Goal: Communication & Community: Answer question/provide support

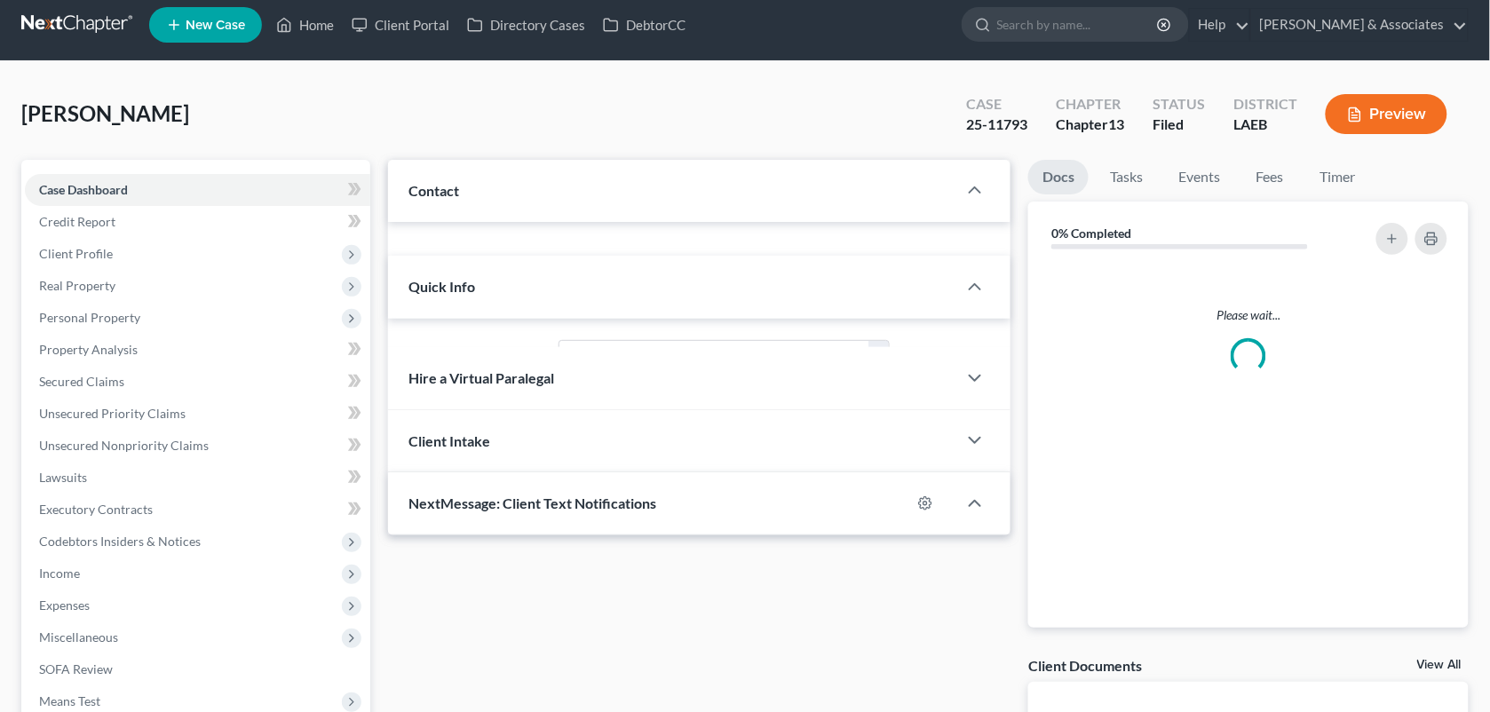
click at [325, 49] on nav "Home New Case Client Portal Directory Cases DebtorCC [PERSON_NAME] & Associates…" at bounding box center [745, 24] width 1490 height 71
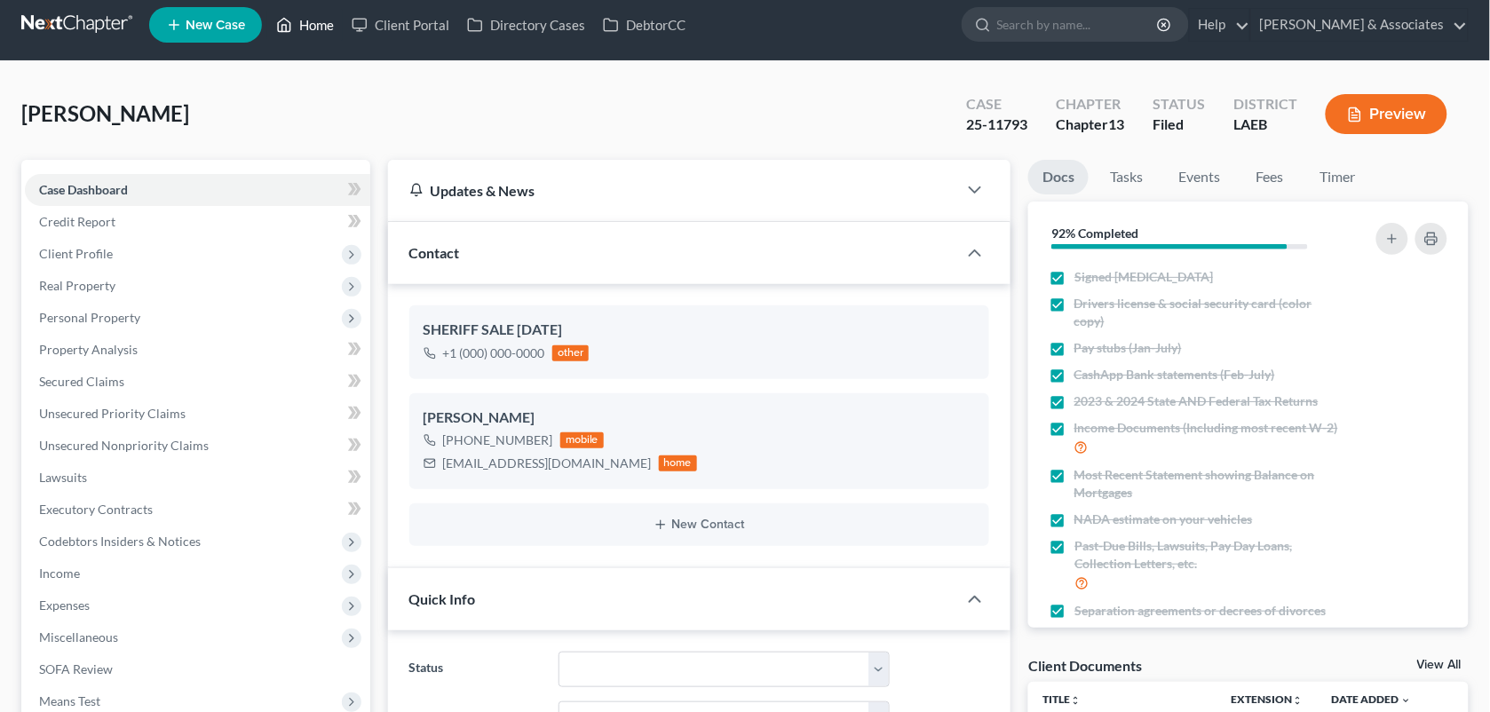
scroll to position [4095, 0]
click at [313, 28] on link "Home" at bounding box center [304, 25] width 75 height 32
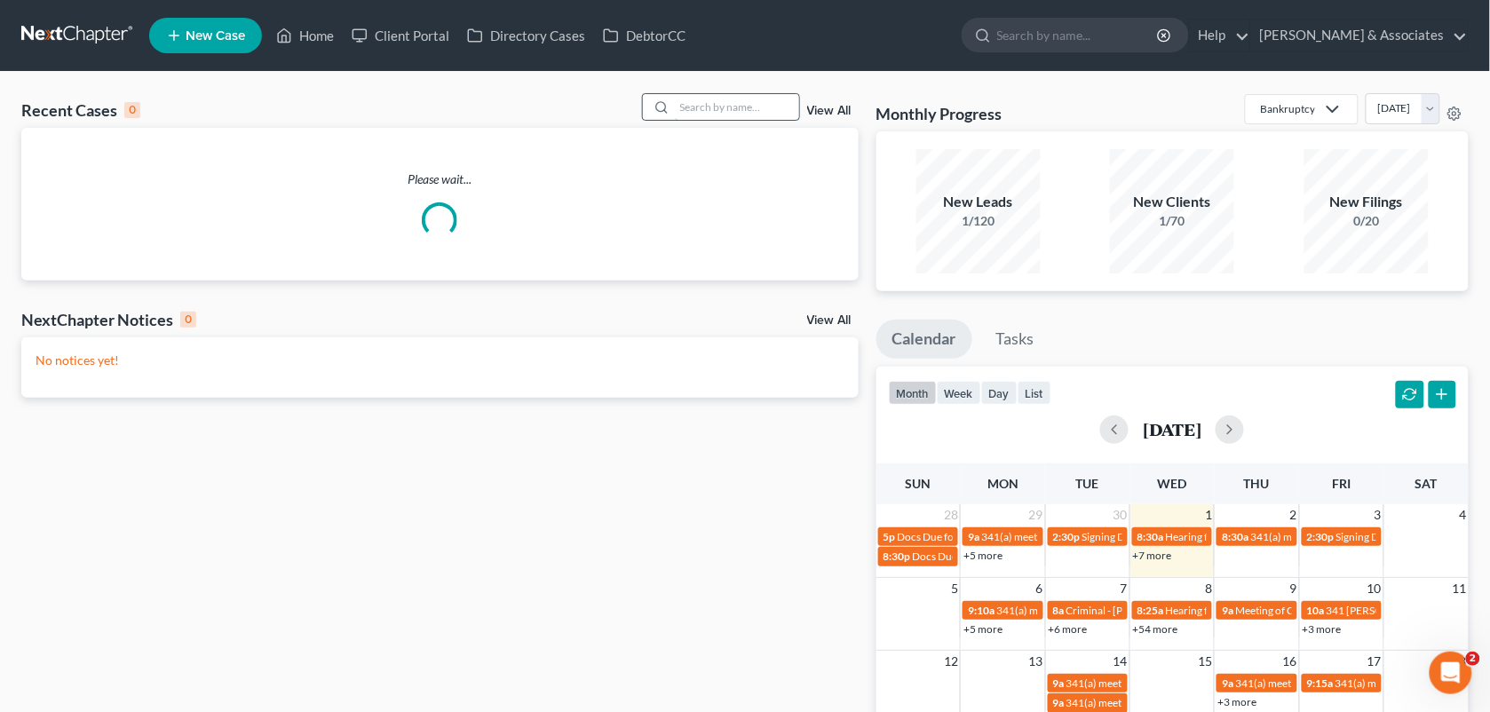
click at [725, 114] on input "search" at bounding box center [737, 107] width 124 height 26
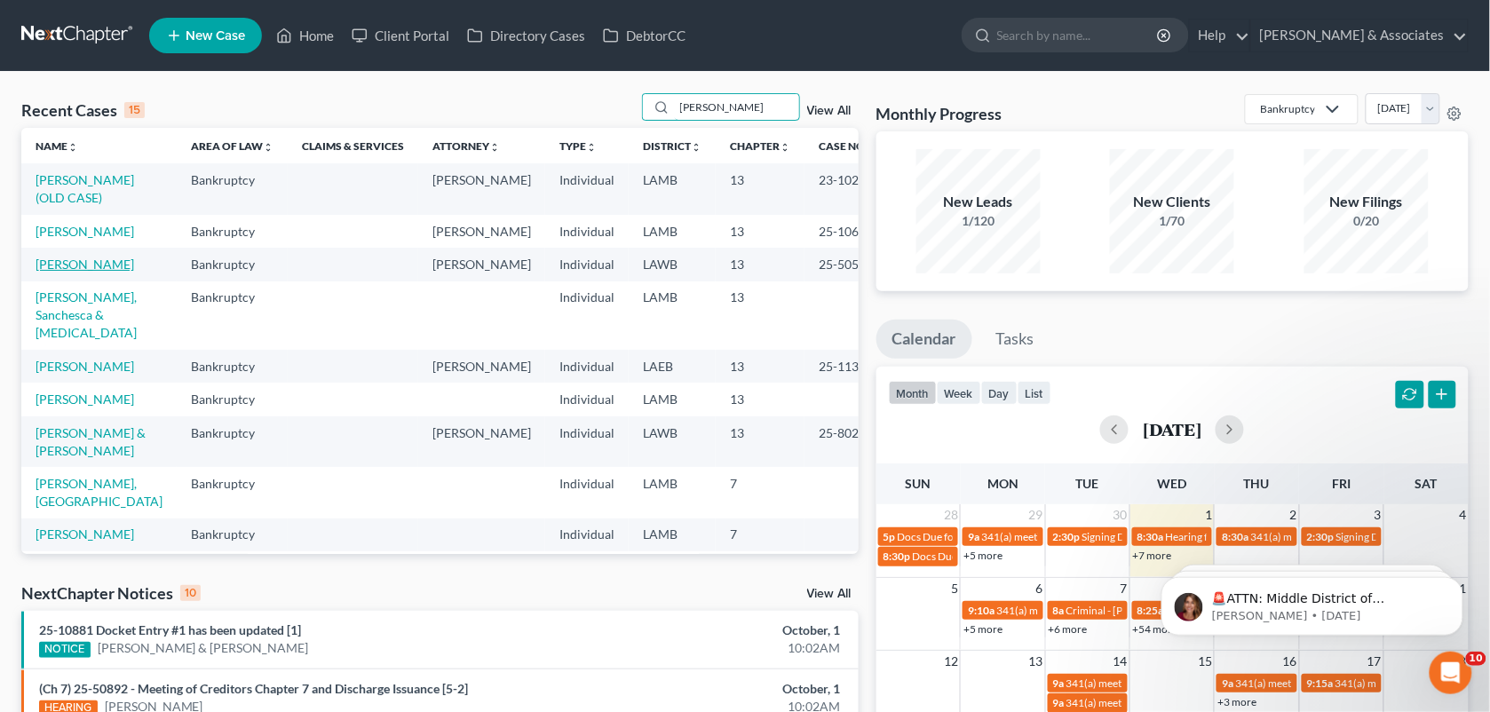
type input "[PERSON_NAME]"
click at [71, 259] on link "[PERSON_NAME]" at bounding box center [85, 264] width 99 height 15
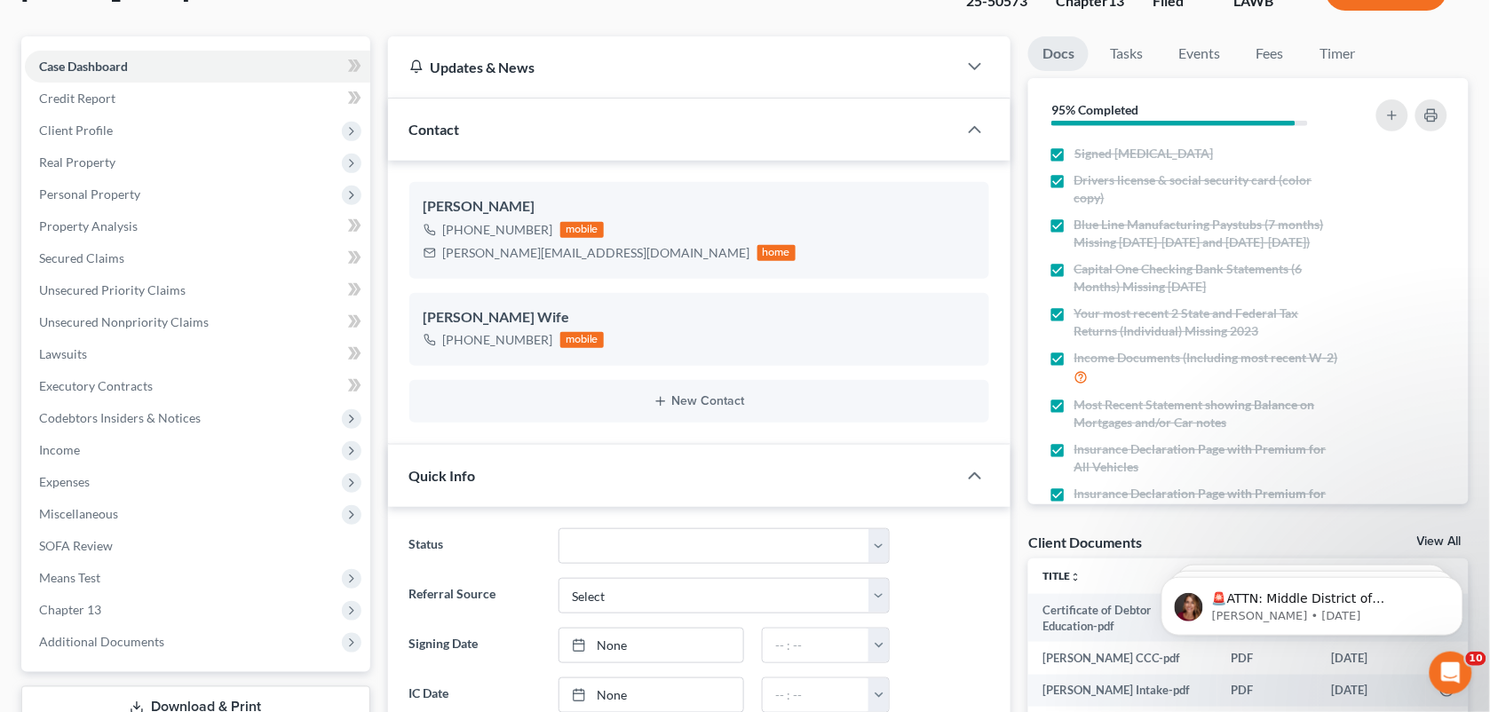
scroll to position [126, 0]
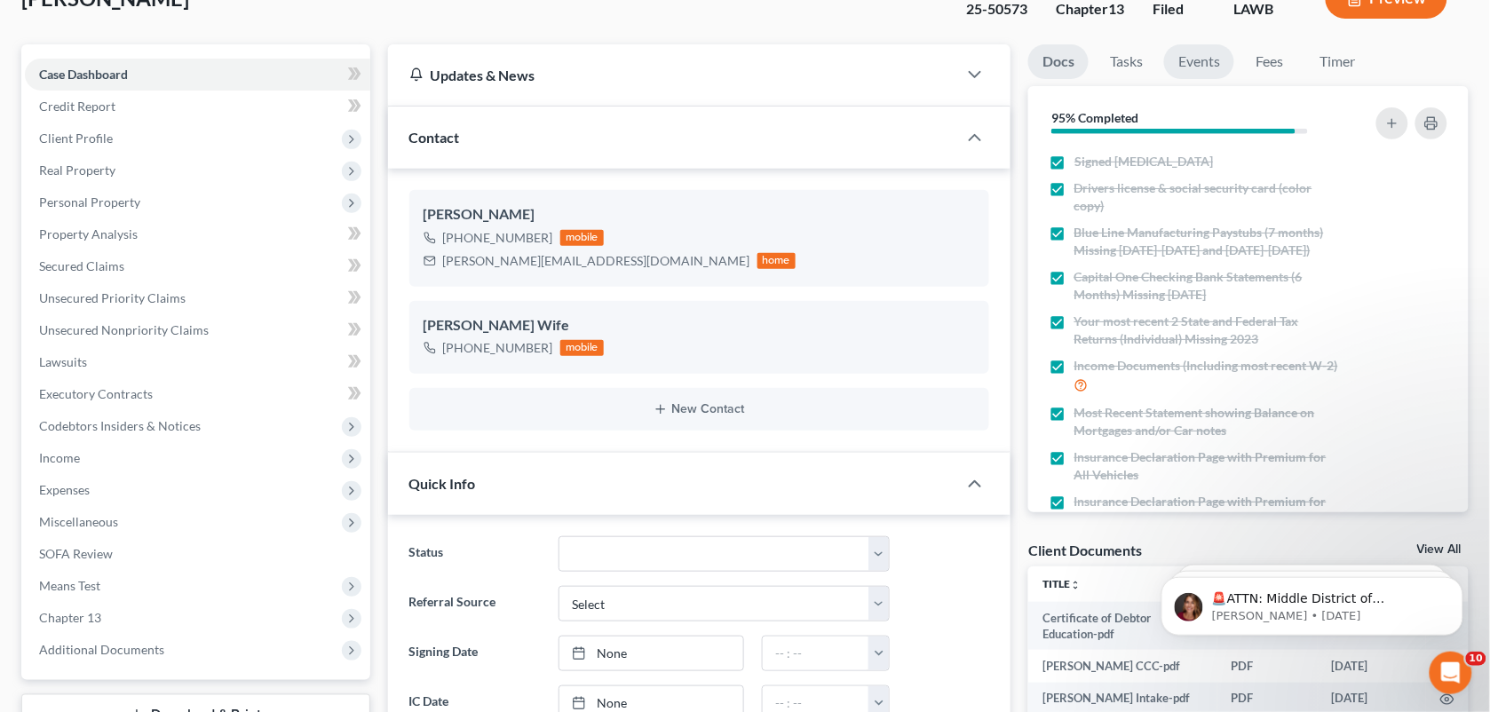
click at [1201, 63] on link "Events" at bounding box center [1199, 61] width 70 height 35
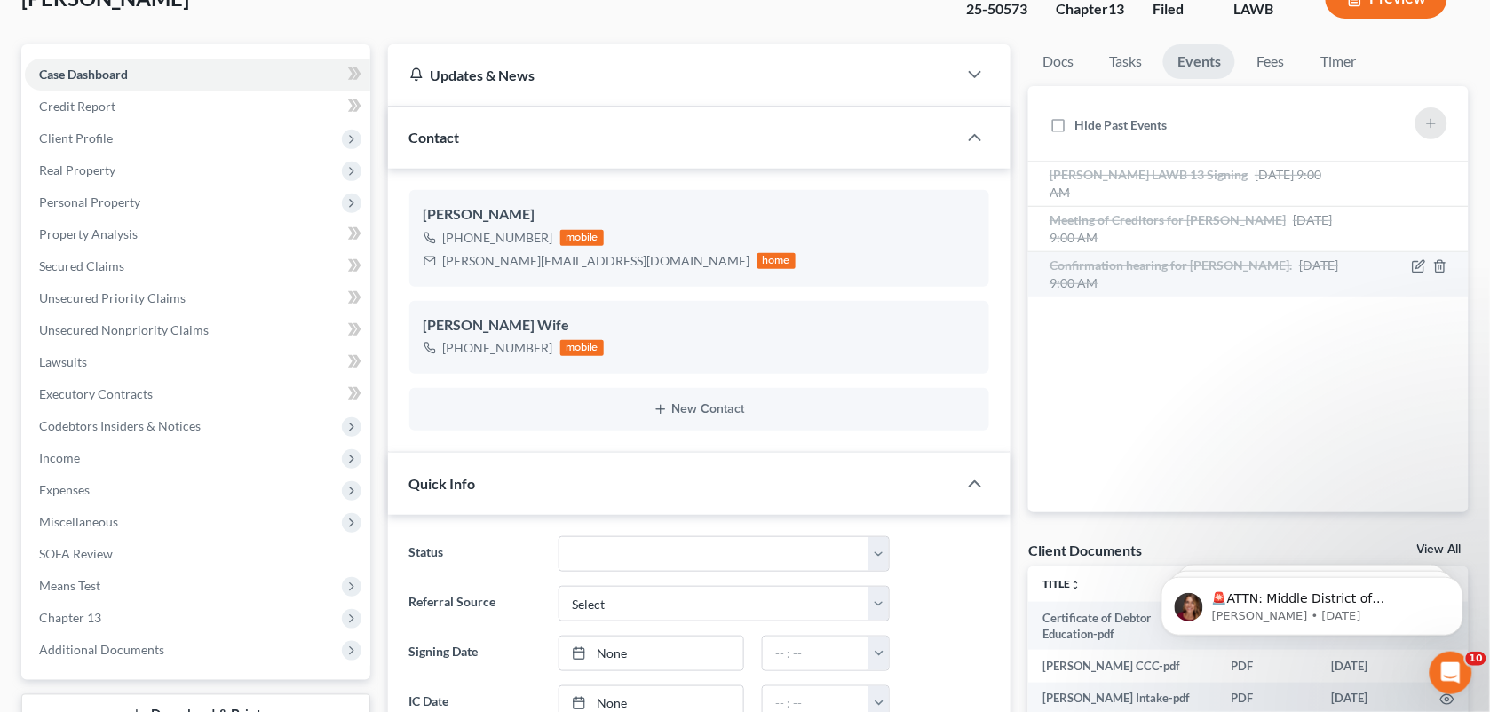
click at [1203, 272] on div "Confirmation hearing for [PERSON_NAME]. [DATE] 9:00 AM" at bounding box center [1196, 275] width 294 height 36
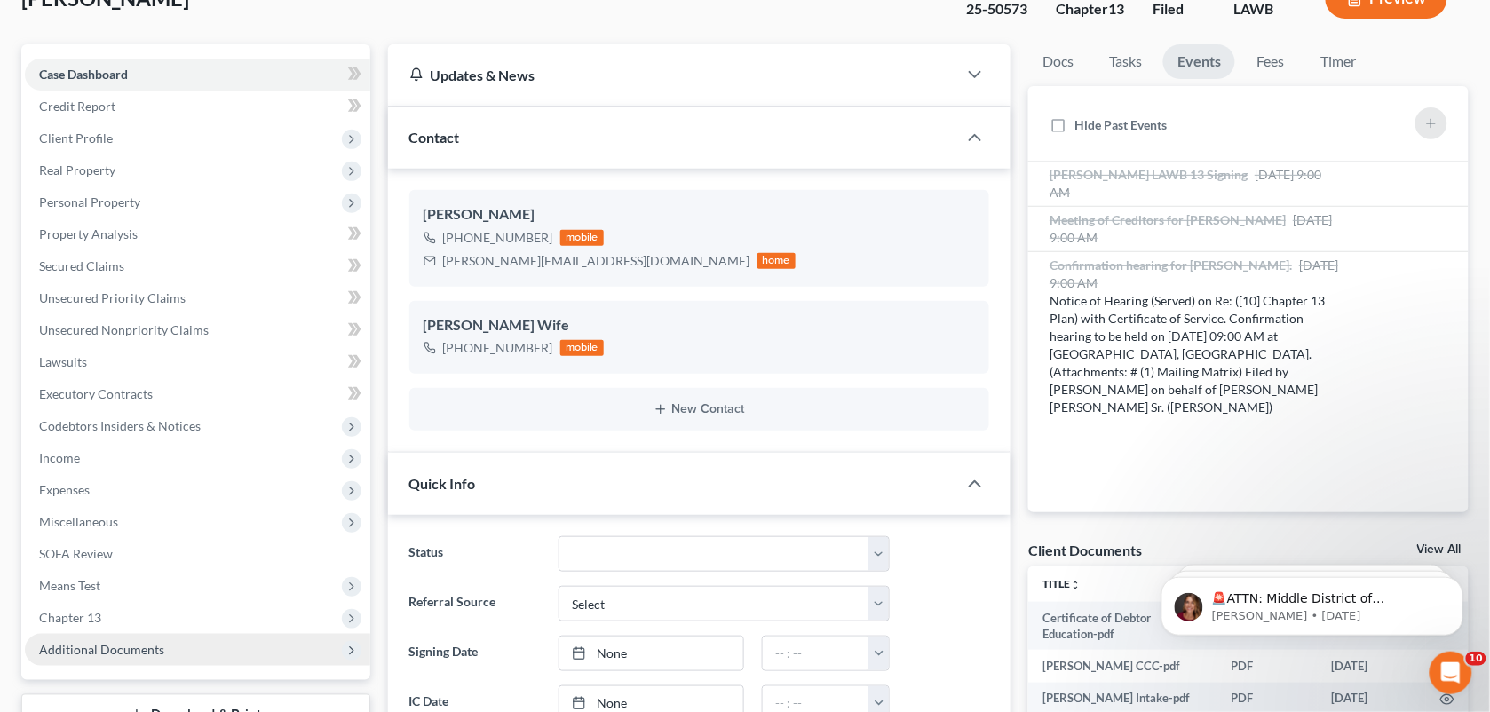
click at [142, 650] on span "Additional Documents" at bounding box center [101, 649] width 125 height 15
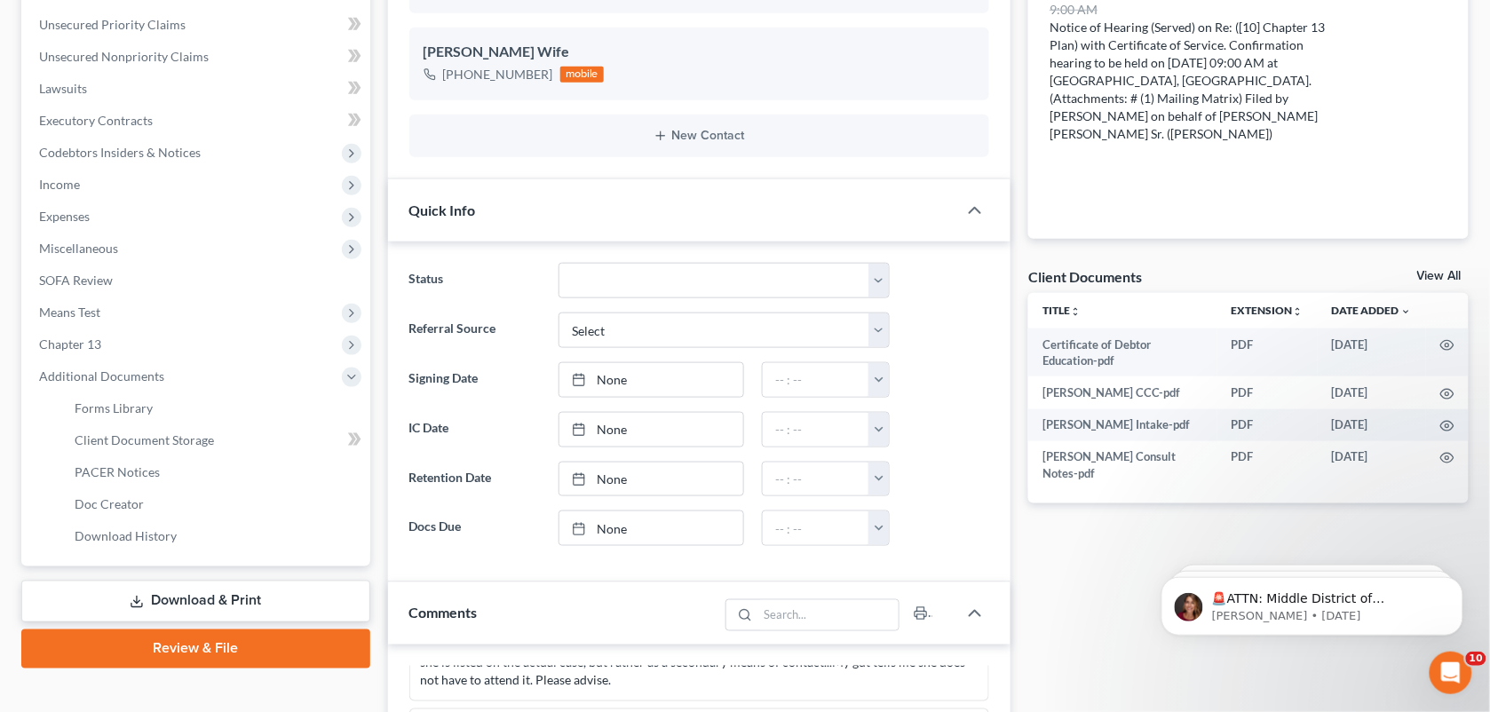
scroll to position [424, 0]
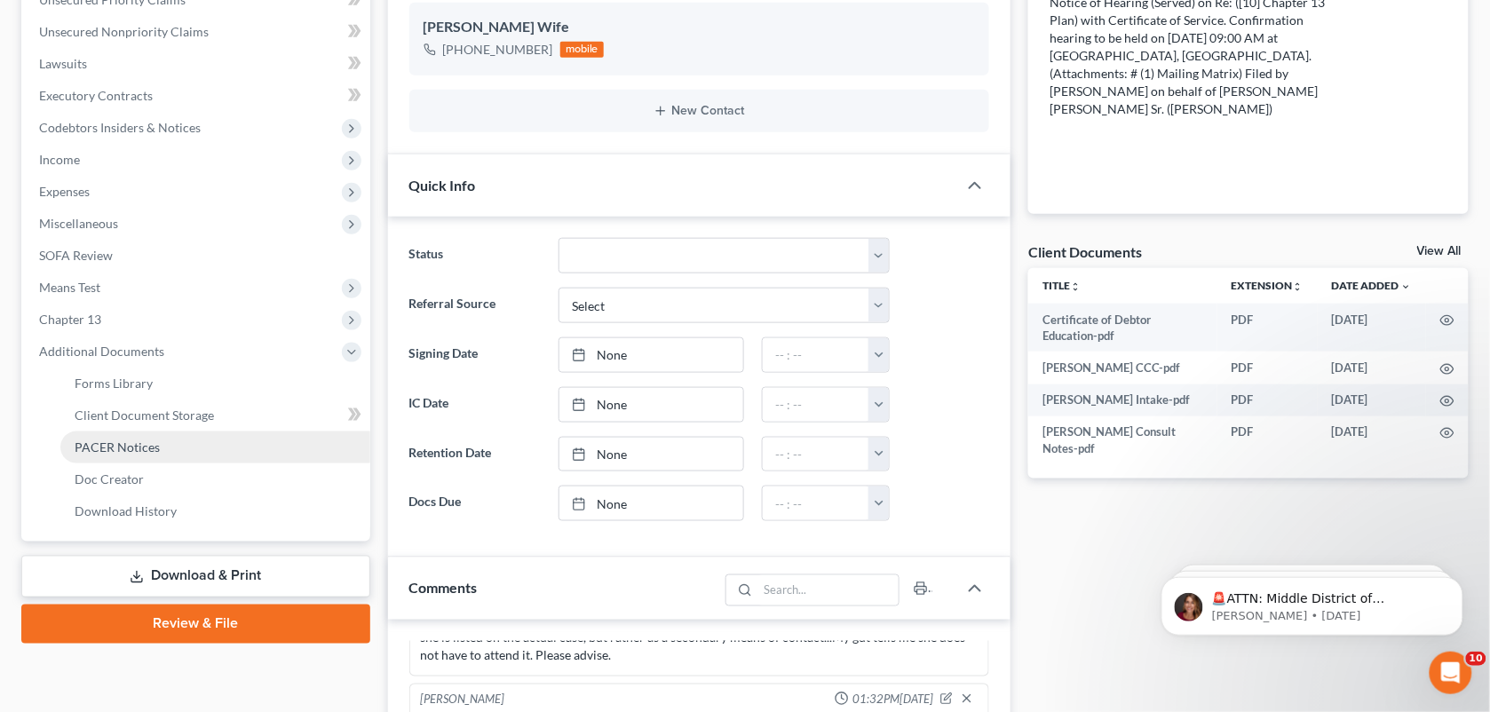
click at [173, 449] on link "PACER Notices" at bounding box center [215, 447] width 310 height 32
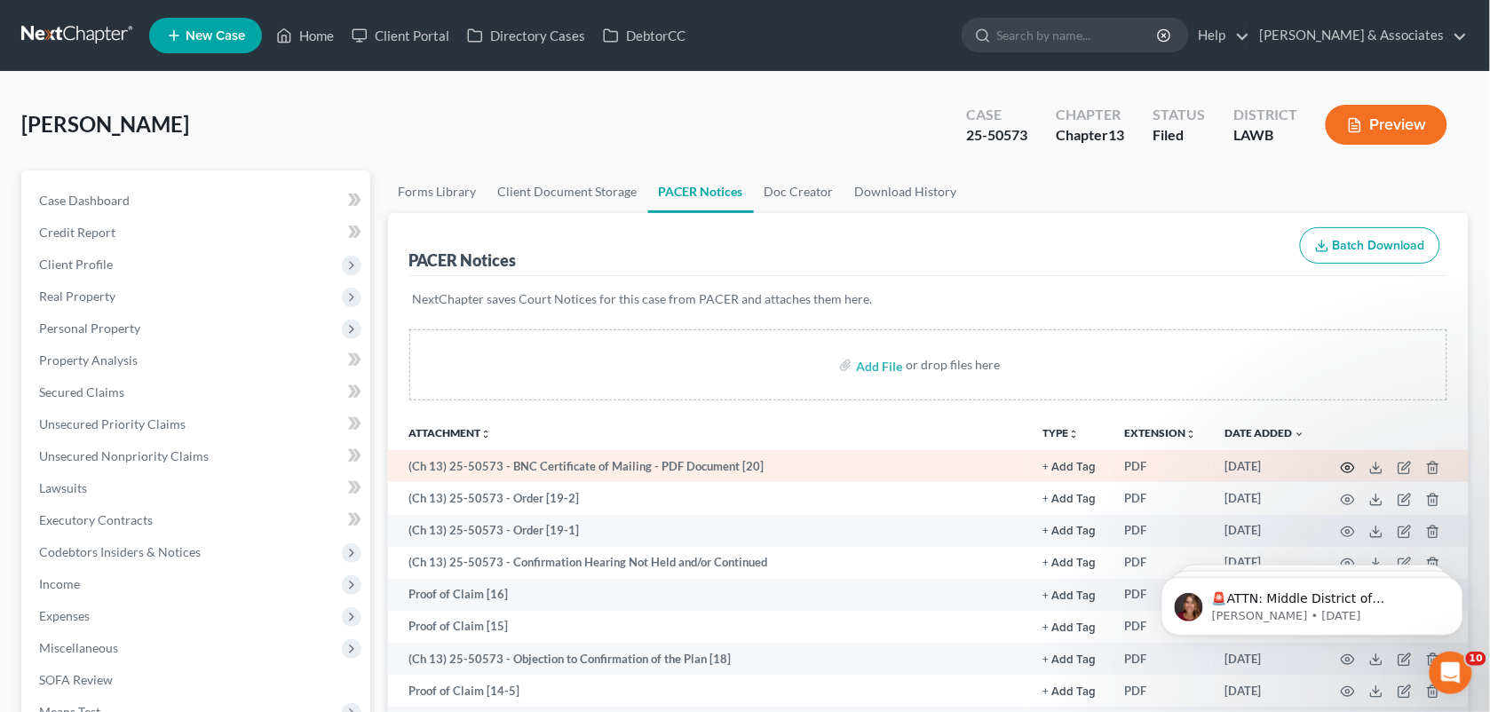
click at [1343, 467] on icon "button" at bounding box center [1348, 468] width 14 height 14
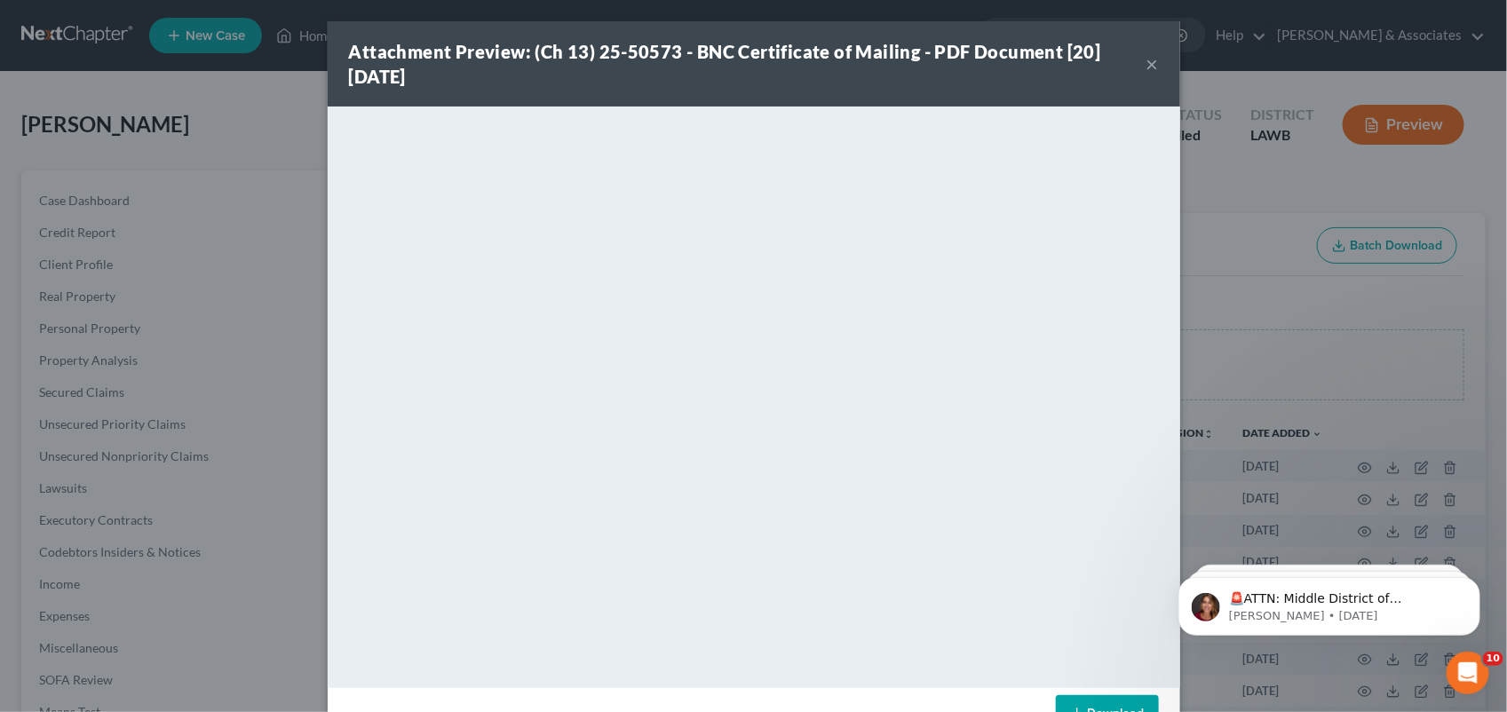
drag, startPoint x: 1077, startPoint y: 50, endPoint x: 851, endPoint y: 64, distance: 226.8
click at [851, 64] on div "Attachment Preview: (Ch 13) 25-50573 - BNC Certificate of Mailing - PDF Documen…" at bounding box center [747, 64] width 797 height 50
click at [469, 77] on div "Attachment Preview: (Ch 13) 25-50573 - BNC Certificate of Mailing - PDF Documen…" at bounding box center [747, 64] width 797 height 50
drag, startPoint x: 448, startPoint y: 73, endPoint x: 334, endPoint y: 53, distance: 116.2
click at [334, 53] on div "Attachment Preview: (Ch 13) 25-50573 - BNC Certificate of Mailing - PDF Documen…" at bounding box center [754, 63] width 852 height 85
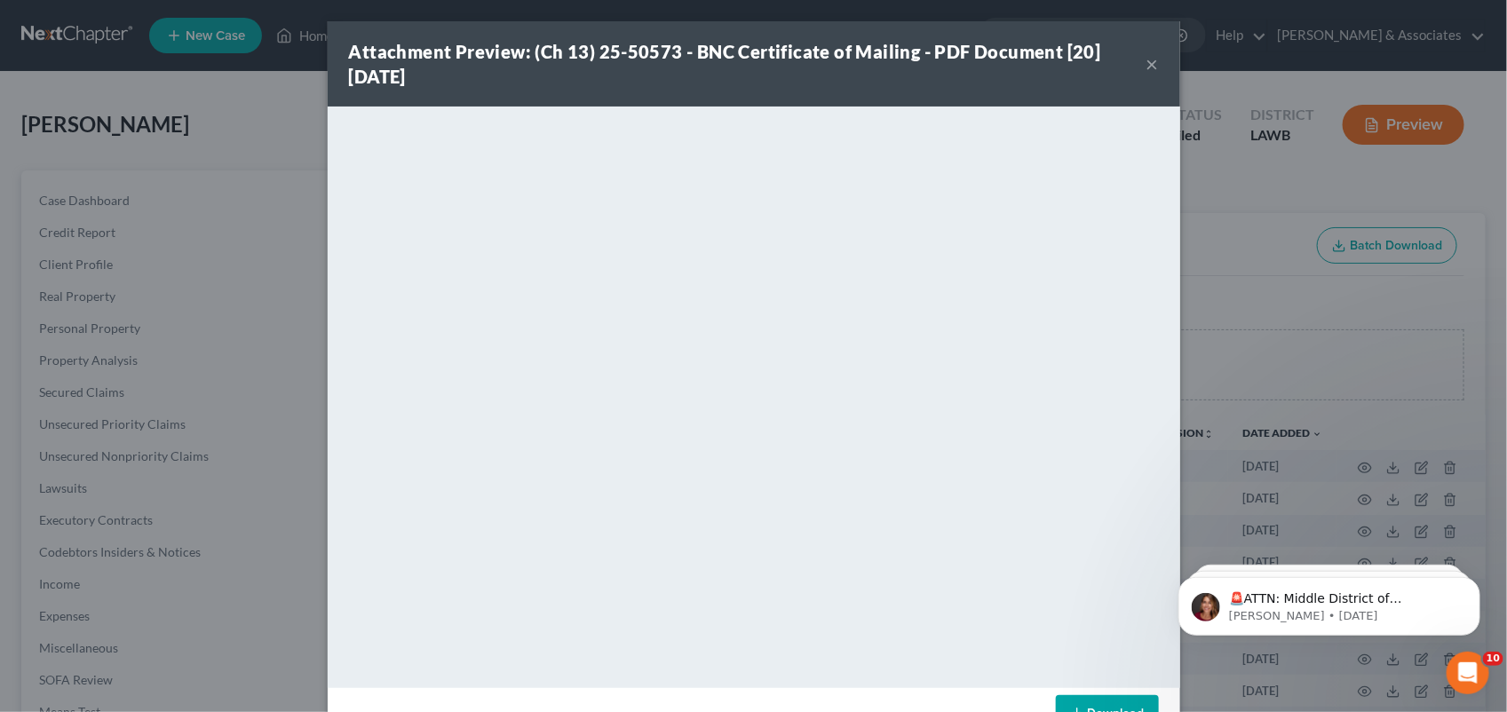
copy strong "Attachment Preview: (Ch 13) 25-50573 - BNC Certificate of Mailing - PDF Documen…"
click at [1146, 68] on button "×" at bounding box center [1152, 63] width 12 height 21
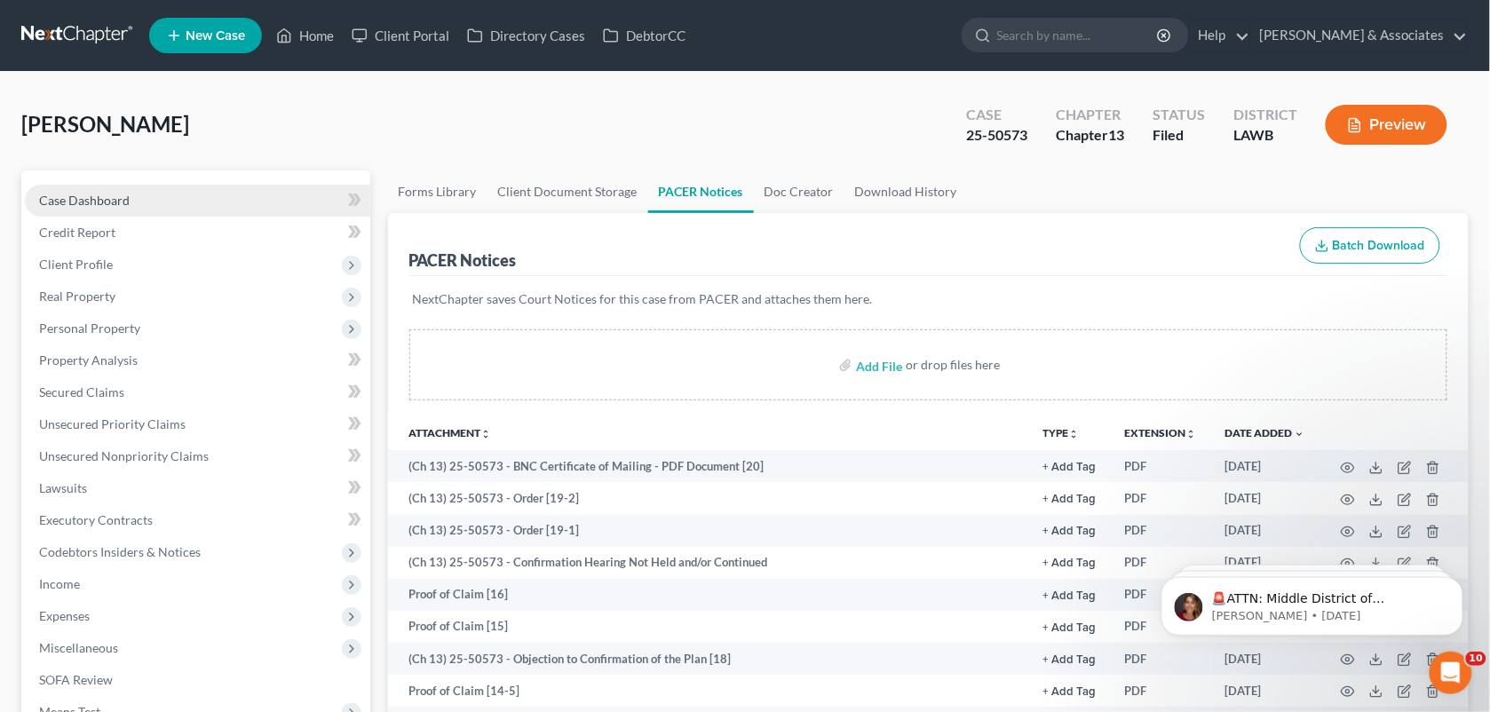
click at [140, 205] on link "Case Dashboard" at bounding box center [197, 201] width 345 height 32
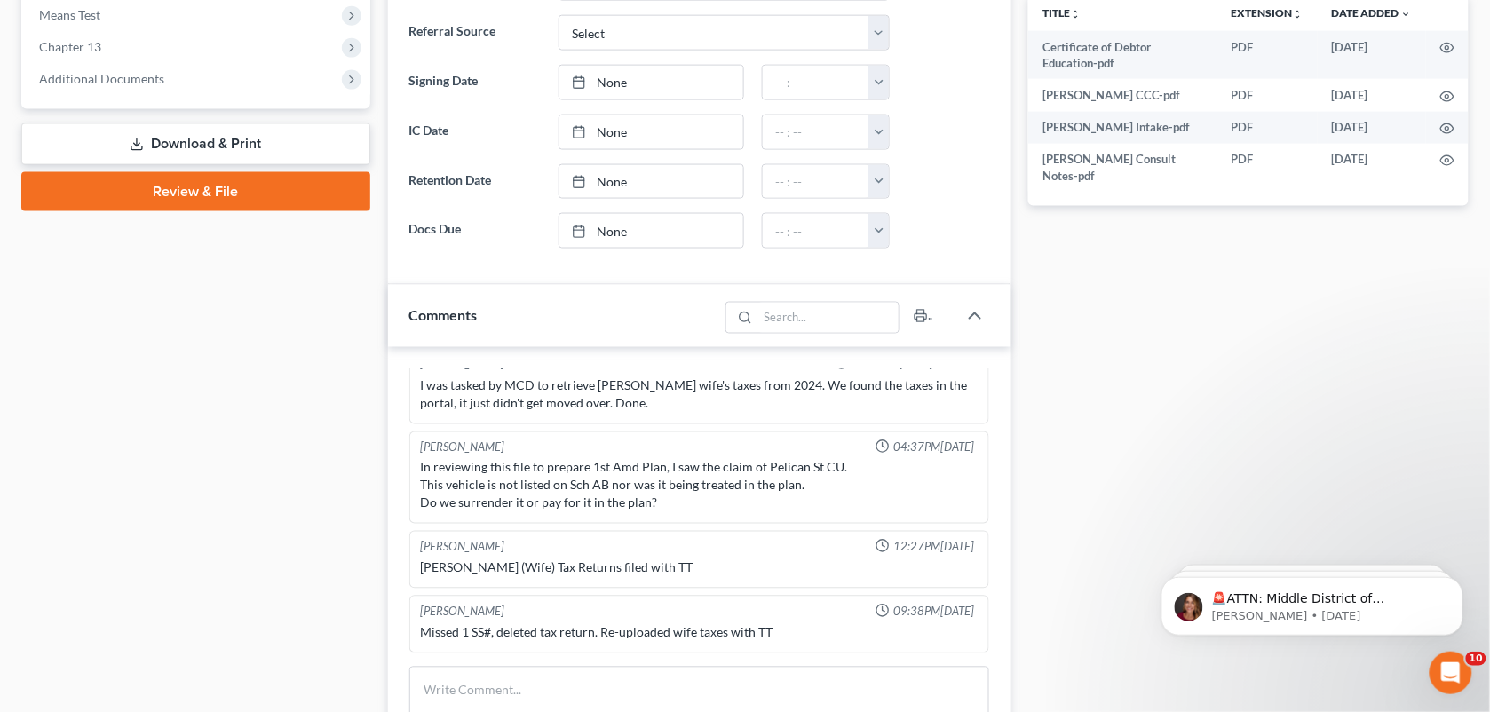
scroll to position [854, 0]
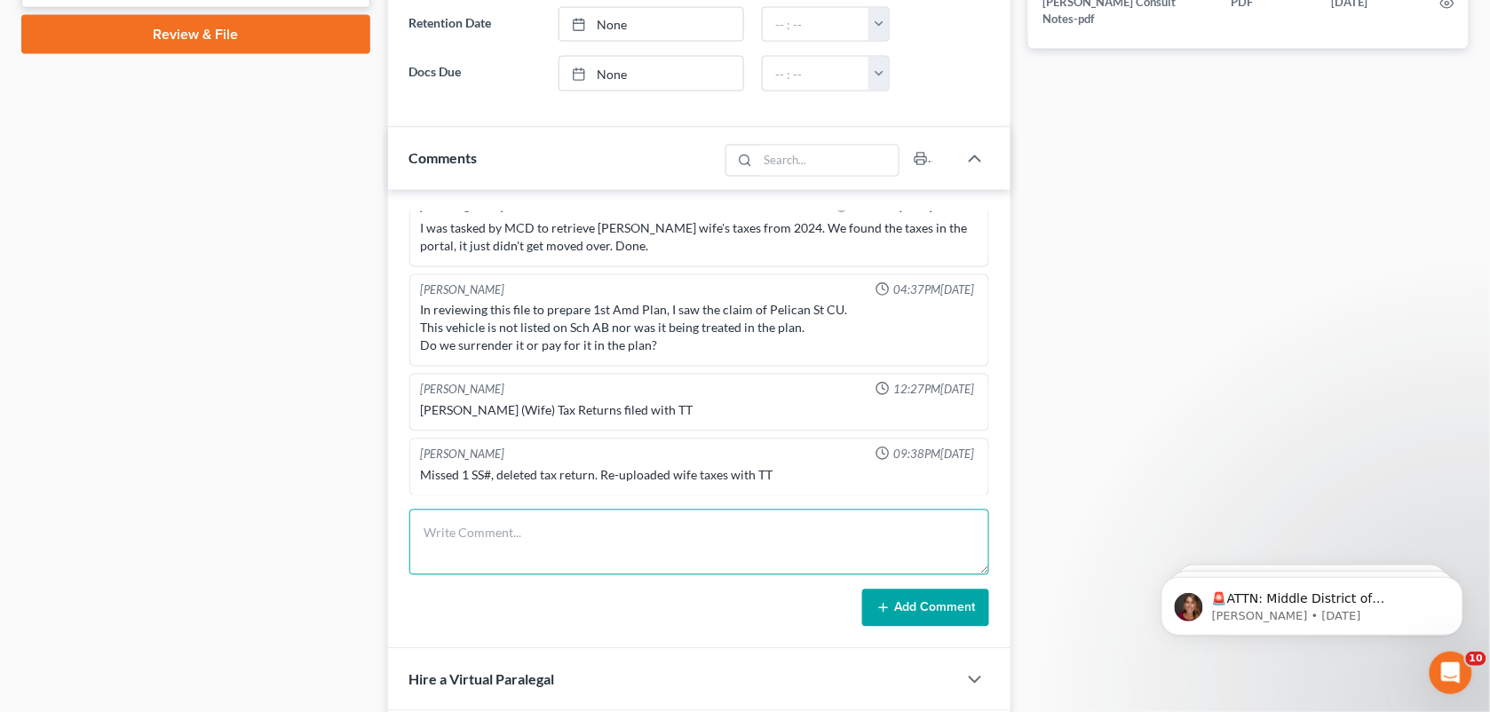
click at [617, 559] on textarea at bounding box center [699, 543] width 581 height 66
paste textarea "Attachment Preview: (Ch 13) 25-50573 - BNC Certificate of Mailing - PDF Documen…"
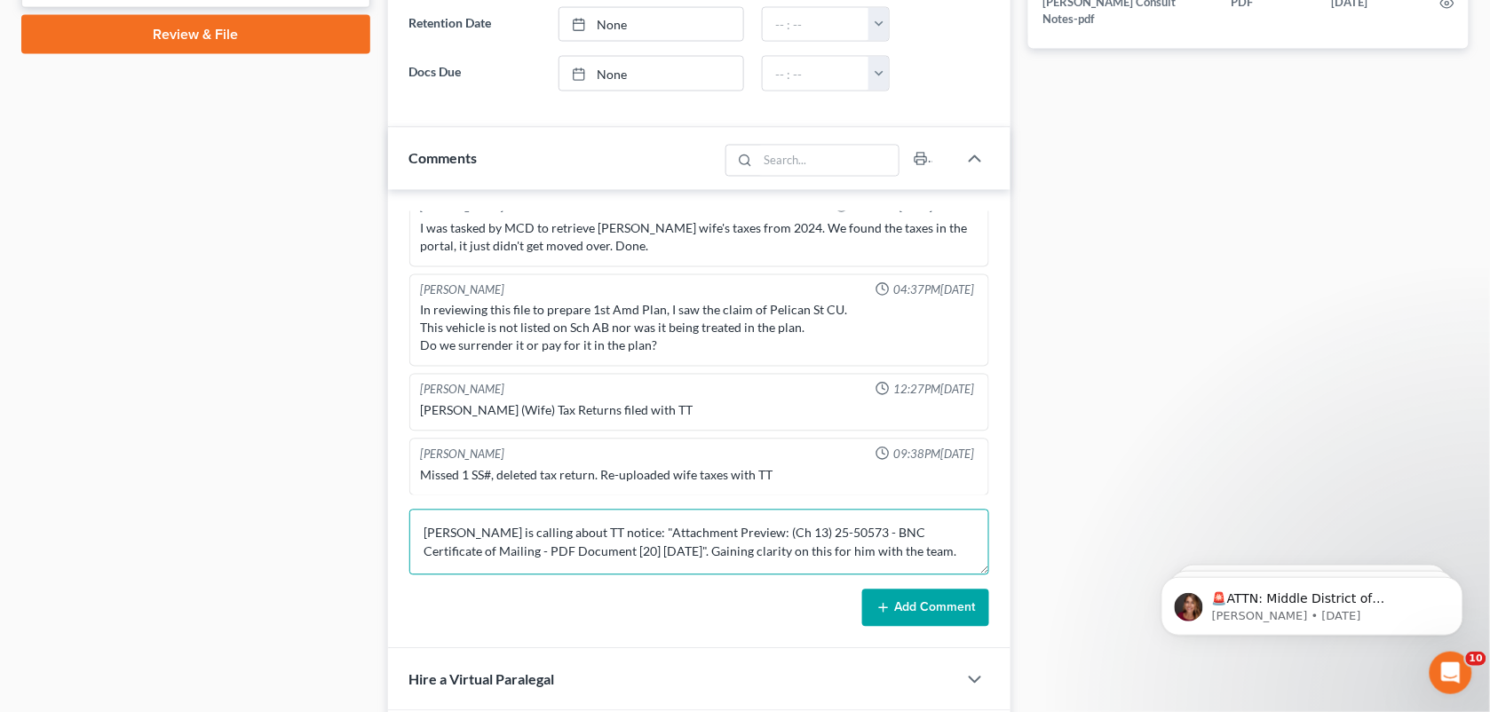
type textarea "[PERSON_NAME] is calling about TT notice: "Attachment Preview: (Ch 13) 25-50573…"
click at [920, 623] on button "Add Comment" at bounding box center [925, 607] width 127 height 37
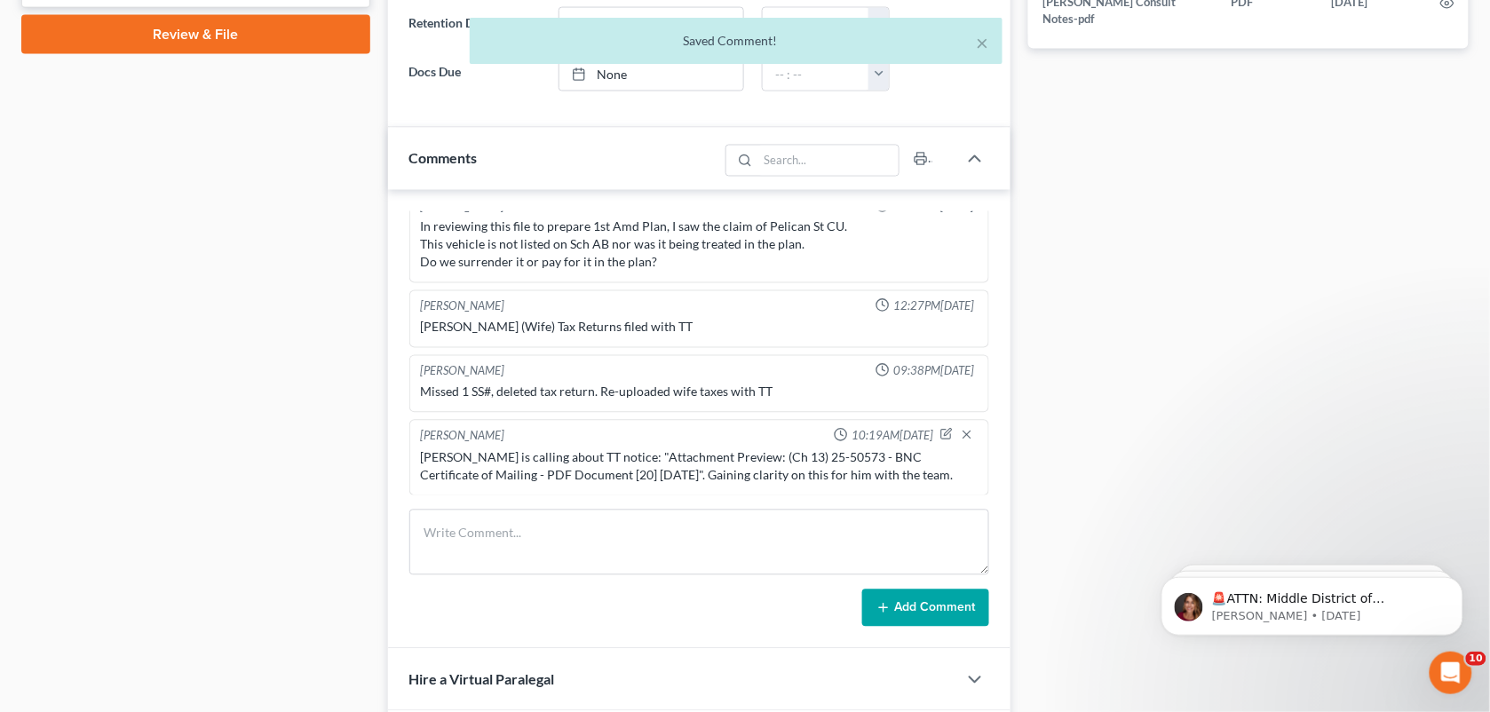
scroll to position [7473, 0]
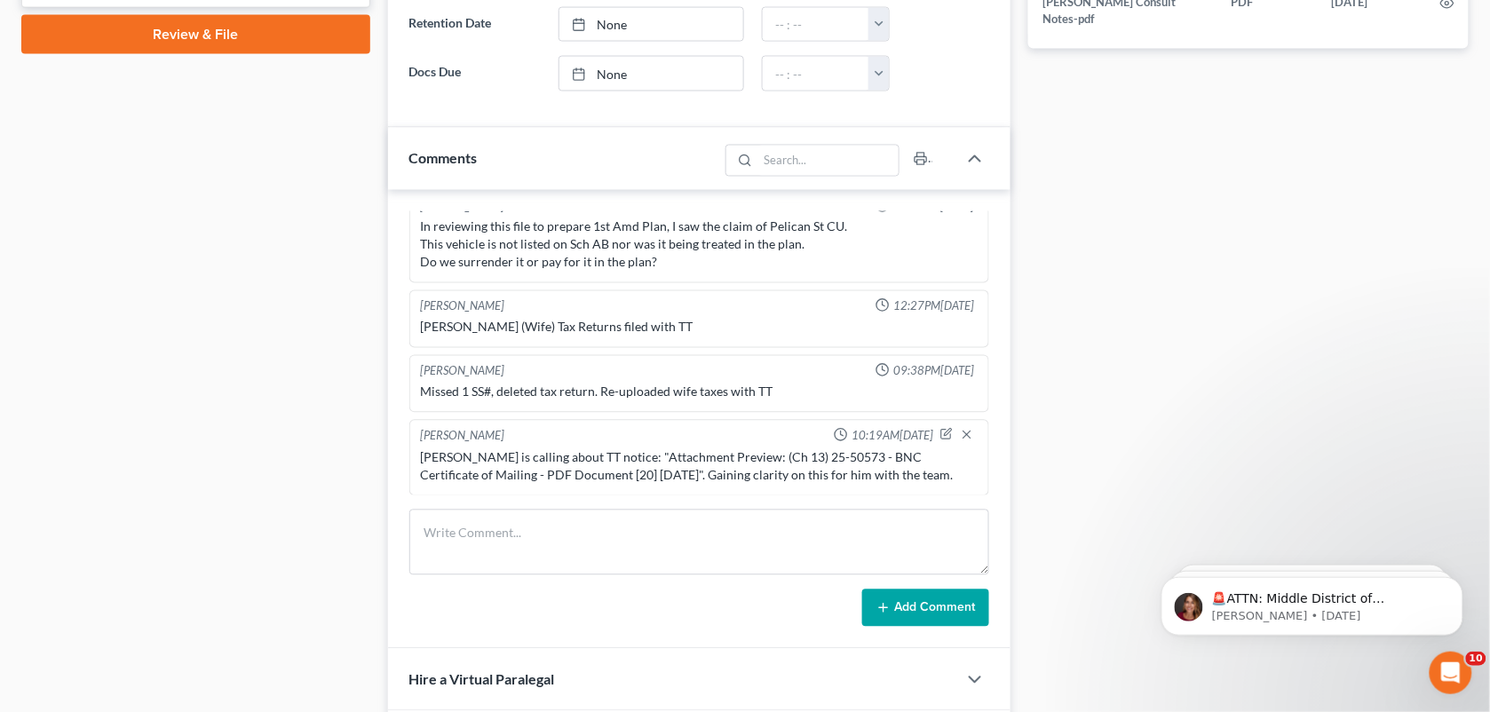
click at [1017, 431] on div "Updates & News × Western [US_STATE]: Faster Filing Times Updates have been made…" at bounding box center [699, 306] width 641 height 1981
click at [942, 432] on icon "button" at bounding box center [947, 436] width 10 height 10
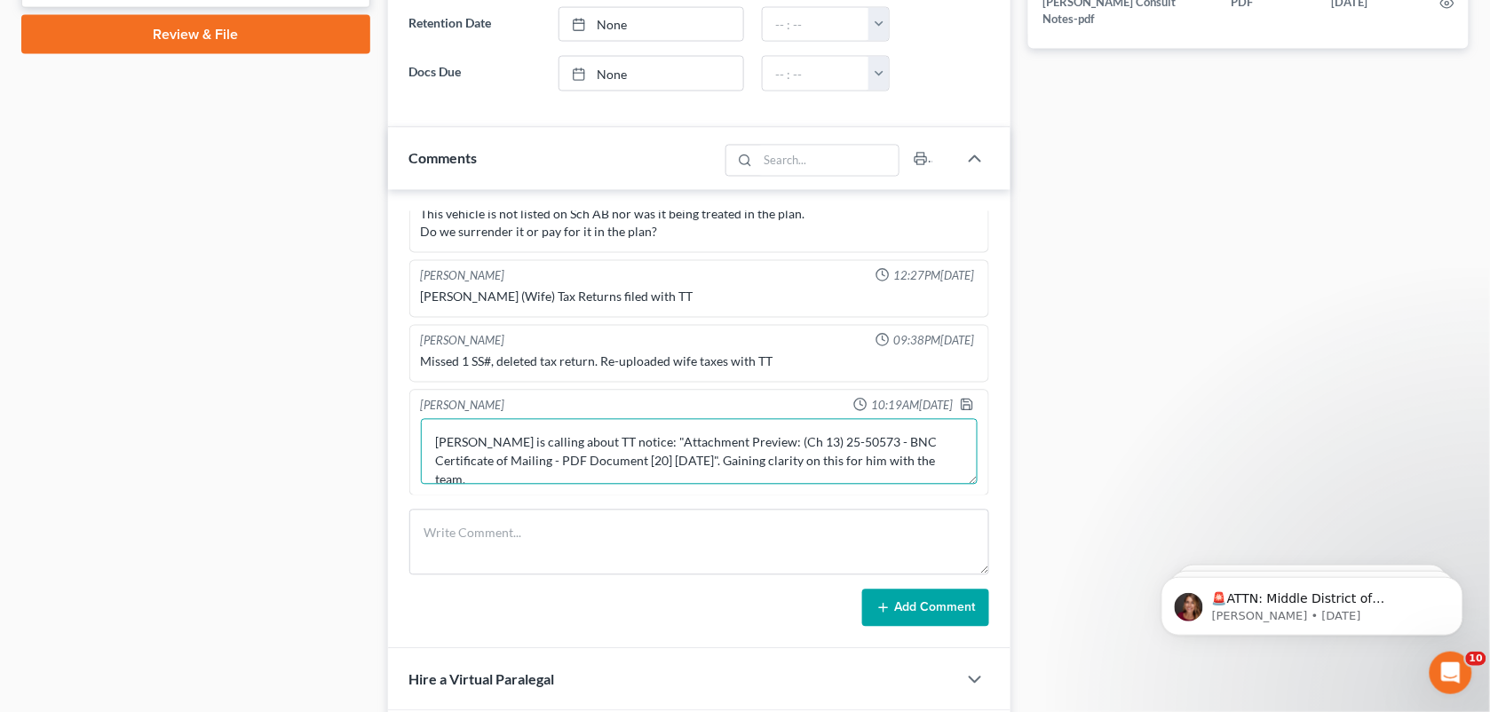
click at [938, 485] on textarea "[PERSON_NAME] is calling about TT notice: "Attachment Preview: (Ch 13) 25-50573…" at bounding box center [700, 452] width 558 height 66
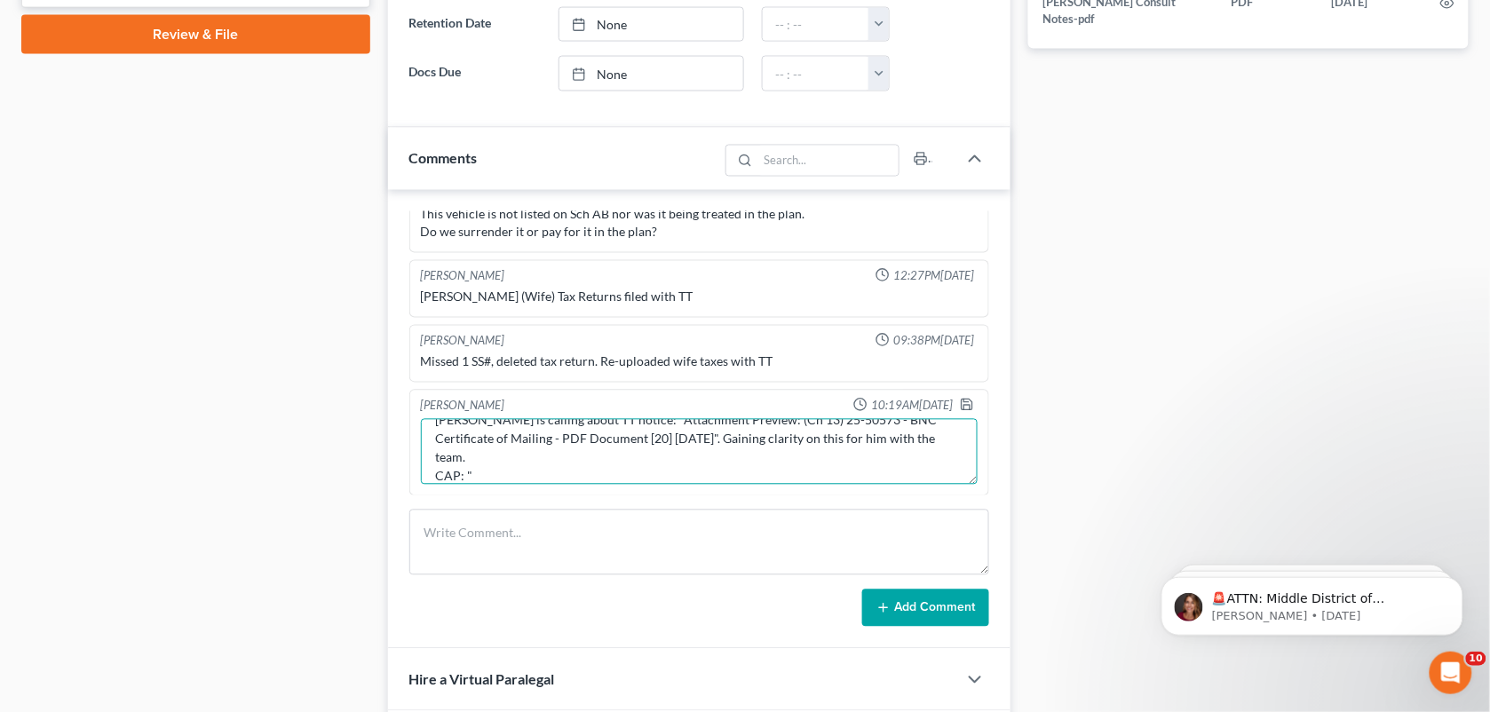
paste textarea "Sounds like we just need to adjust the Amended Plan that we submitted? He doesn…"
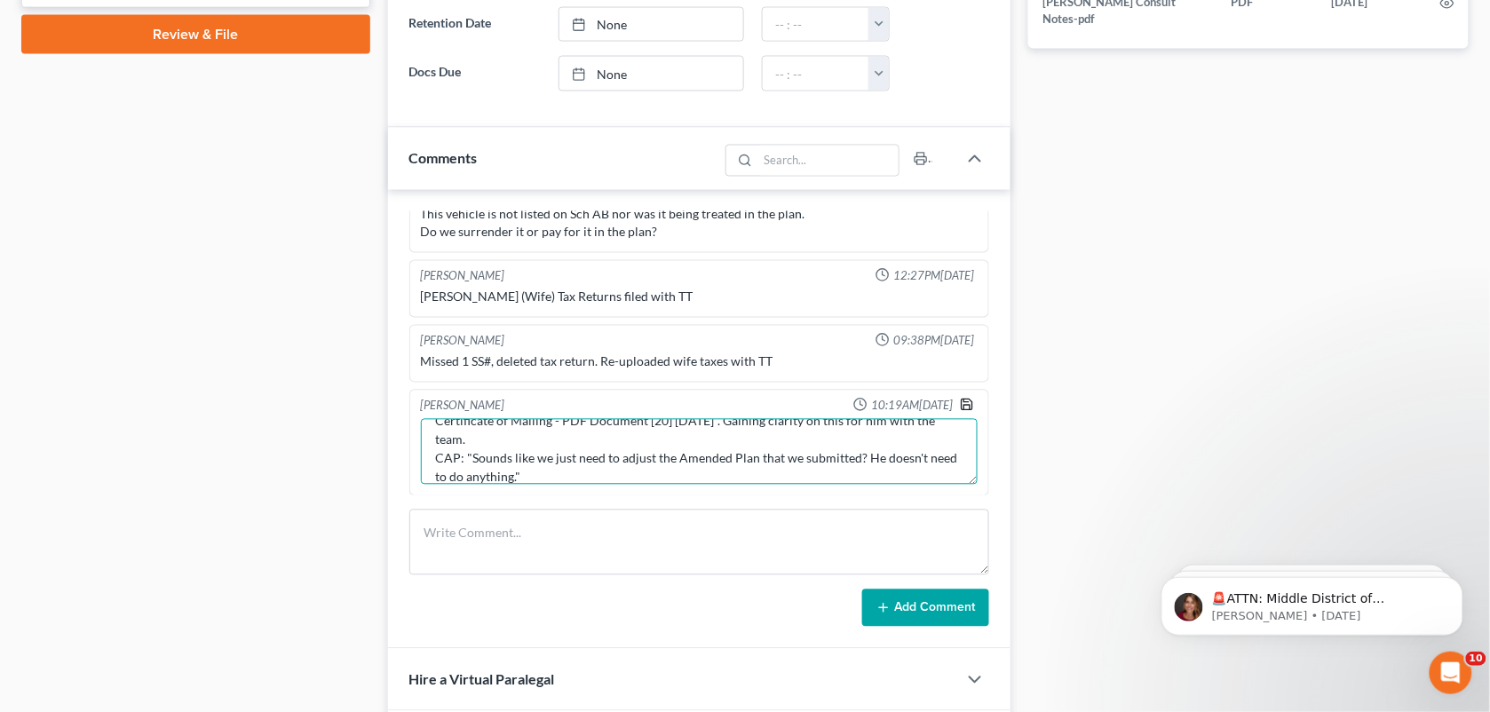
type textarea "[PERSON_NAME] is calling about TT notice: "Attachment Preview: (Ch 13) 25-50573…"
click at [961, 410] on icon "button" at bounding box center [966, 405] width 11 height 11
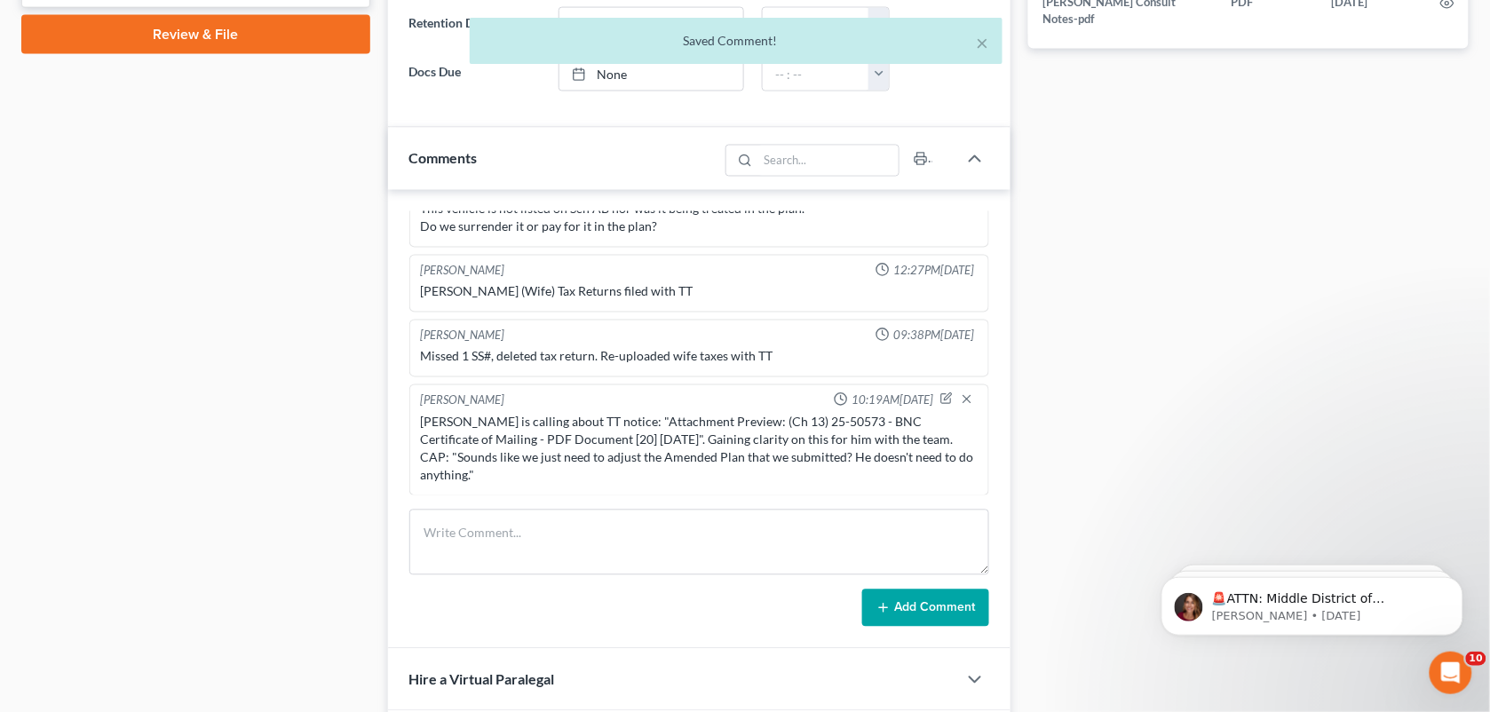
scroll to position [7509, 0]
click at [940, 402] on icon "button" at bounding box center [946, 398] width 12 height 12
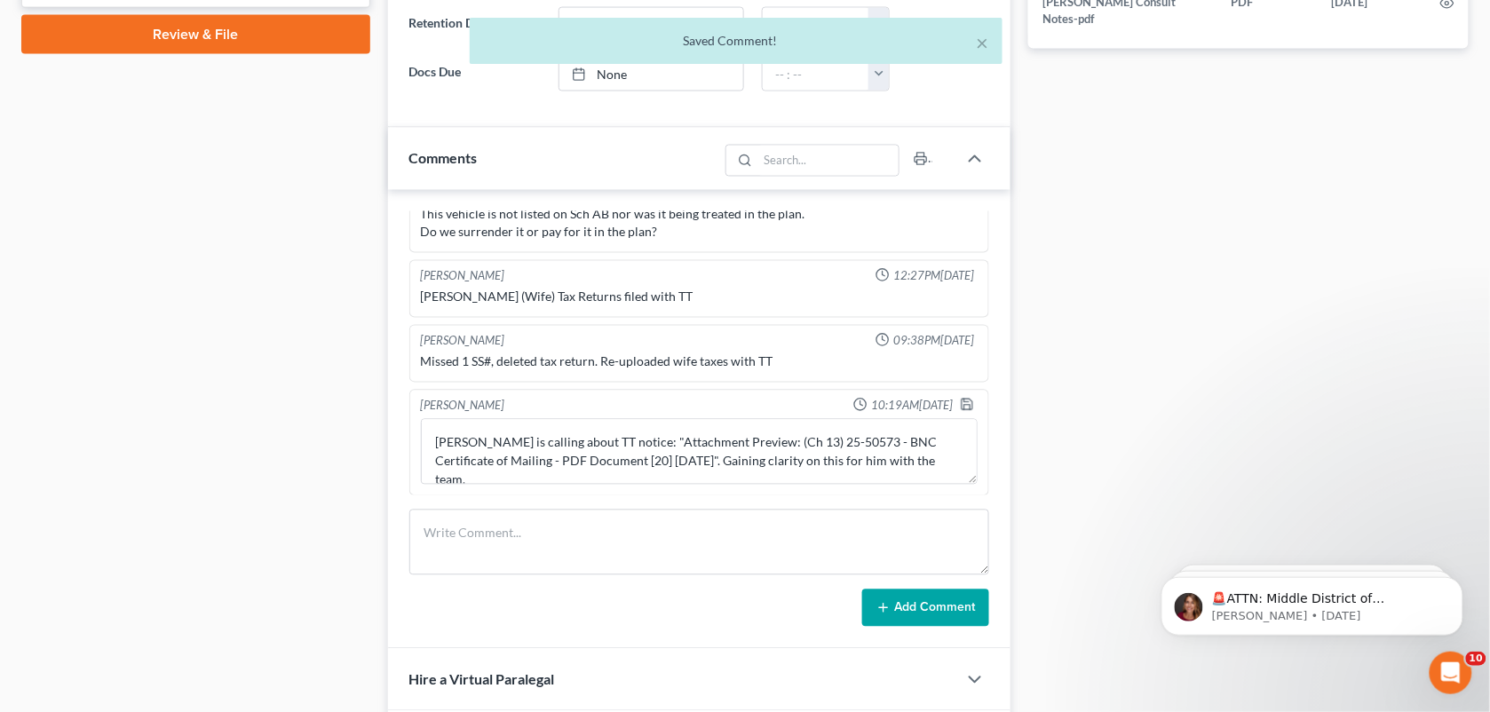
scroll to position [7505, 0]
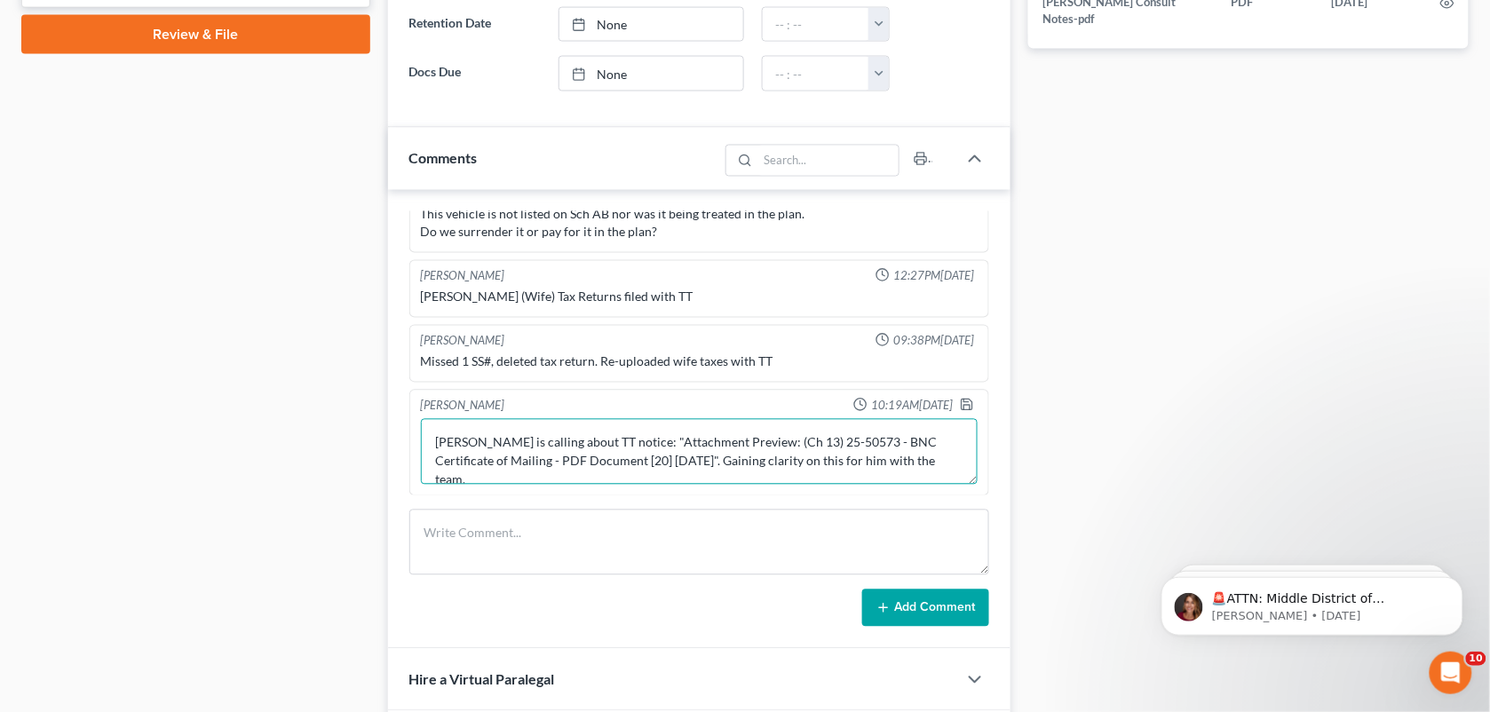
click at [584, 480] on textarea "[PERSON_NAME] is calling about TT notice: "Attachment Preview: (Ch 13) 25-50573…" at bounding box center [700, 452] width 558 height 66
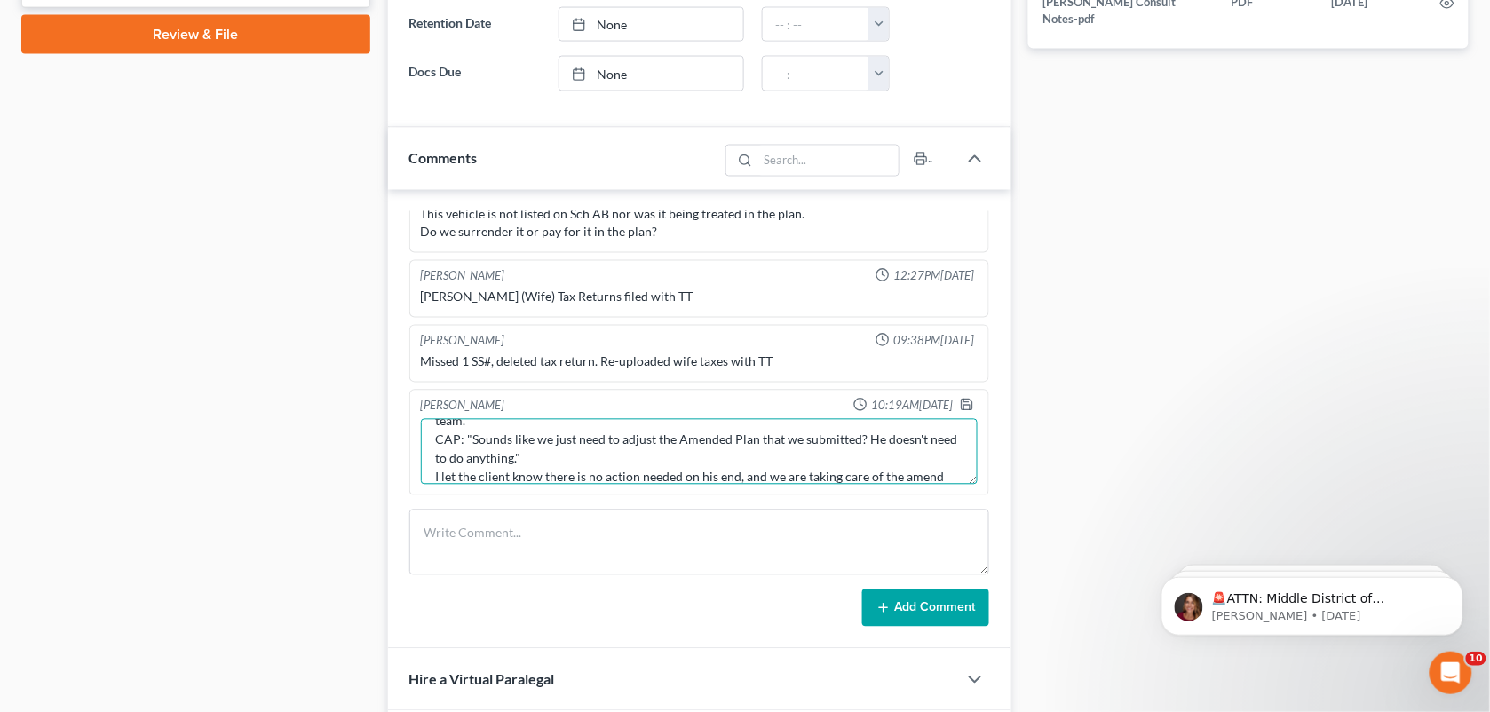
scroll to position [77, 0]
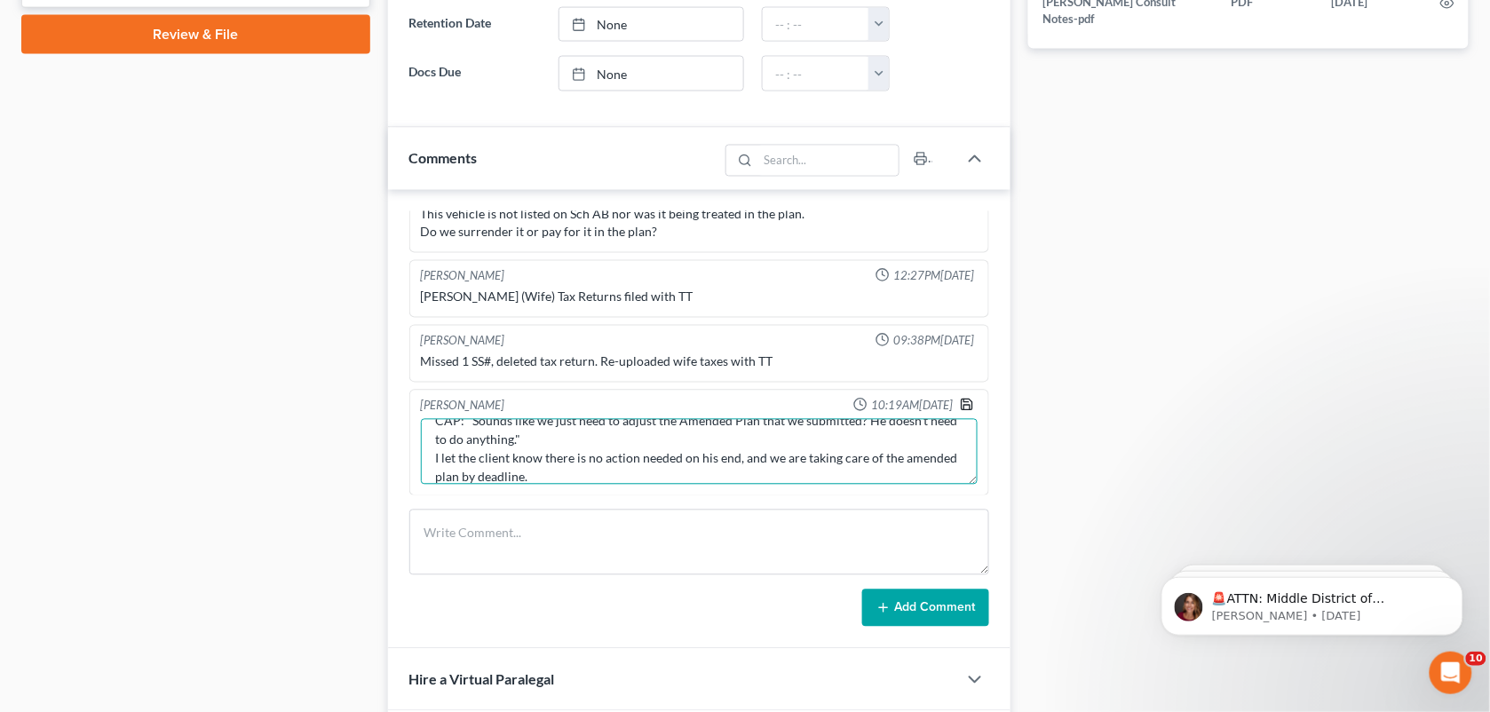
type textarea "[PERSON_NAME] is calling about TT notice: "Attachment Preview: (Ch 13) 25-50573…"
click at [960, 401] on icon "button" at bounding box center [967, 405] width 14 height 14
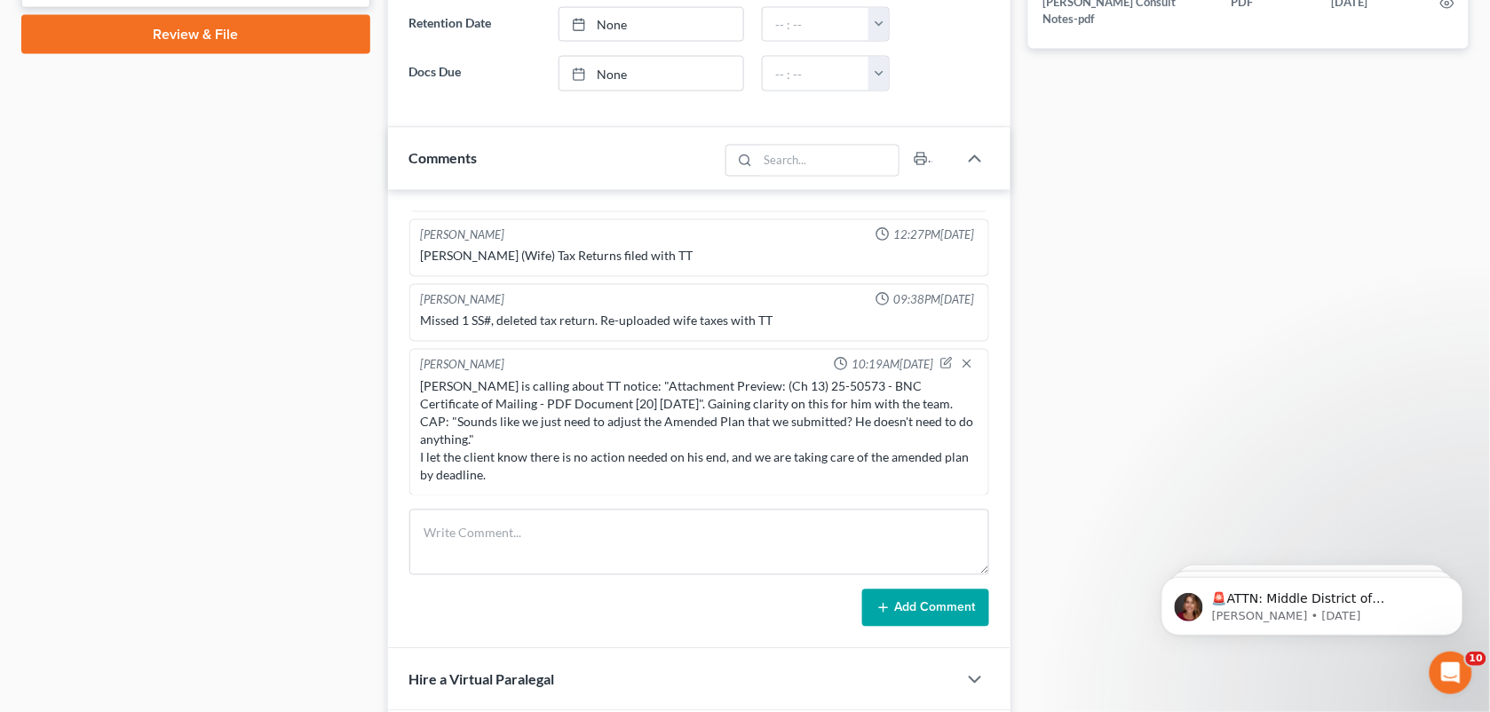
scroll to position [0, 0]
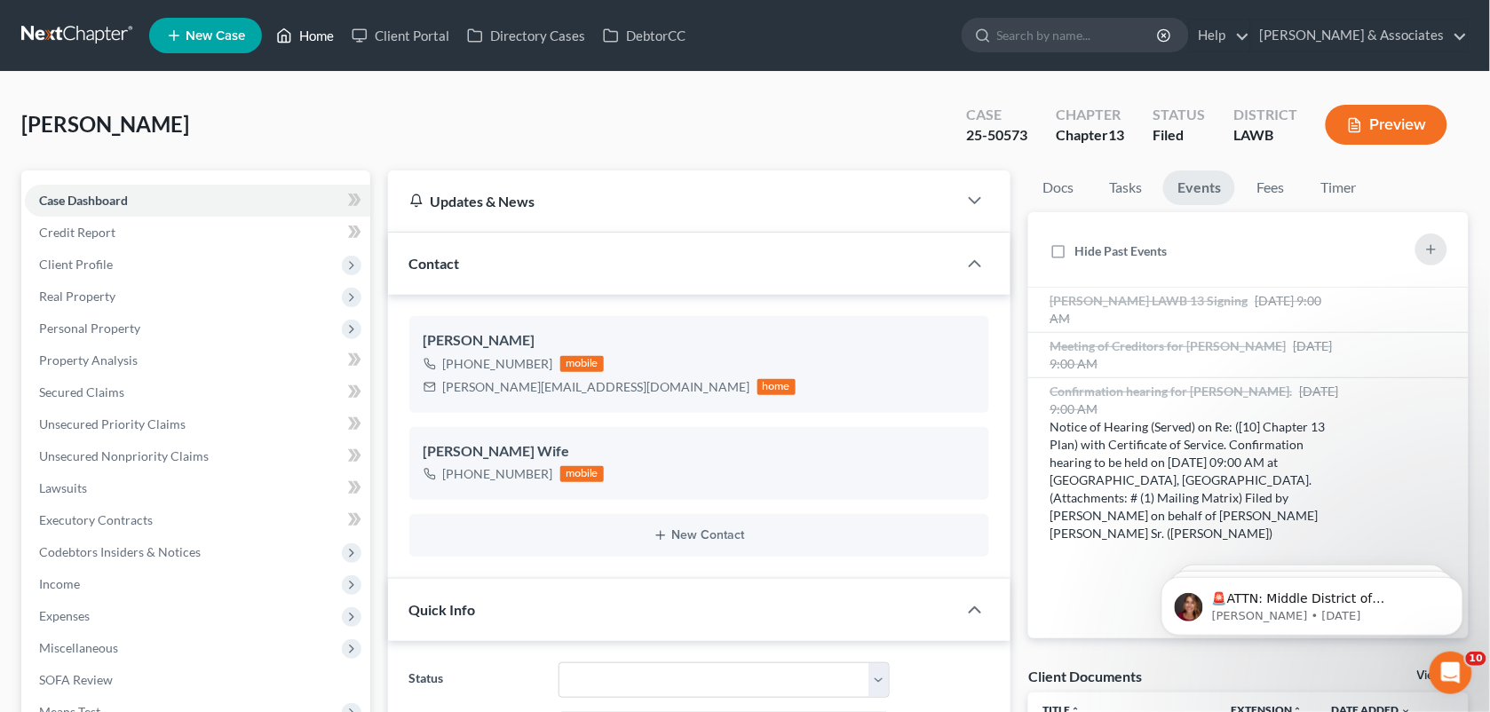
click at [313, 36] on link "Home" at bounding box center [304, 36] width 75 height 32
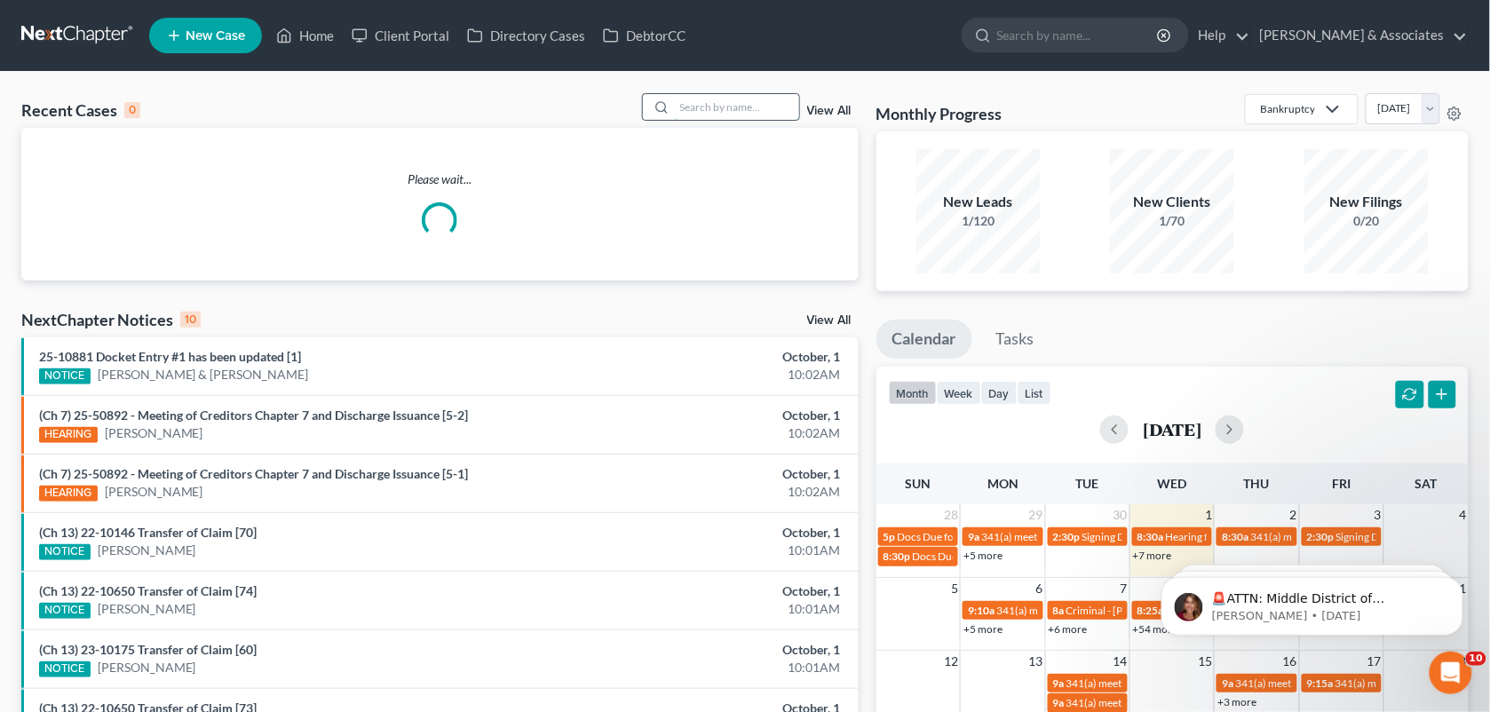
click at [684, 113] on input "search" at bounding box center [737, 107] width 124 height 26
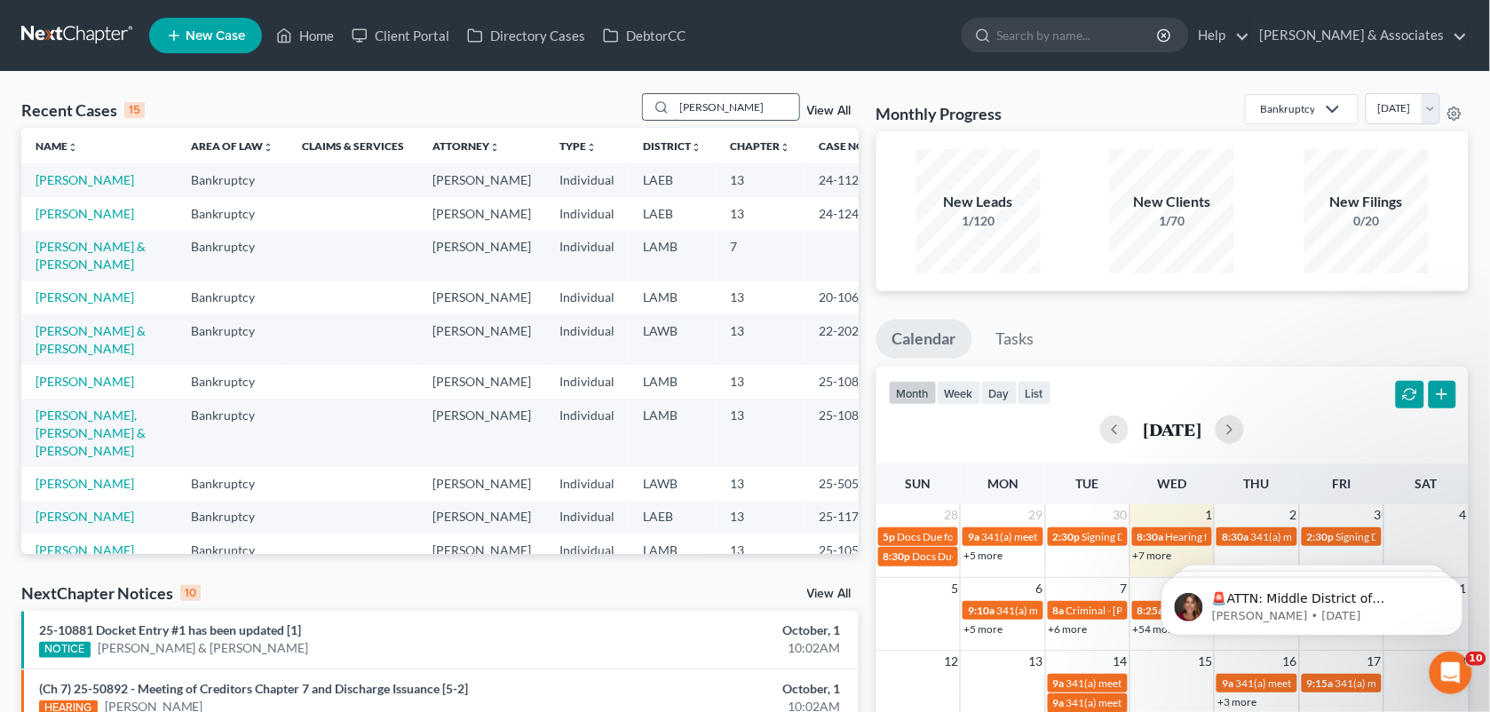
type input "[PERSON_NAME]"
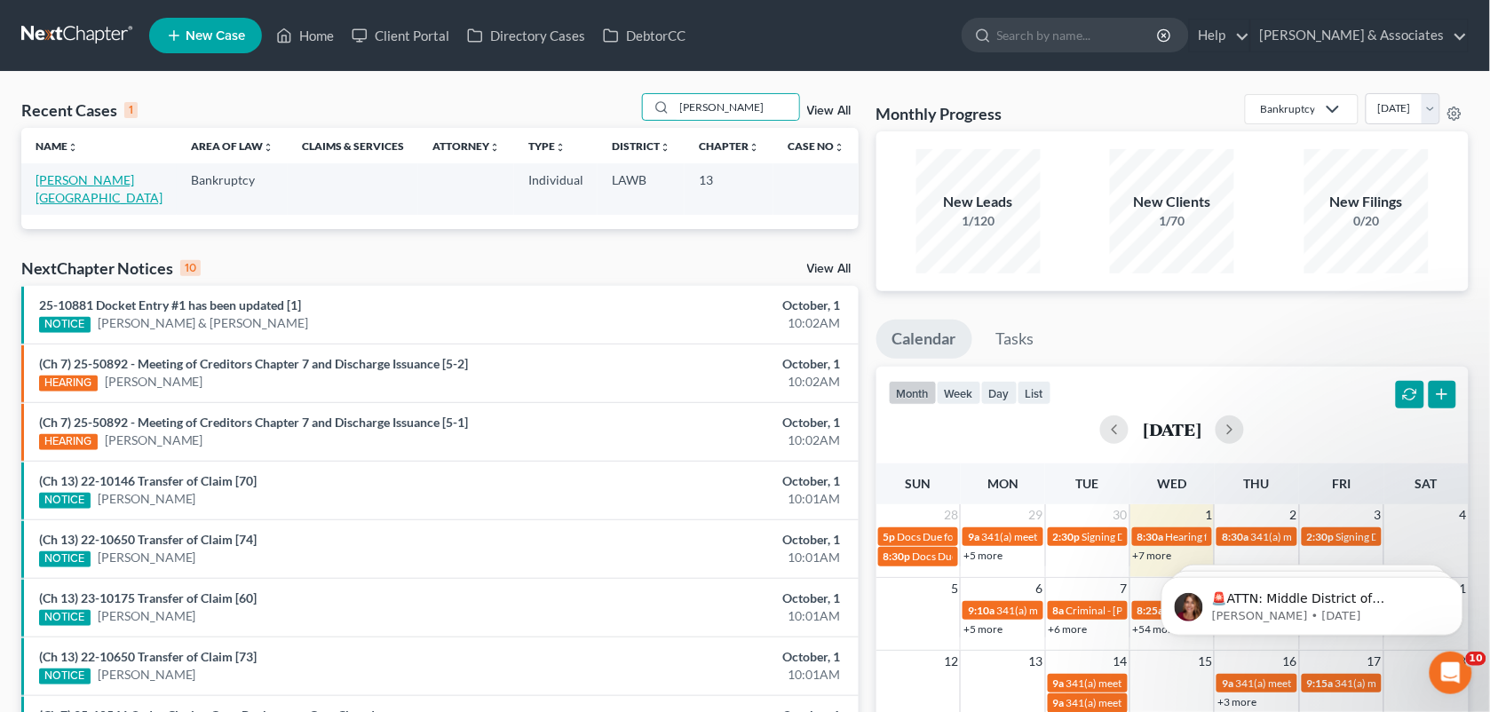
click at [93, 180] on link "[PERSON_NAME][GEOGRAPHIC_DATA]" at bounding box center [99, 188] width 127 height 33
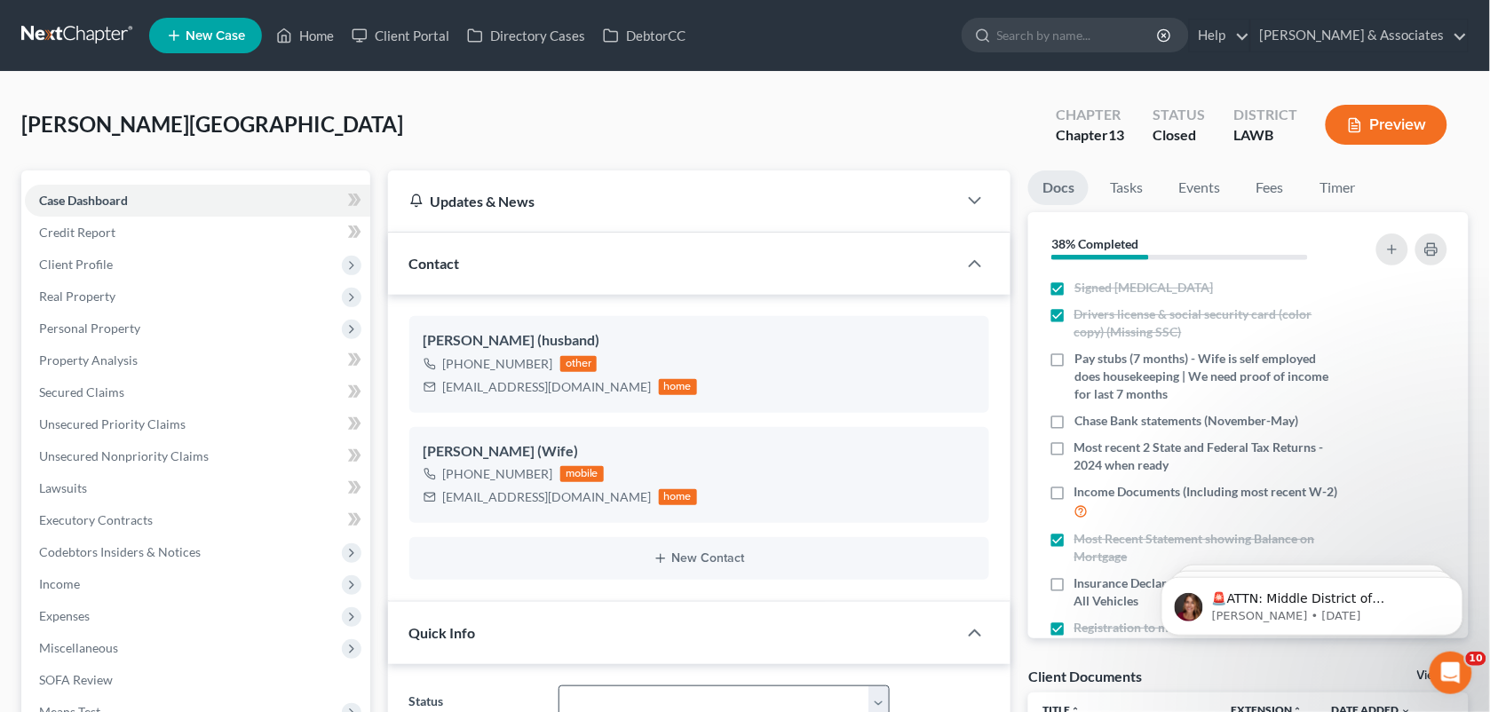
scroll to position [468, 0]
drag, startPoint x: 544, startPoint y: 479, endPoint x: 464, endPoint y: 471, distance: 80.3
click at [464, 471] on div "[PHONE_NUMBER]" at bounding box center [498, 474] width 110 height 18
copy div "972) 904-6911"
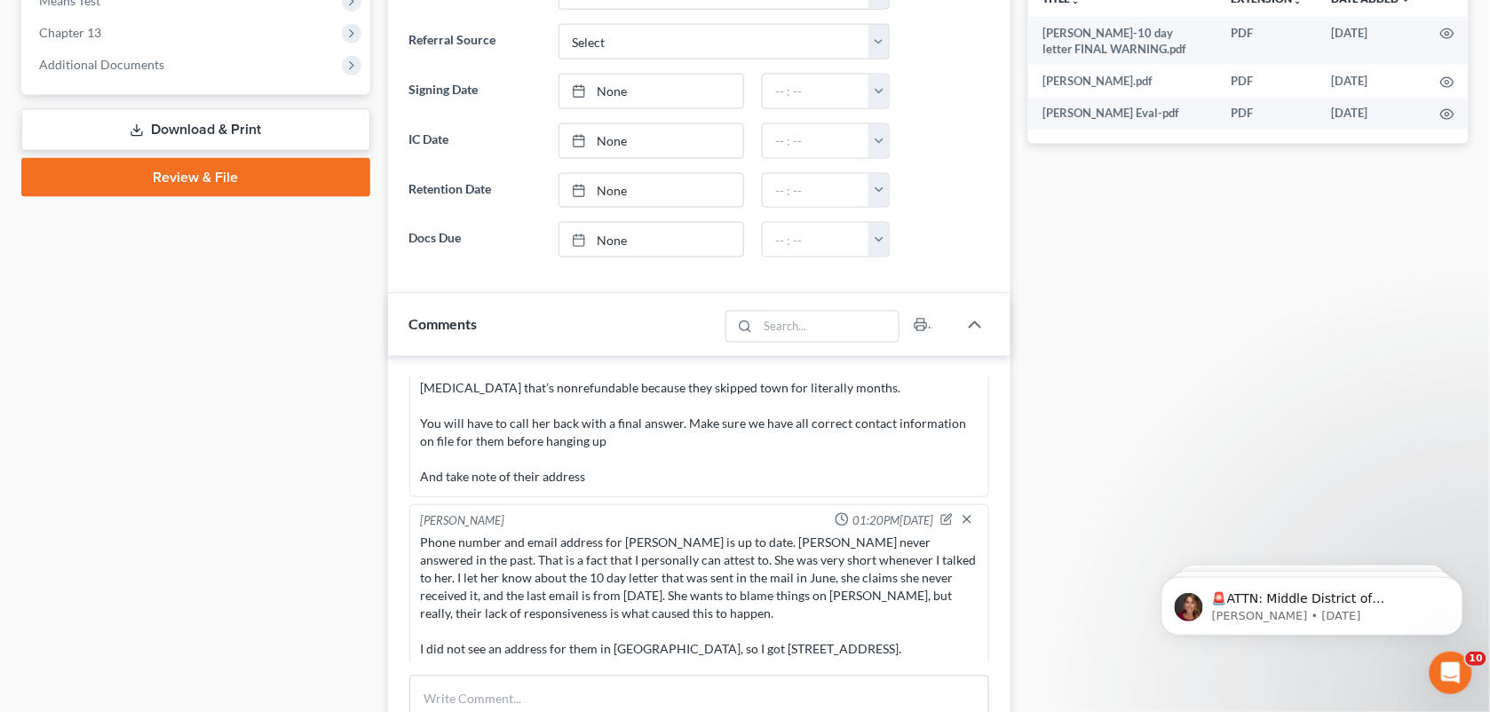
scroll to position [859, 0]
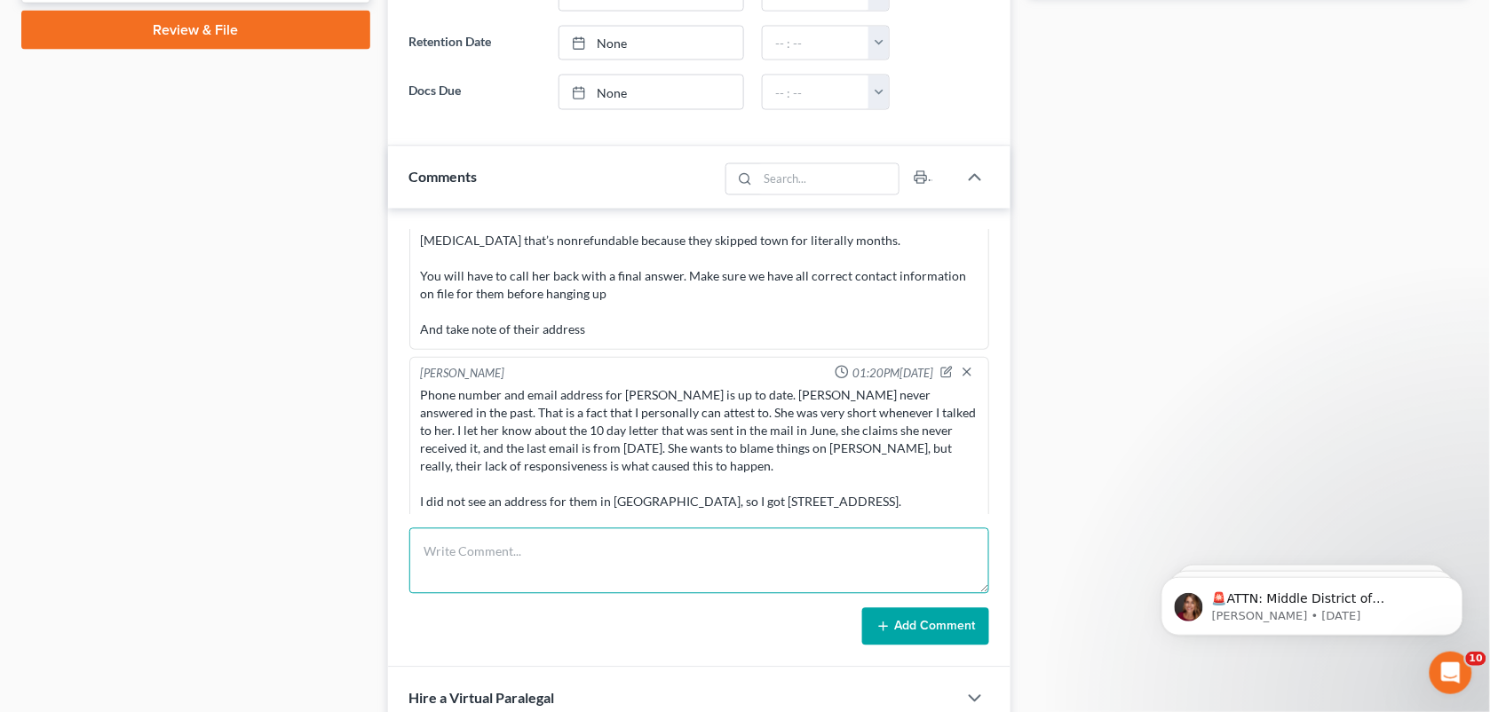
click at [481, 549] on textarea at bounding box center [699, 561] width 581 height 66
type textarea "T"
paste textarea "no additional fee but we sign a new [MEDICAL_DATA] stating the original fees ar…"
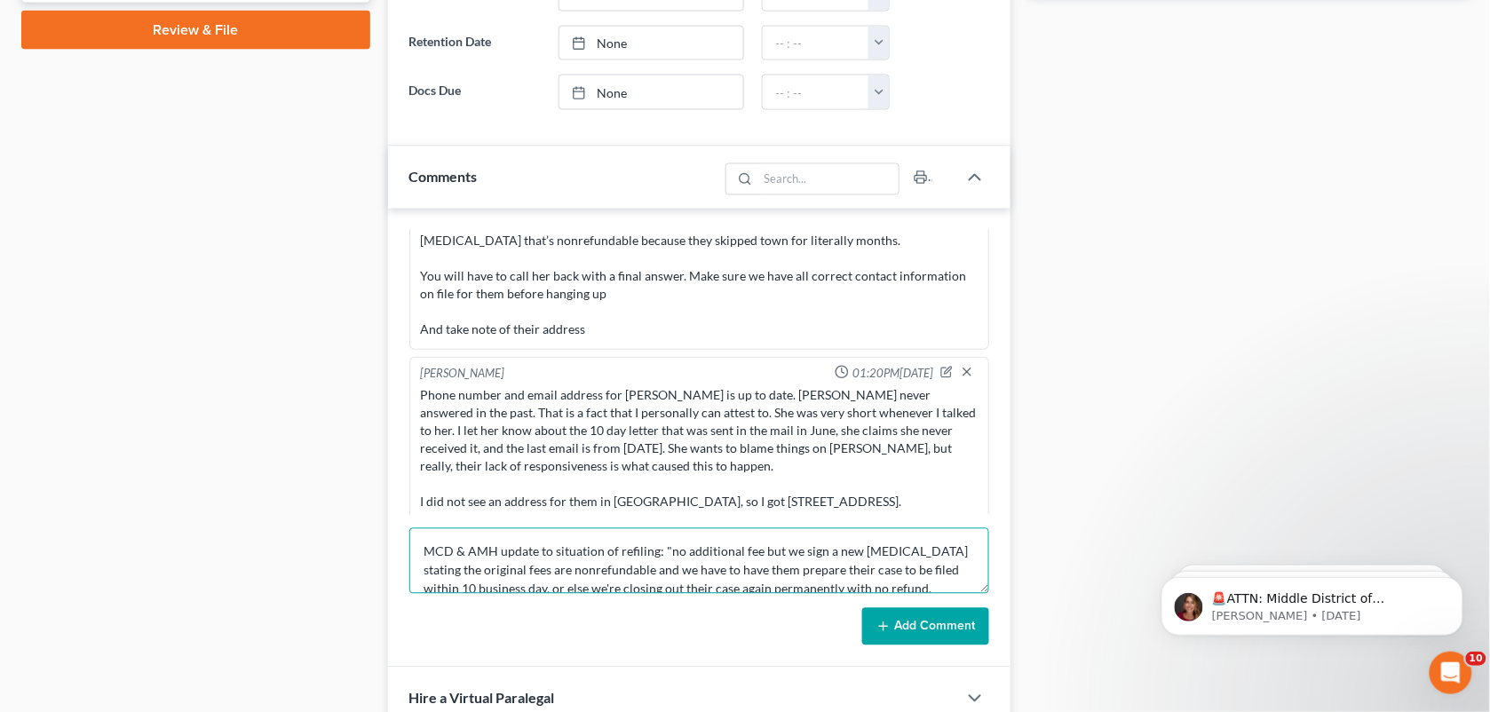
scroll to position [3, 0]
click at [668, 558] on textarea "MCD & AMH update to situation of refiling: "no additional fee but we sign a new…" at bounding box center [699, 561] width 581 height 66
click at [588, 589] on textarea "MCD & AMH update to situation of refiling: "File new case with no additional fe…" at bounding box center [699, 561] width 581 height 66
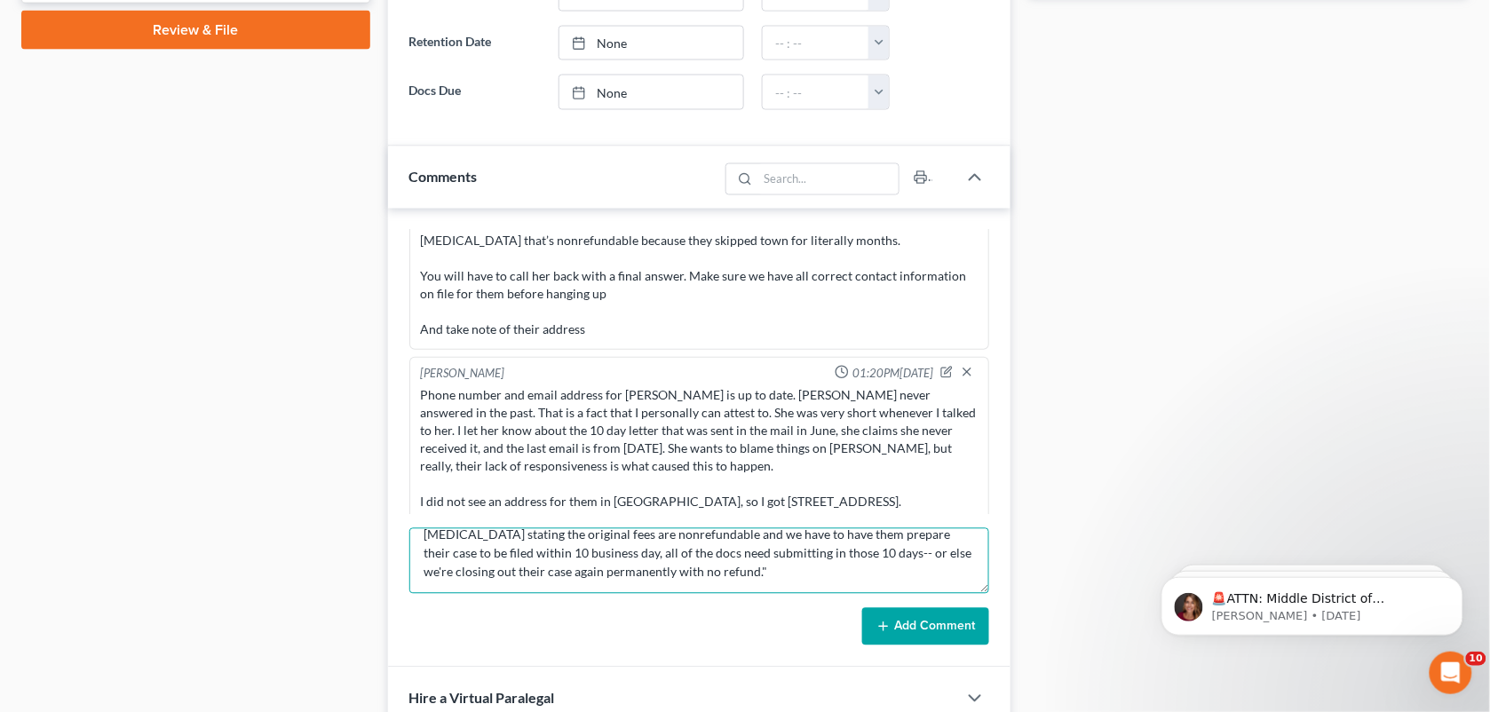
scroll to position [36, 0]
click at [812, 589] on textarea "MCD & AMH update to situation of refiling: "File new case with no additional fe…" at bounding box center [699, 561] width 581 height 66
type textarea "MCD & AMH update to situation of refiling: "File new case with no additional fe…"
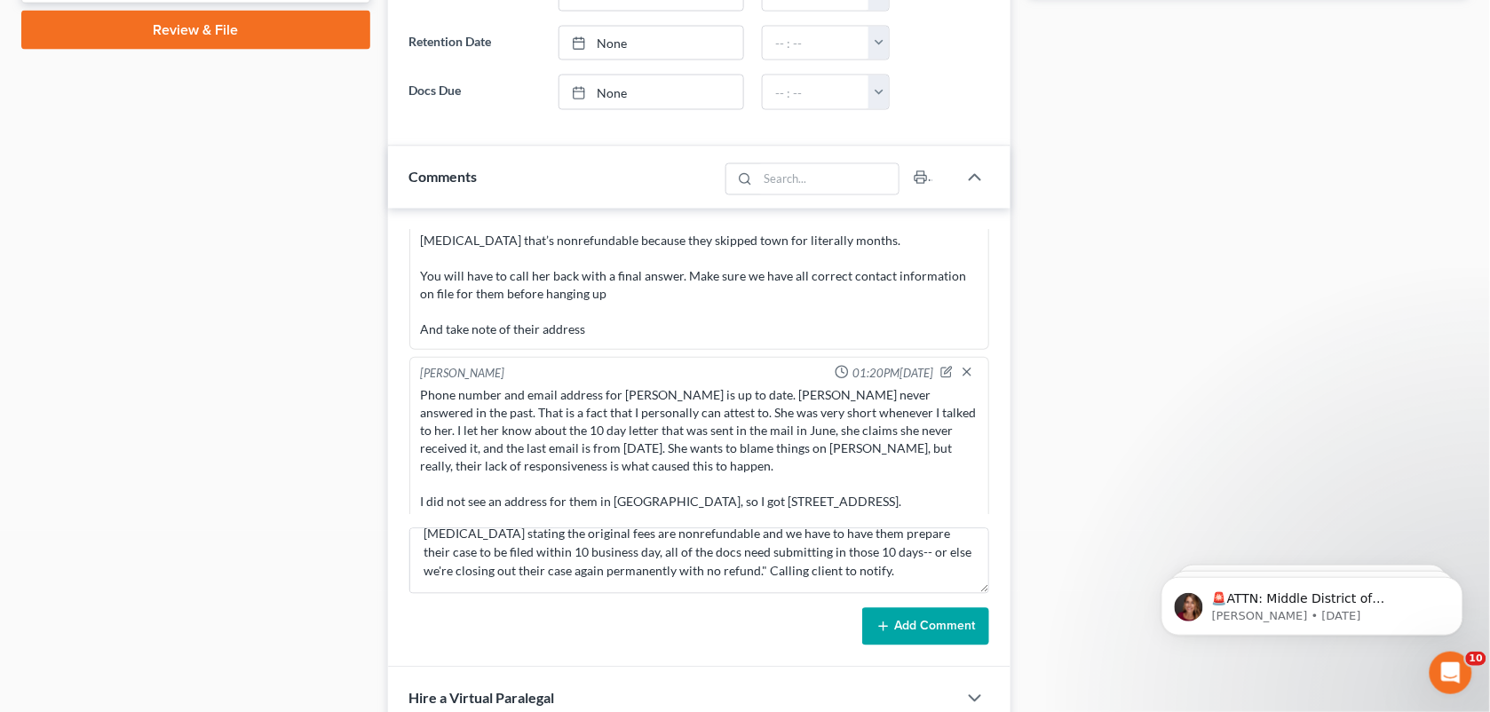
click at [902, 627] on button "Add Comment" at bounding box center [925, 626] width 127 height 37
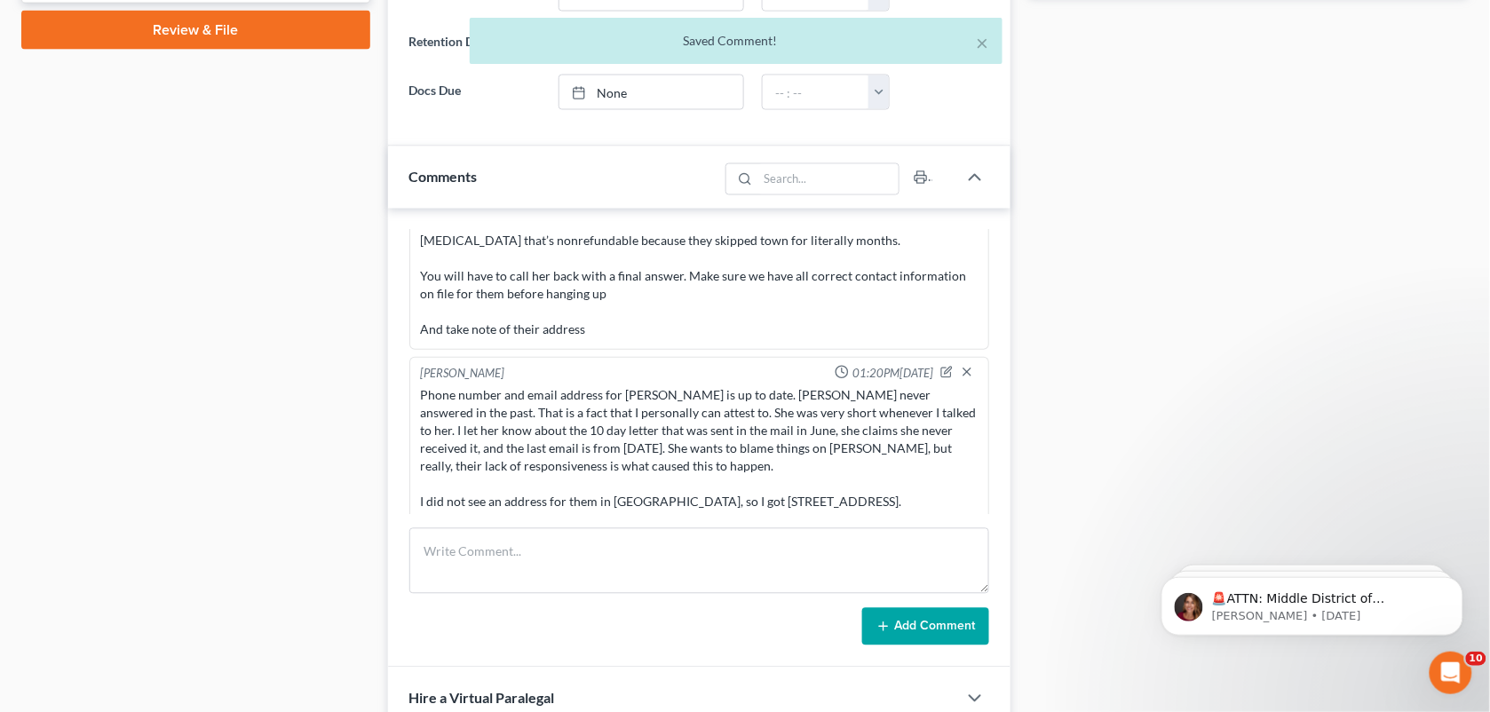
scroll to position [2401, 0]
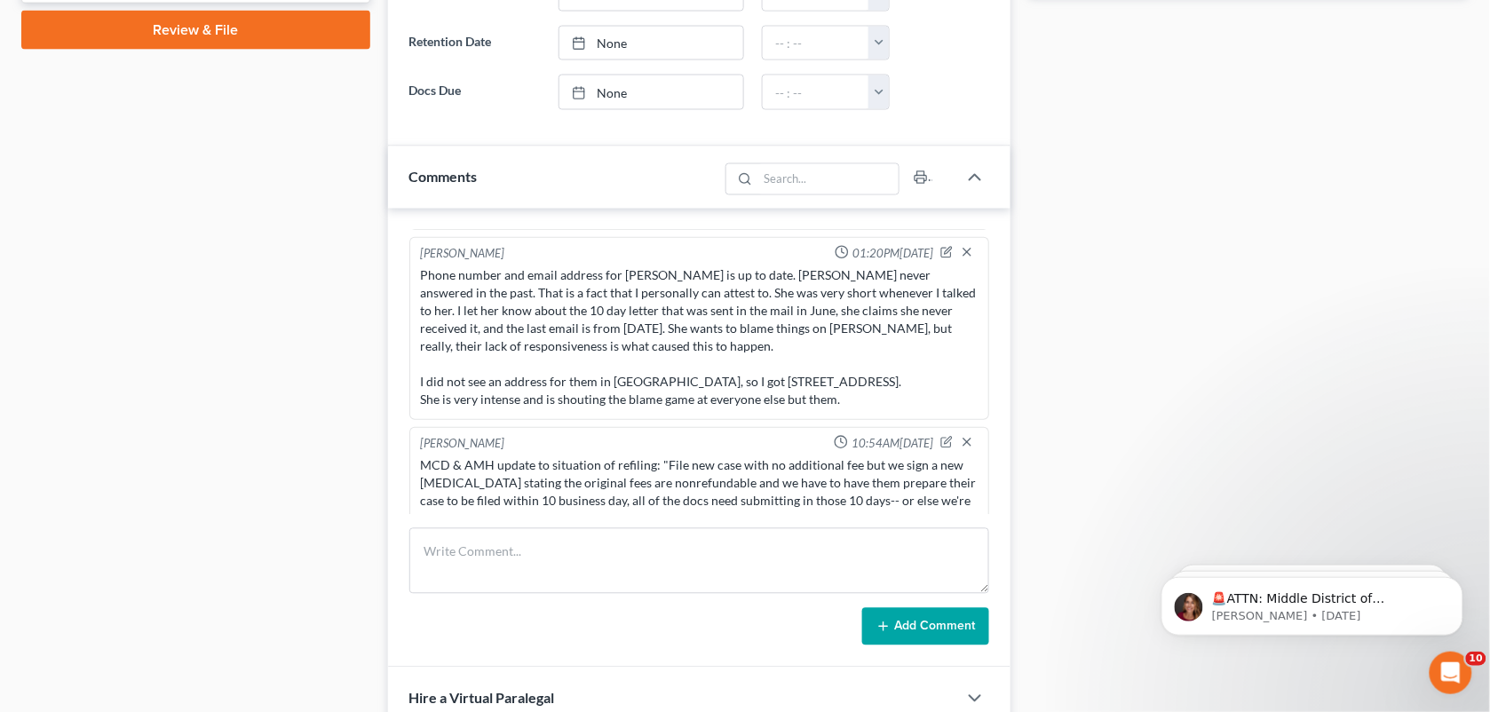
click at [262, 415] on div "Case Dashboard Payments Invoices Payments Payments Credit Report Client Profile" at bounding box center [195, 314] width 367 height 2004
click at [1093, 257] on div "Docs Tasks Events Fees Timer 38% Completed Nothing here yet! Signed [MEDICAL_DA…" at bounding box center [1248, 314] width 458 height 2004
click at [773, 561] on textarea at bounding box center [699, 561] width 581 height 66
paste textarea "Okay, so [PERSON_NAME] agreed to want to refile the case for [PERSON_NAME][GEOG…"
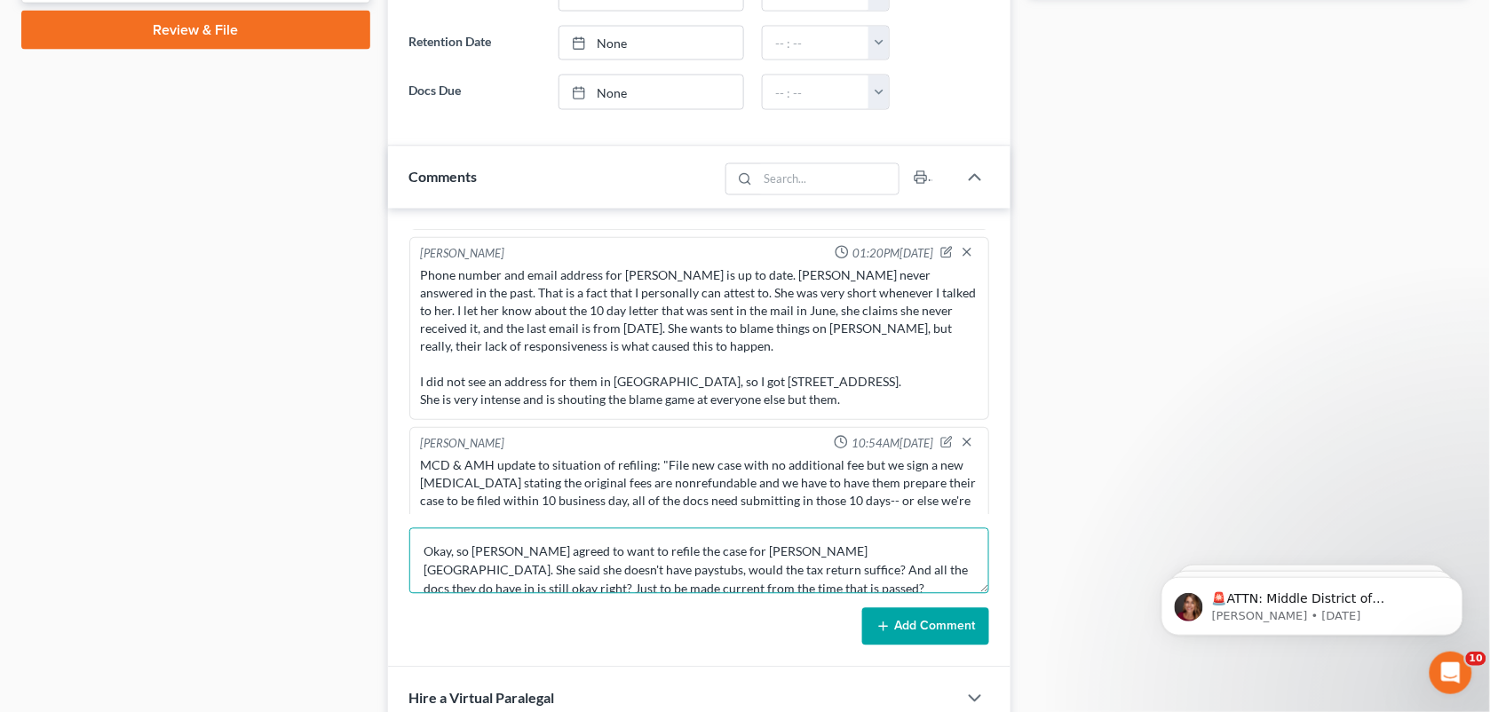
scroll to position [3, 0]
type textarea "Okay, so [PERSON_NAME] agreed to want to refile the case for [PERSON_NAME][GEOG…"
click at [917, 637] on button "Add Comment" at bounding box center [925, 626] width 127 height 37
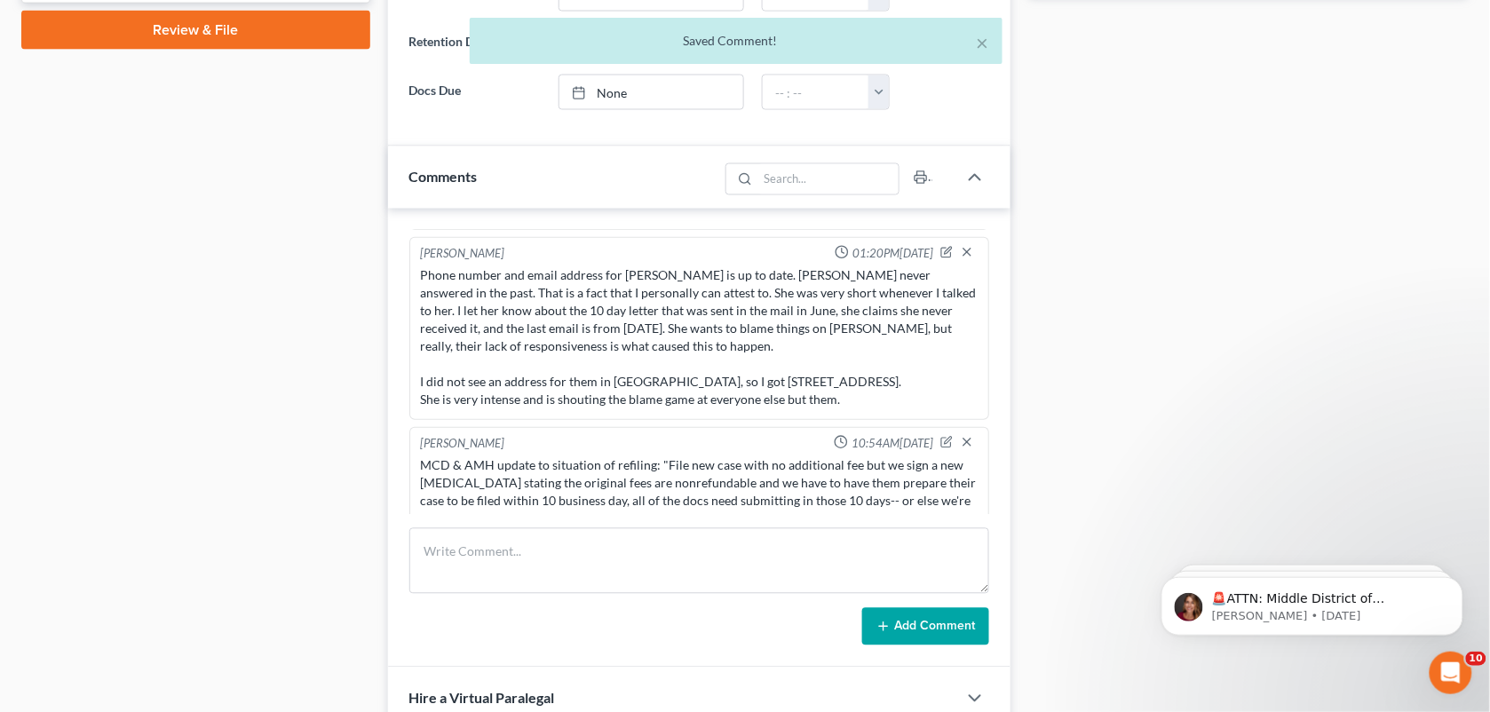
scroll to position [2502, 0]
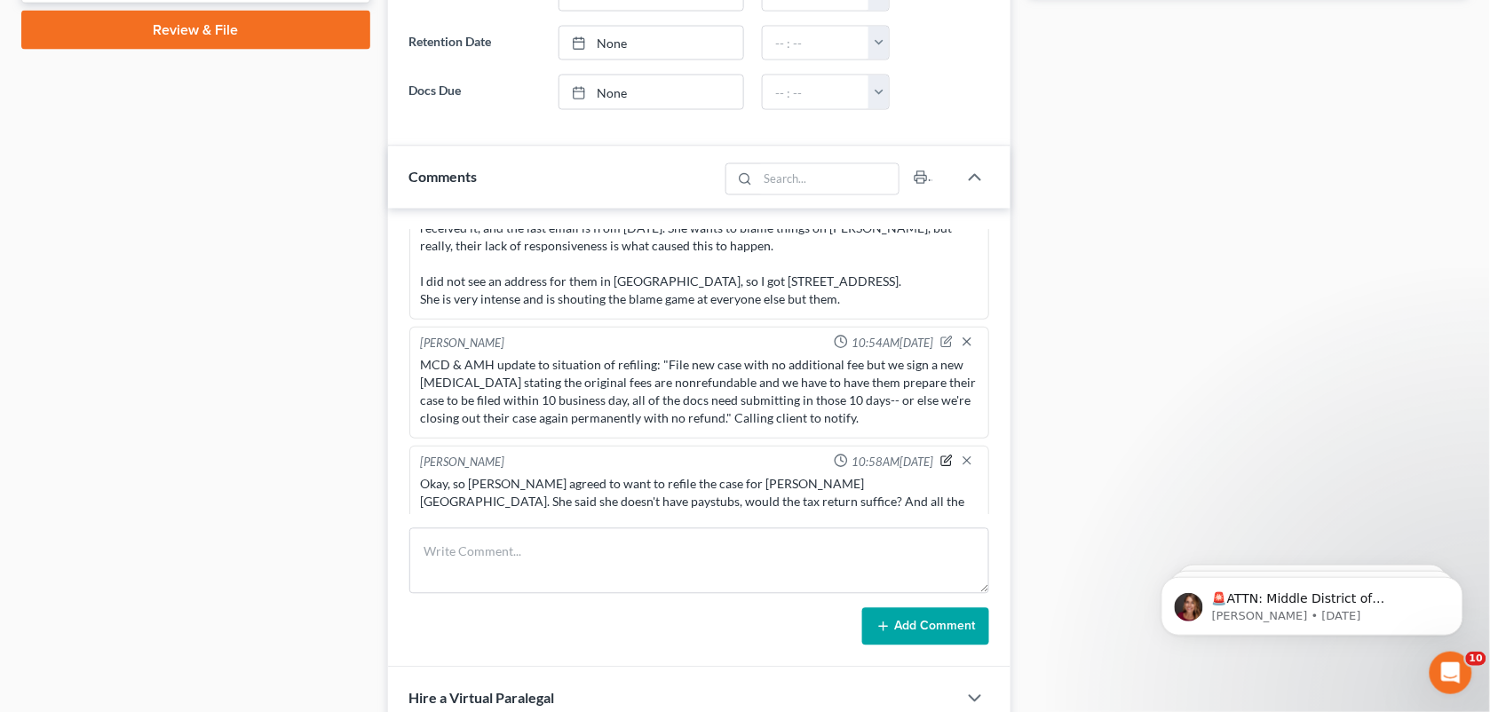
click at [942, 456] on icon "button" at bounding box center [947, 461] width 10 height 10
click at [892, 490] on textarea "Okay, so [PERSON_NAME] agreed to want to refile the case for [PERSON_NAME][GEOG…" at bounding box center [700, 508] width 558 height 66
type textarea "Okay, so [PERSON_NAME] agreed to want to refile the case for [PERSON_NAME][GEOG…"
click at [941, 454] on div "[PERSON_NAME] 10:58AM[DATE]" at bounding box center [699, 463] width 565 height 18
click at [960, 454] on icon "button" at bounding box center [967, 461] width 14 height 14
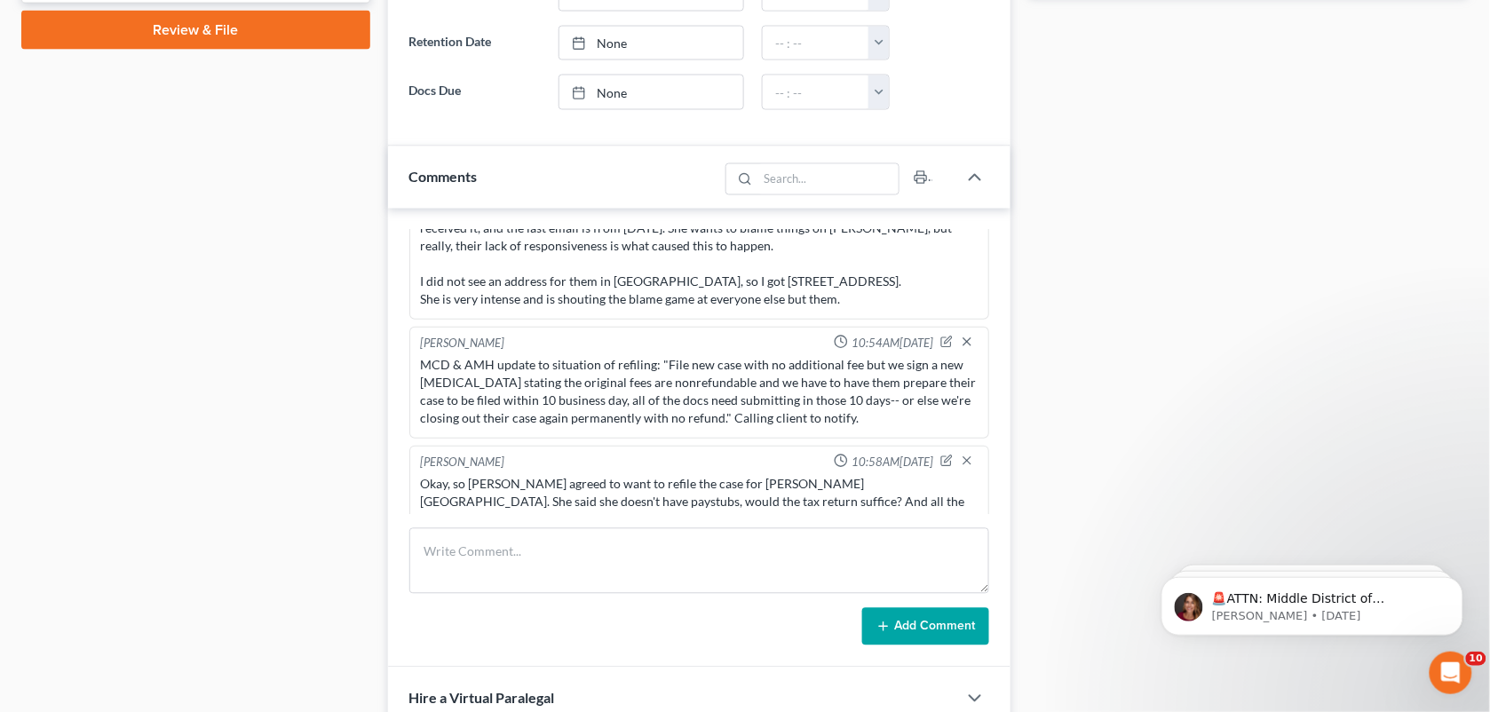
drag, startPoint x: 1148, startPoint y: 178, endPoint x: 866, endPoint y: 361, distance: 336.4
click at [1148, 178] on div "Docs Tasks Events Fees Timer 38% Completed Nothing here yet! Signed [MEDICAL_DA…" at bounding box center [1248, 314] width 458 height 2004
click at [577, 538] on textarea at bounding box center [699, 561] width 581 height 66
type textarea "M"
paste textarea "based upon the notes she cleans houses and is self employed — we would require …"
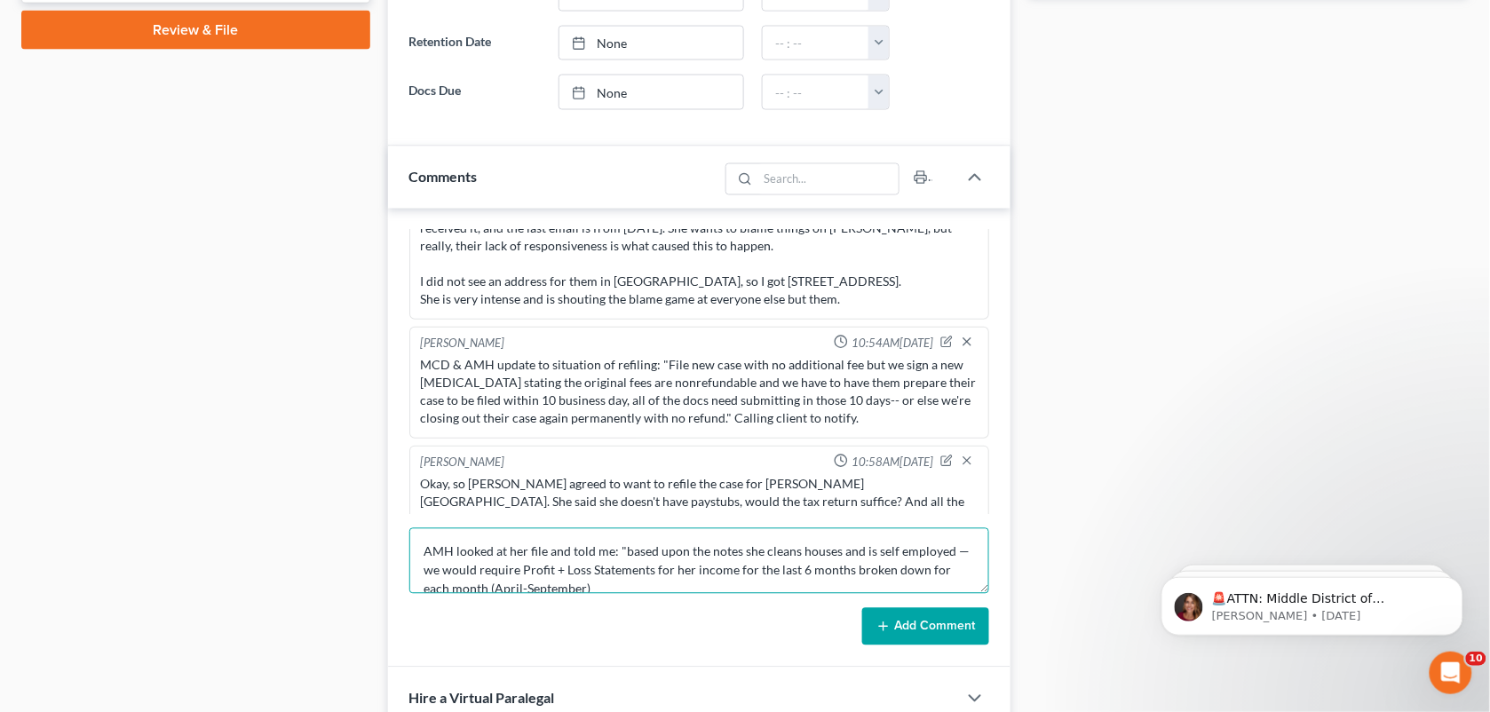
scroll to position [3, 0]
click at [828, 578] on textarea "AMH looked at her file and told me: "based upon the notes she cleans houses and…" at bounding box center [699, 561] width 581 height 66
click at [657, 582] on textarea "AMH looked at her file and told me: "based upon the notes she cleans houses and…" at bounding box center [699, 561] width 581 height 66
paste textarea "okay she was clueless about that but i told her google might be a good resource…"
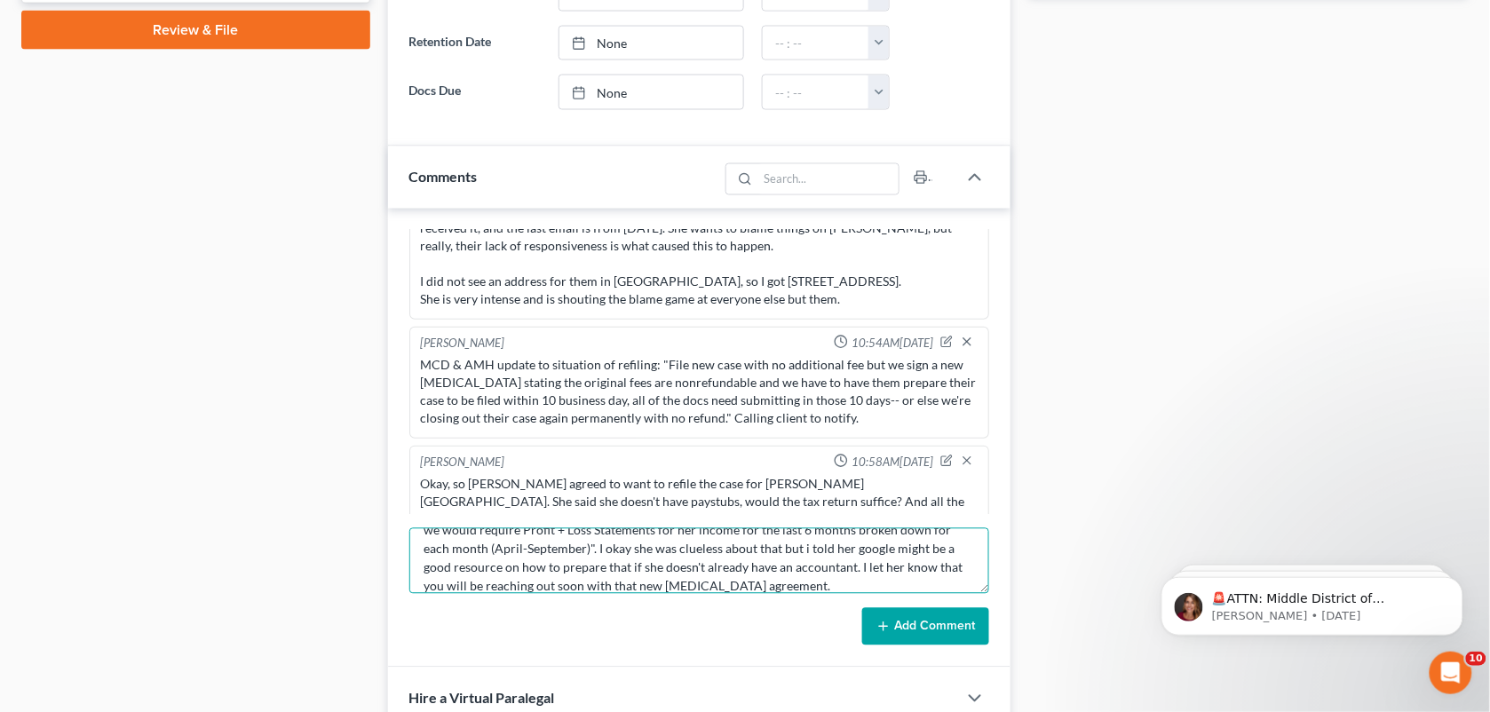
click at [632, 558] on textarea "AMH looked at her file and told me: "based upon the notes she cleans houses and…" at bounding box center [699, 561] width 581 height 66
click at [774, 560] on textarea "AMH looked at her file and told me: "based upon the notes she cleans houses and…" at bounding box center [699, 561] width 581 height 66
click at [952, 565] on textarea "AMH looked at her file and told me: "based upon the notes she cleans houses and…" at bounding box center [699, 561] width 581 height 66
type textarea "AMH looked at her file and told me: "based upon the notes she cleans houses and…"
click at [892, 628] on button "Add Comment" at bounding box center [925, 626] width 127 height 37
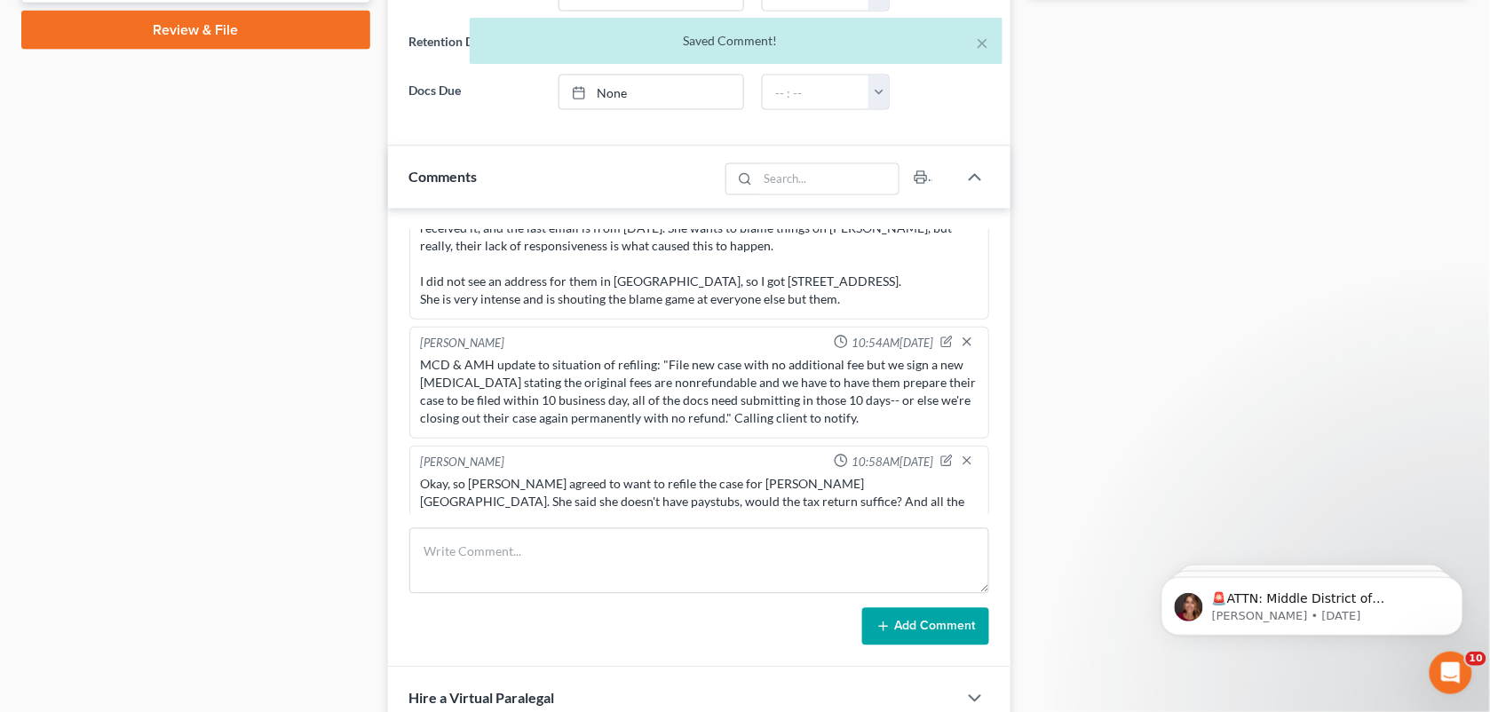
scroll to position [2639, 0]
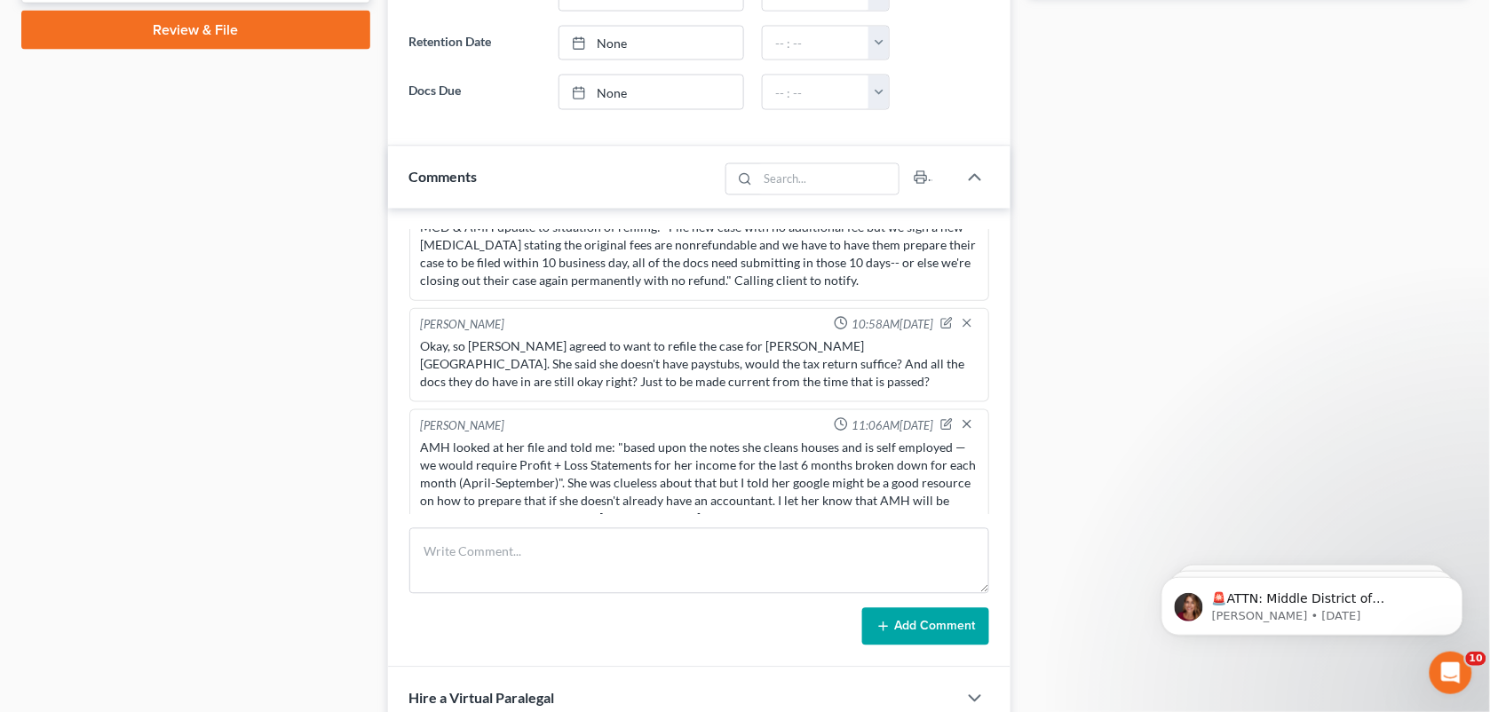
click at [351, 276] on div "Case Dashboard Payments Invoices Payments Payments Credit Report Client Profile" at bounding box center [195, 314] width 367 height 2004
drag, startPoint x: 1111, startPoint y: 170, endPoint x: 1207, endPoint y: 192, distance: 99.3
click at [1111, 170] on div "Docs Tasks Events Fees Timer 38% Completed Nothing here yet! Signed [MEDICAL_DA…" at bounding box center [1248, 314] width 458 height 2004
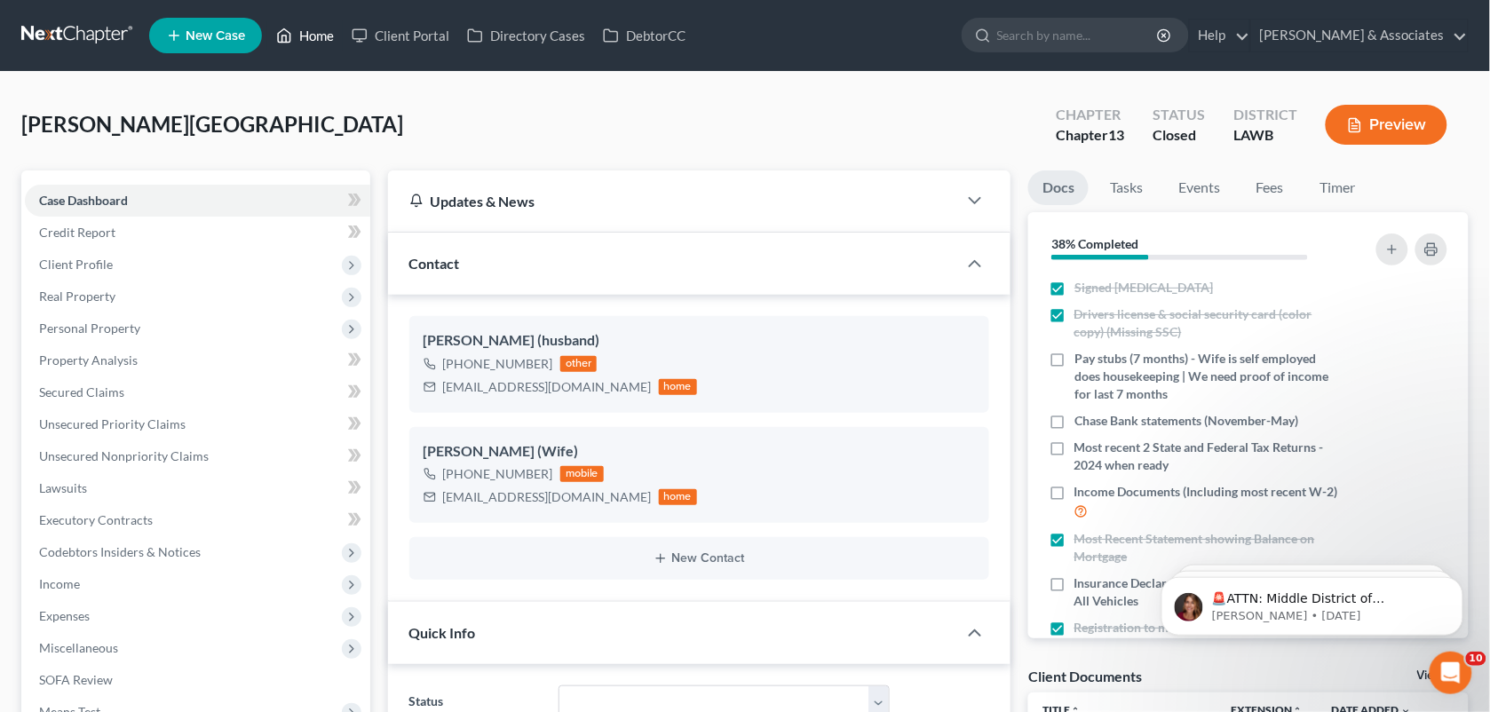
click at [318, 24] on link "Home" at bounding box center [304, 36] width 75 height 32
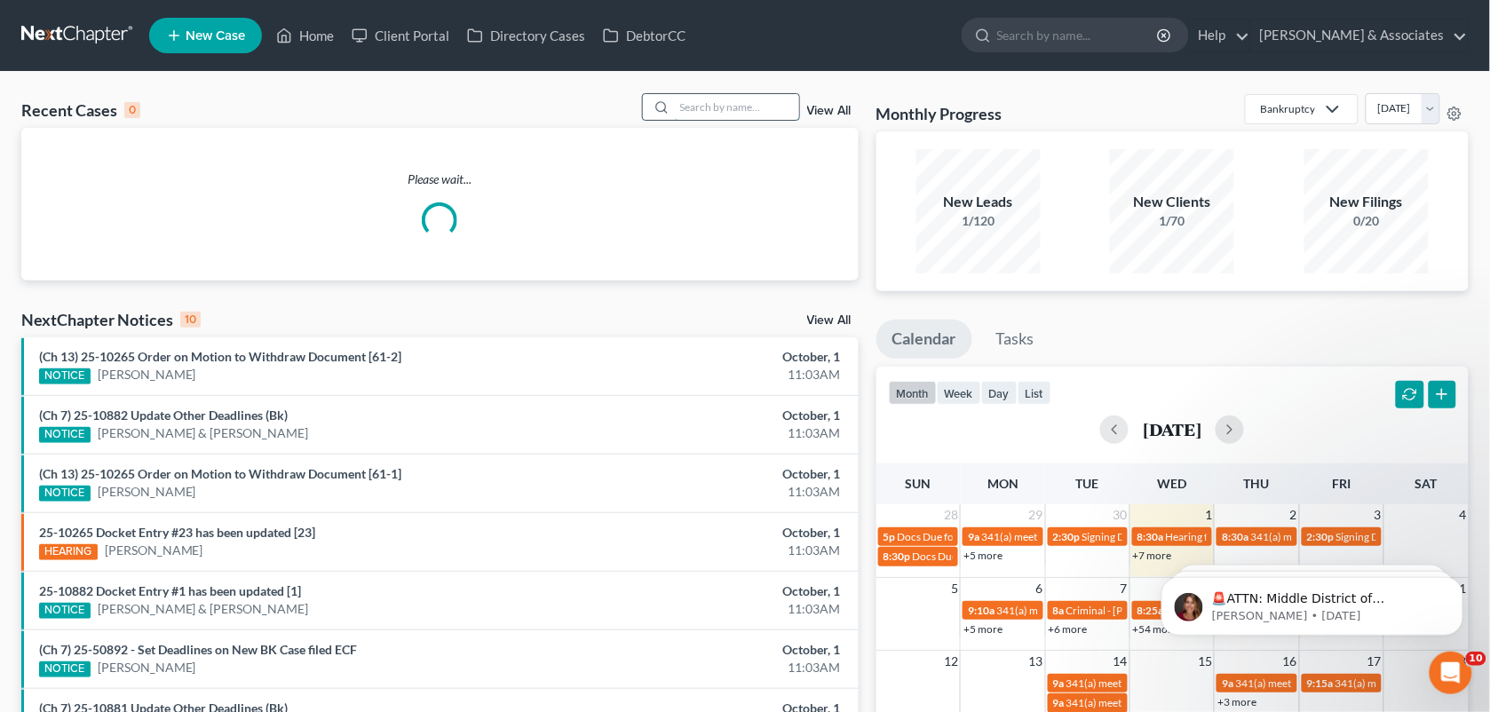
click at [764, 111] on input "search" at bounding box center [737, 107] width 124 height 26
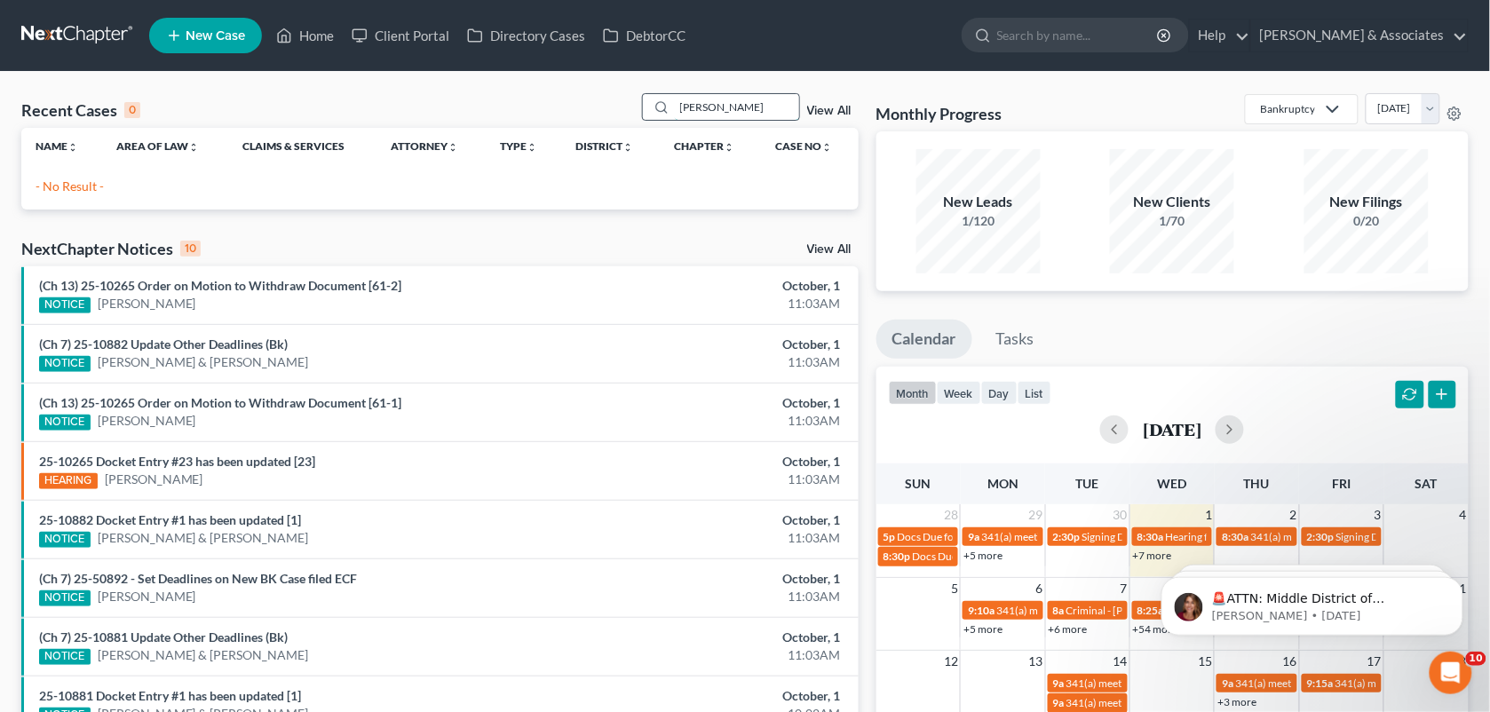
type input "[PERSON_NAME]"
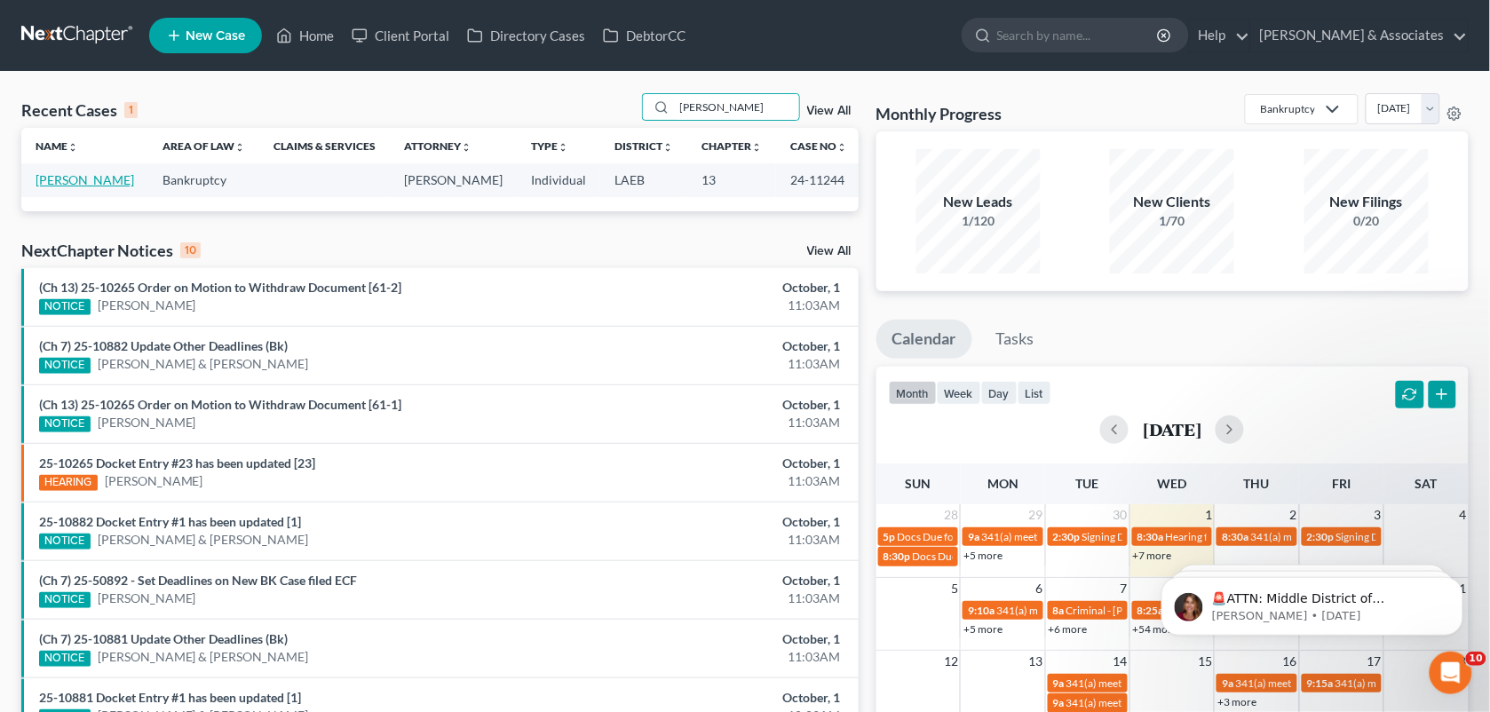
click at [107, 182] on link "[PERSON_NAME]" at bounding box center [85, 179] width 99 height 15
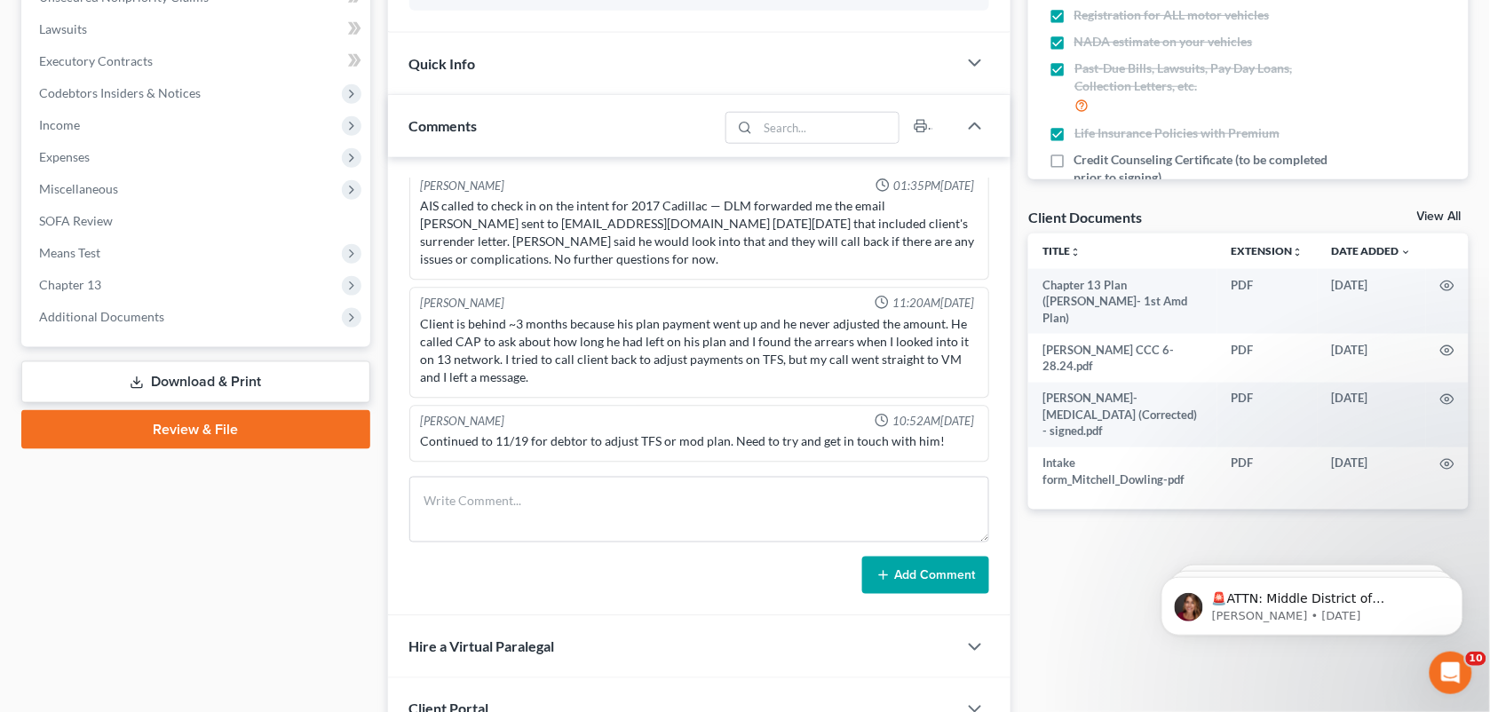
scroll to position [466, 0]
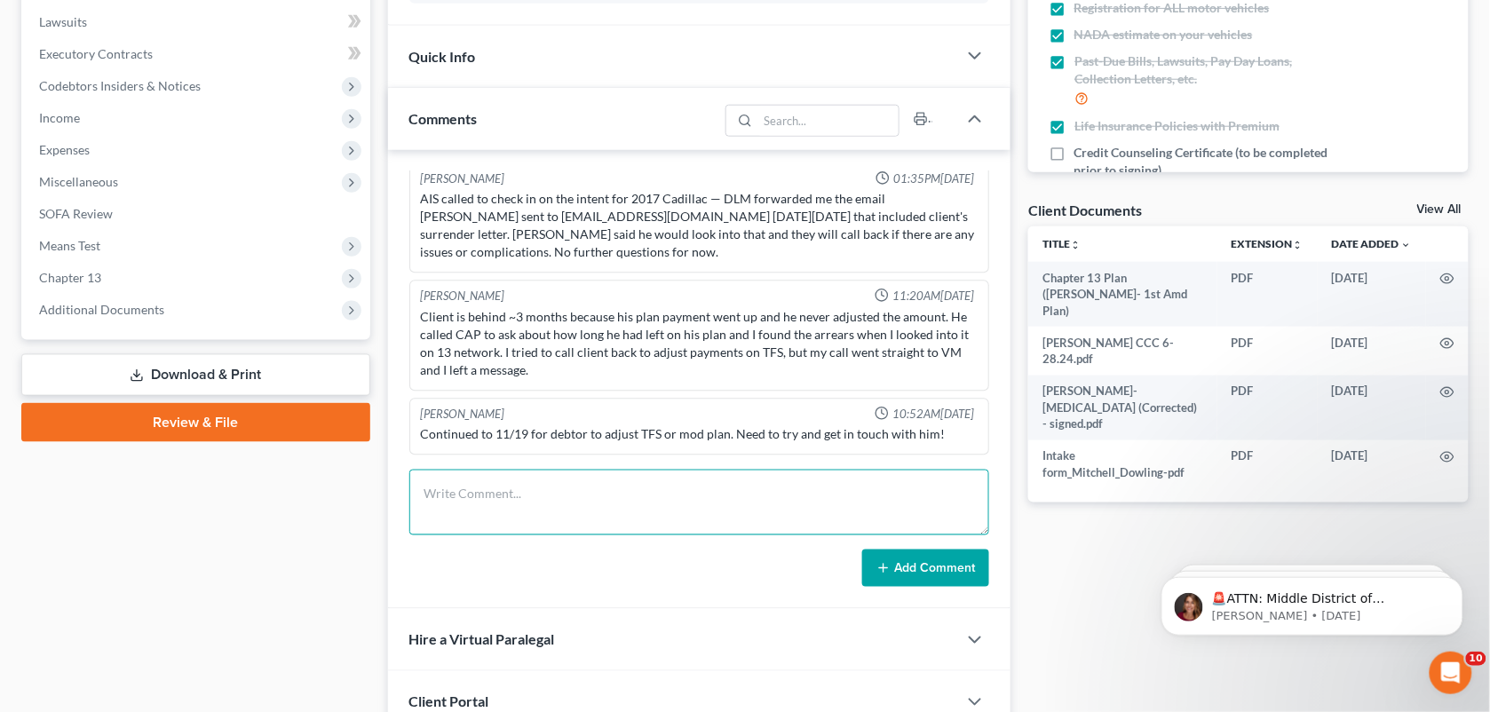
click at [755, 489] on textarea at bounding box center [699, 503] width 581 height 66
click at [868, 489] on textarea "MCD tasked me to set up a" at bounding box center [699, 503] width 581 height 66
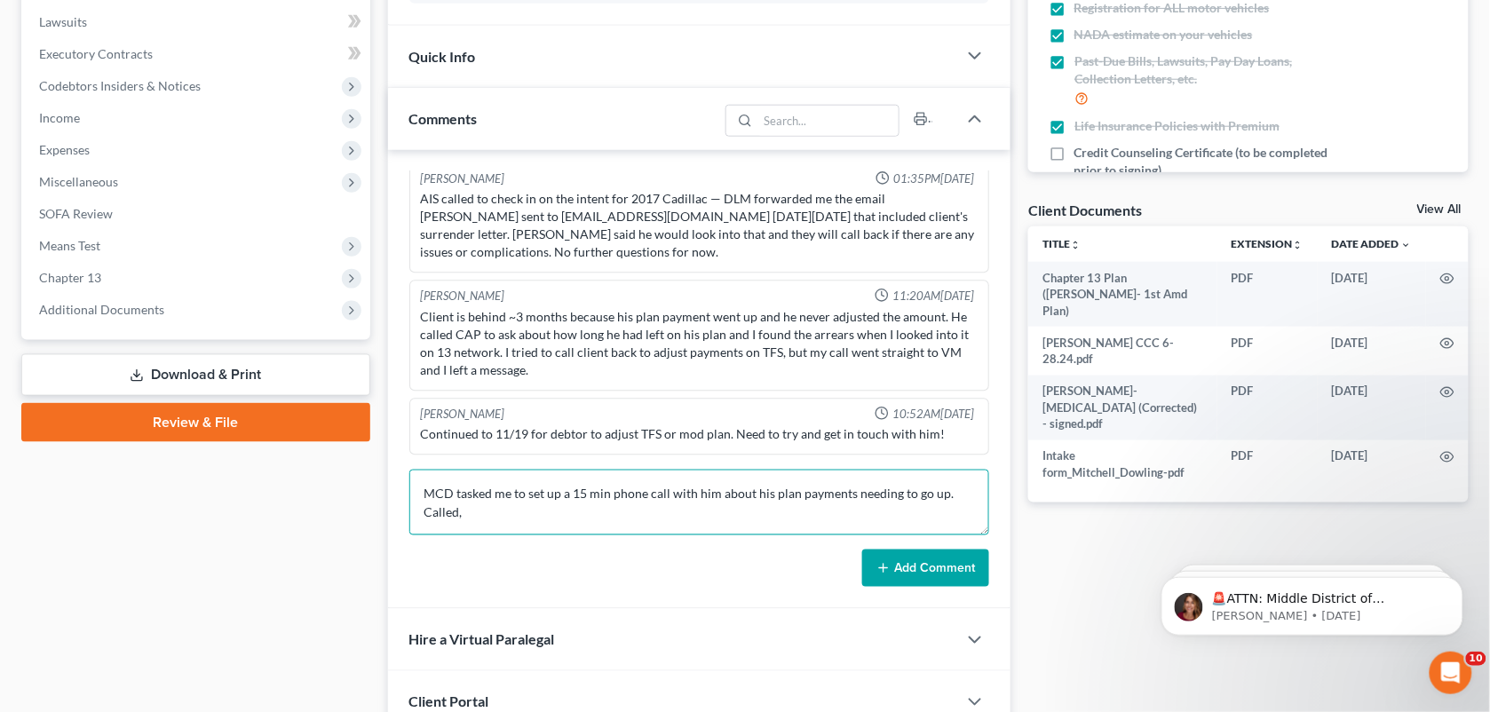
click at [818, 508] on textarea "MCD tasked me to set up a 15 min phone call with him about his plan payments ne…" at bounding box center [699, 503] width 581 height 66
click at [719, 494] on textarea "MCD tasked me to set up a 15 min phone call with him about his plan payments ne…" at bounding box center [699, 503] width 581 height 66
click at [628, 517] on textarea "MCD tasked me to set up a 15 min phone call with him next week about his plan p…" at bounding box center [699, 503] width 581 height 66
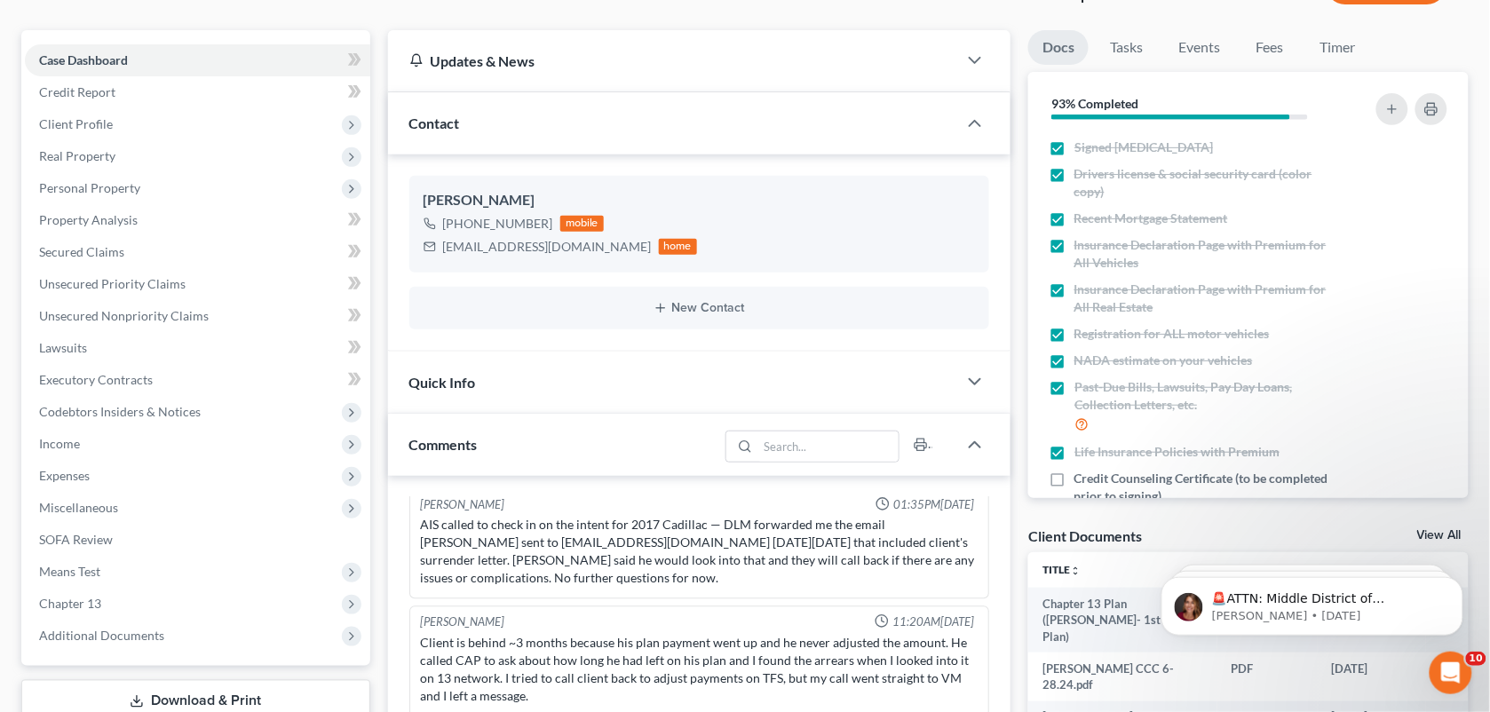
scroll to position [42, 0]
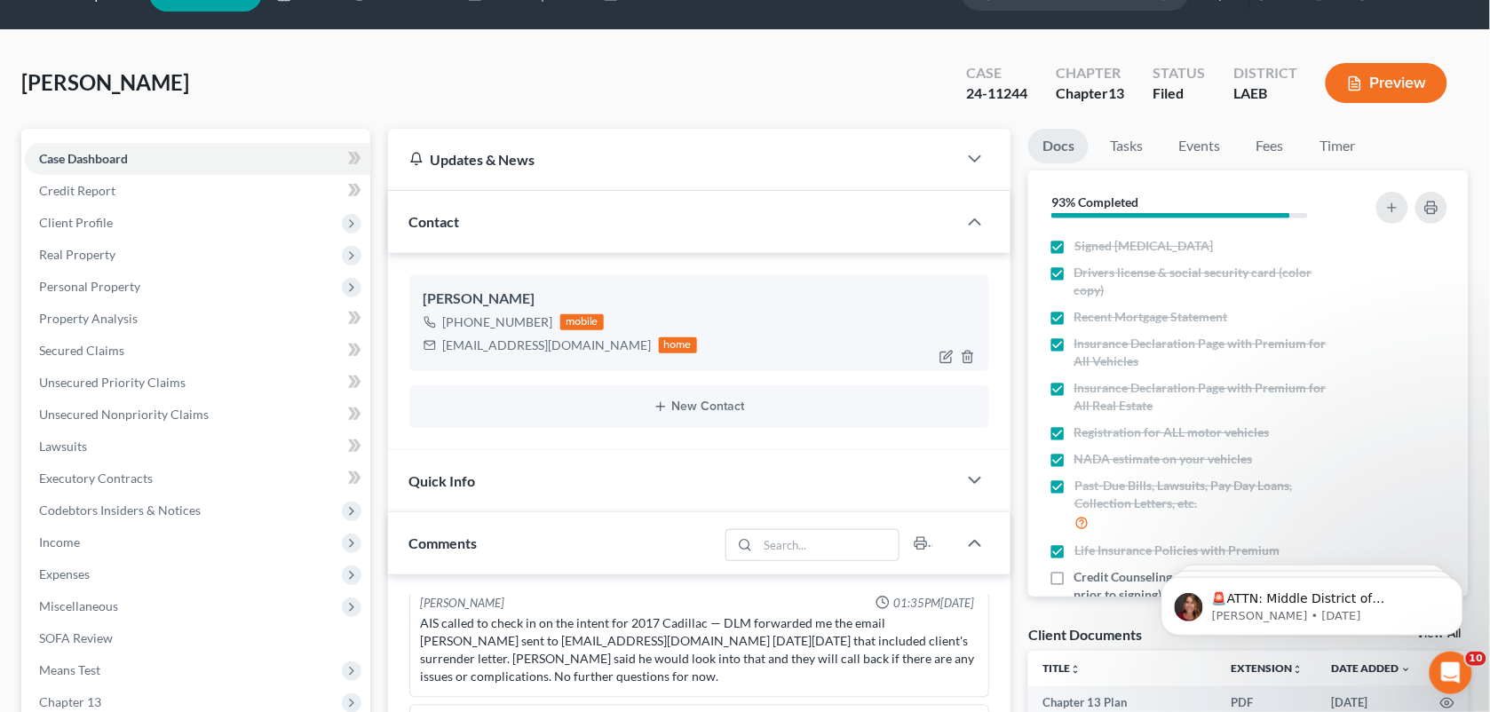
drag, startPoint x: 542, startPoint y: 316, endPoint x: 460, endPoint y: 325, distance: 83.0
click at [460, 325] on div "[PHONE_NUMBER]" at bounding box center [498, 322] width 110 height 18
copy div "[PHONE_NUMBER]"
drag, startPoint x: 671, startPoint y: 87, endPoint x: 1401, endPoint y: 151, distance: 732.6
click at [671, 87] on div "[PERSON_NAME] Upgraded Case 24-11244 Chapter Chapter 13 Status Filed District L…" at bounding box center [744, 89] width 1447 height 77
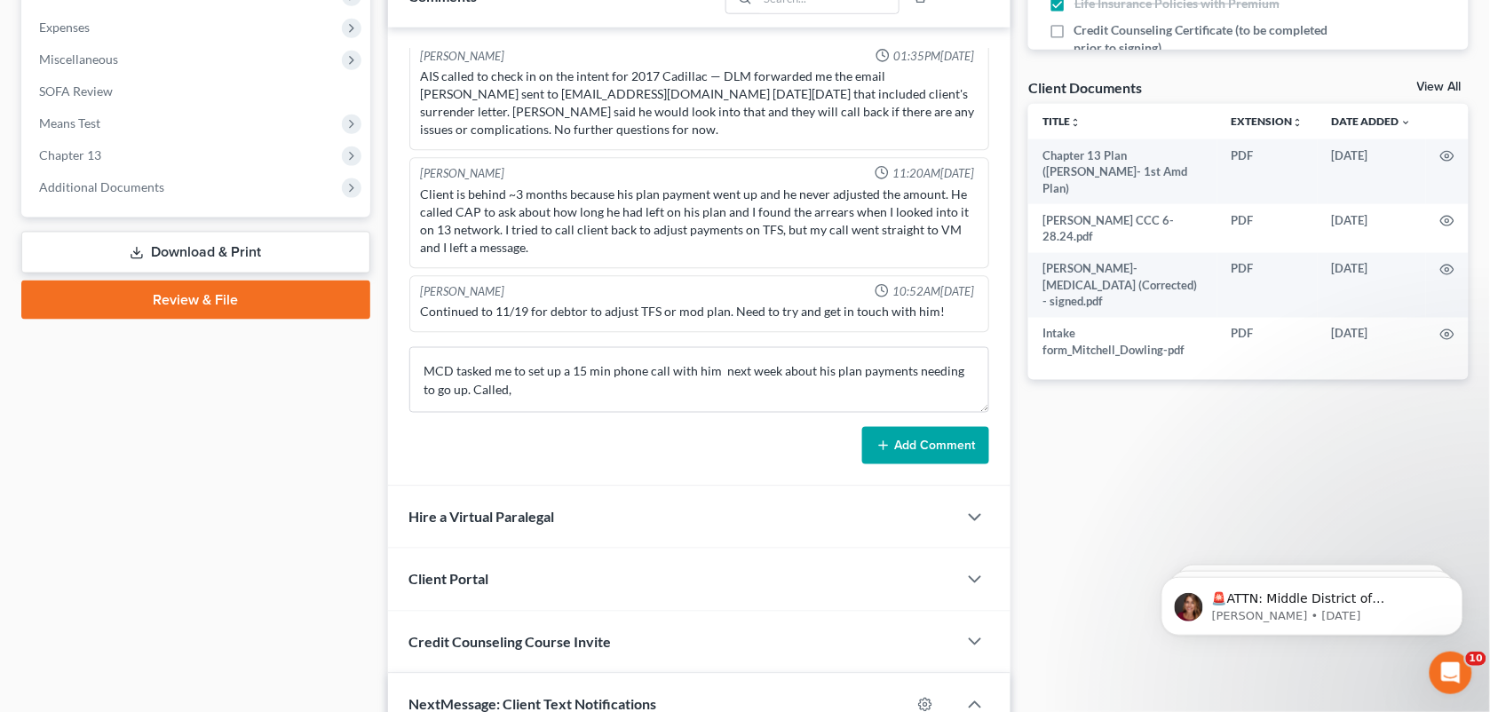
scroll to position [604, 0]
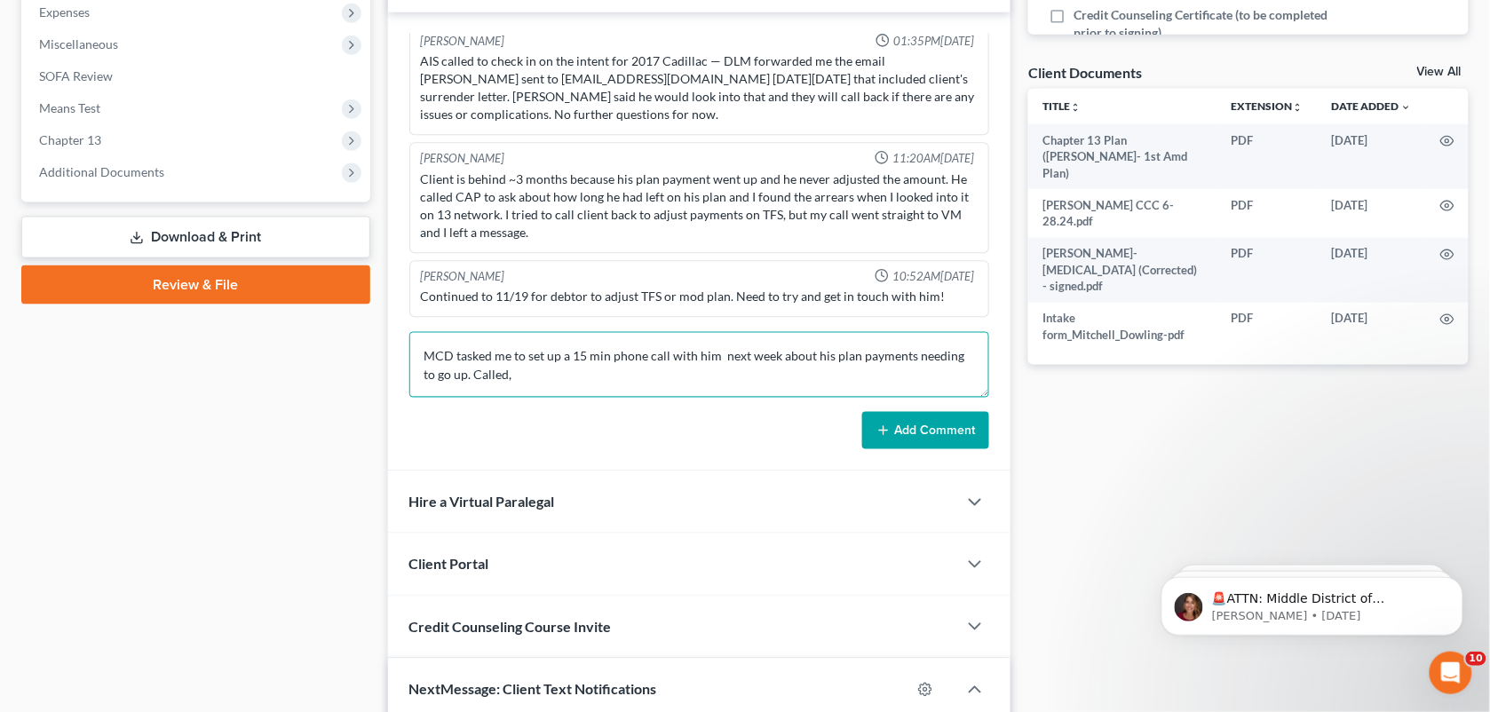
click at [593, 393] on textarea "MCD tasked me to set up a 15 min phone call with him next week about his plan p…" at bounding box center [699, 365] width 581 height 66
click at [591, 384] on textarea "MCD tasked me to set up a 15 min phone call with him next week about his plan p…" at bounding box center [699, 365] width 581 height 66
drag, startPoint x: 593, startPoint y: 375, endPoint x: 457, endPoint y: 376, distance: 135.8
click at [457, 376] on textarea "MCD tasked me to set up a 15 min phone call with him next week about his plan p…" at bounding box center [699, 365] width 581 height 66
type textarea "MCD tasked me to set up a 15 min phone call with him next week about his plan p…"
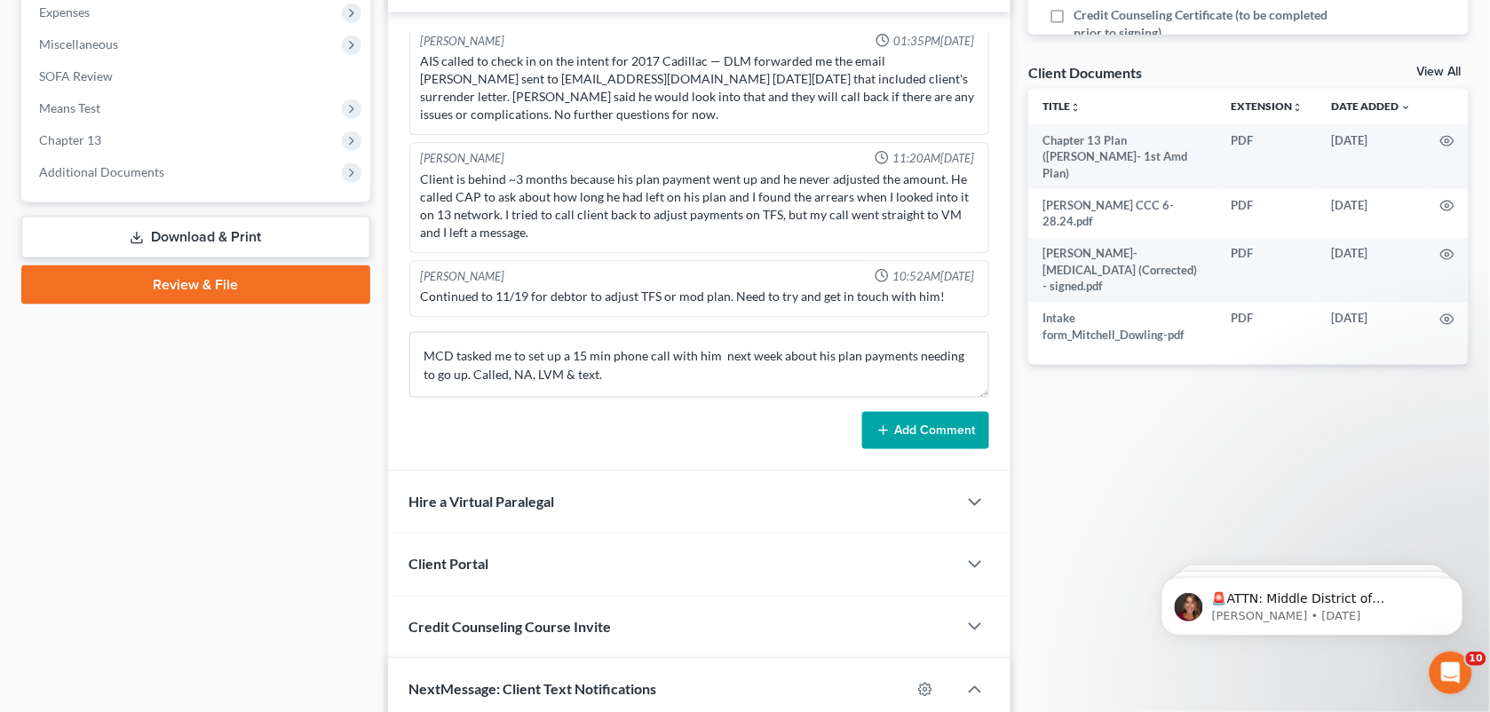
click at [923, 439] on button "Add Comment" at bounding box center [925, 430] width 127 height 37
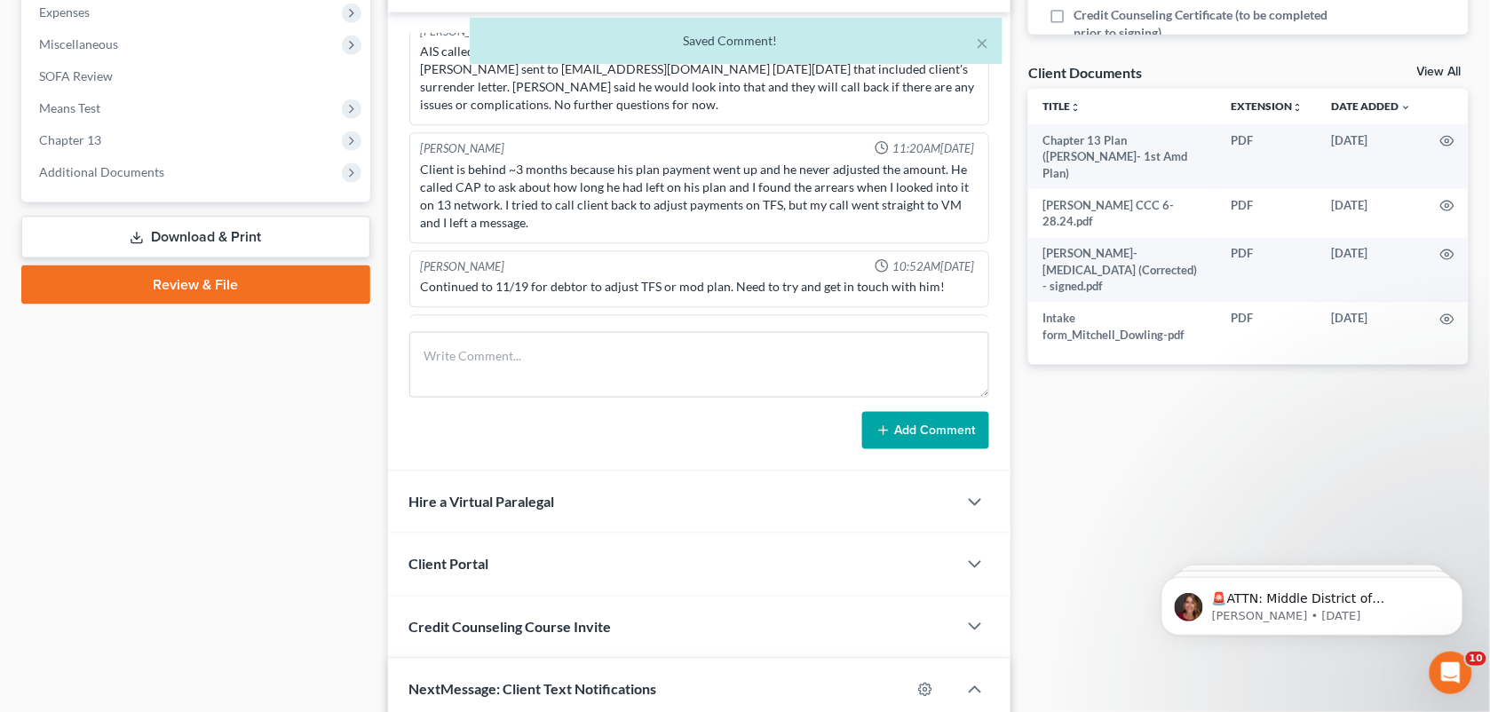
scroll to position [3312, 0]
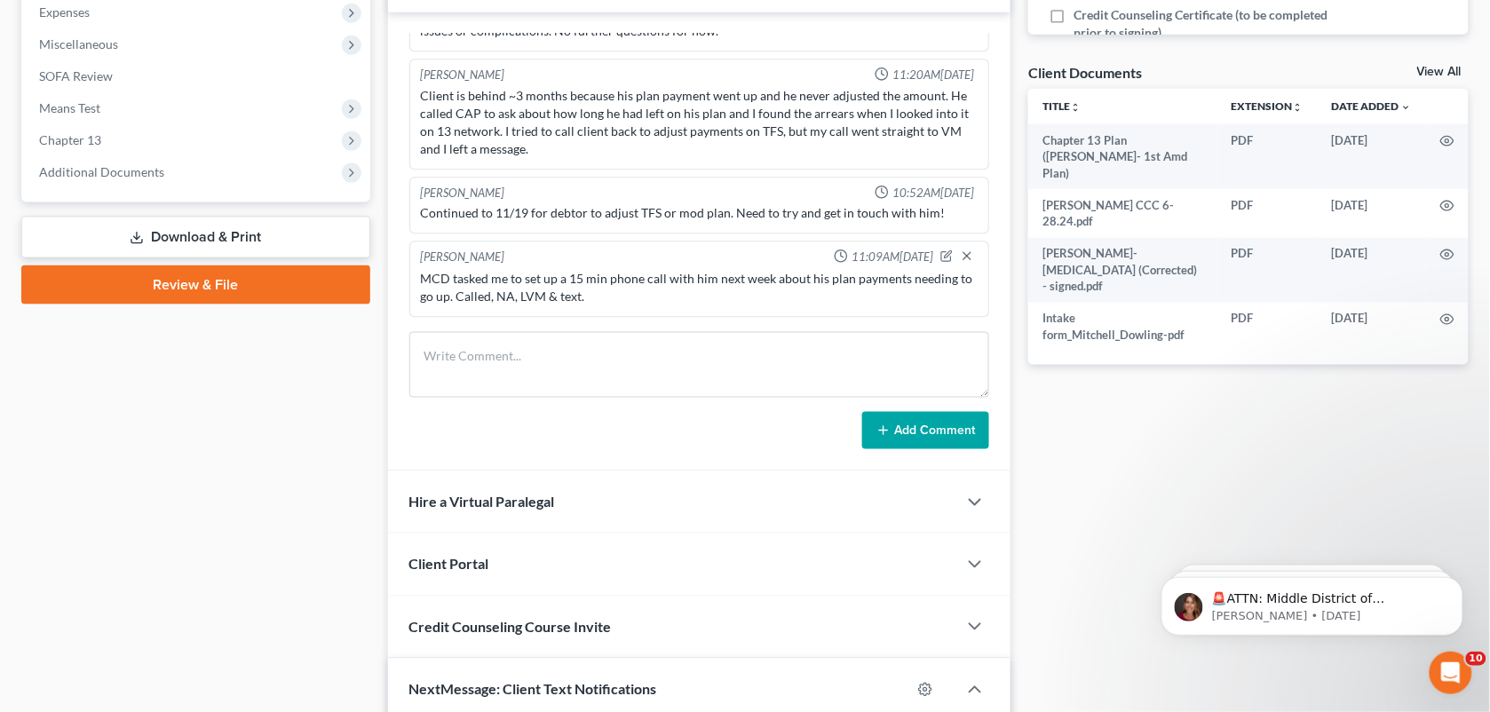
click at [1010, 178] on div "[PERSON_NAME] 11:28AM[DATE] $1000 down His home: owe: $118,000; Valued at $250,…" at bounding box center [699, 241] width 623 height 459
click at [466, 413] on div "Add Comment" at bounding box center [699, 430] width 581 height 37
click at [1489, 324] on div "[PERSON_NAME] Upgraded Case 24-11244 Chapter Chapter 13 Status Filed District L…" at bounding box center [745, 311] width 1490 height 1686
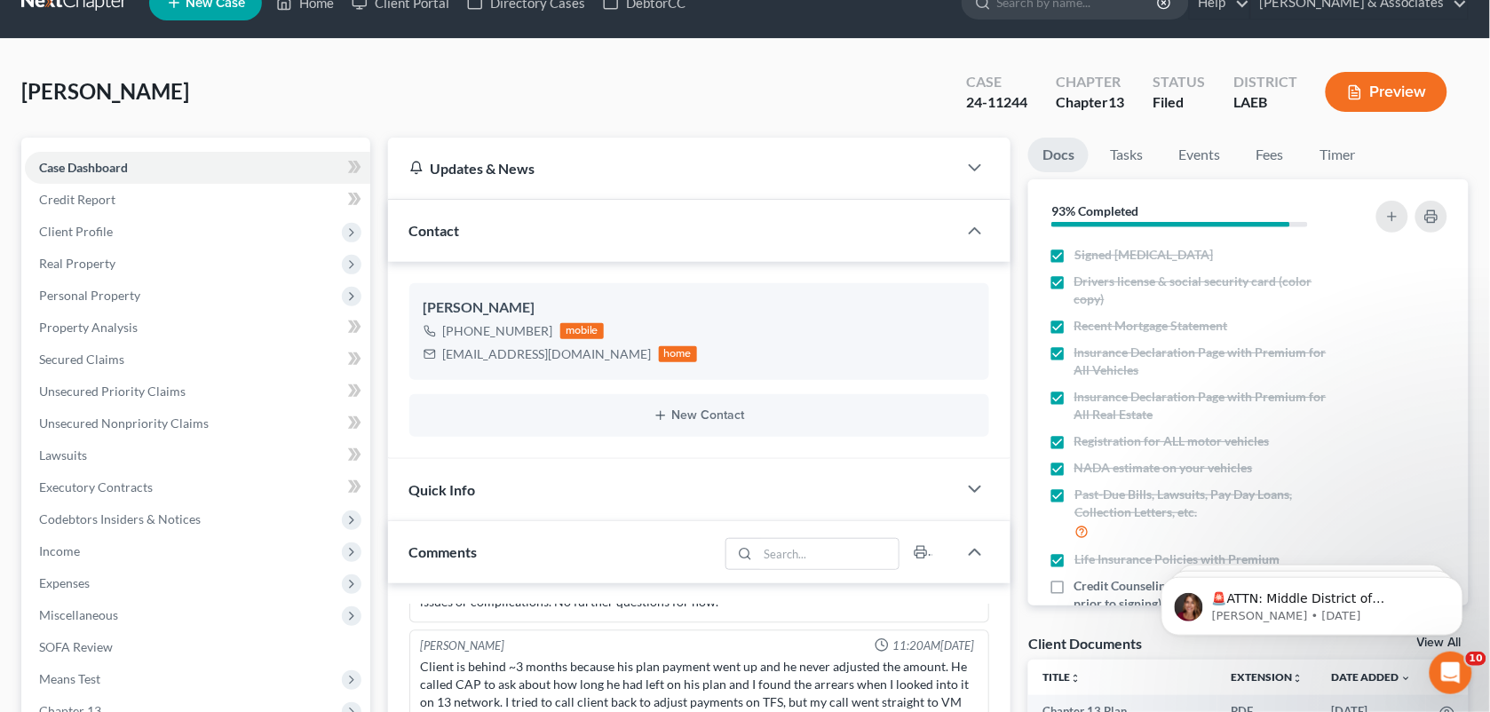
scroll to position [0, 0]
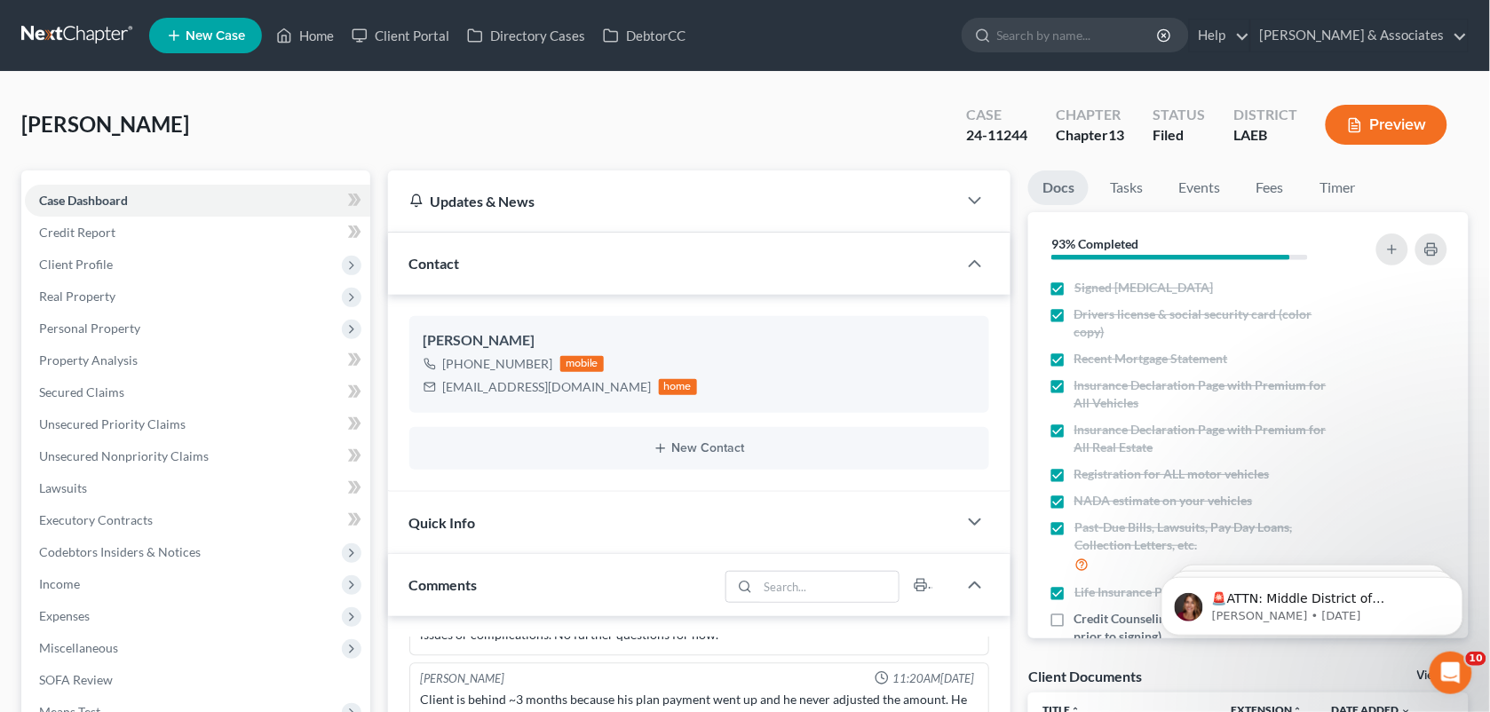
drag, startPoint x: 648, startPoint y: 120, endPoint x: 384, endPoint y: 84, distance: 266.1
click at [648, 120] on div "[PERSON_NAME] Upgraded Case 24-11244 Chapter Chapter 13 Status Filed District L…" at bounding box center [744, 131] width 1447 height 77
click at [305, 31] on link "Home" at bounding box center [304, 36] width 75 height 32
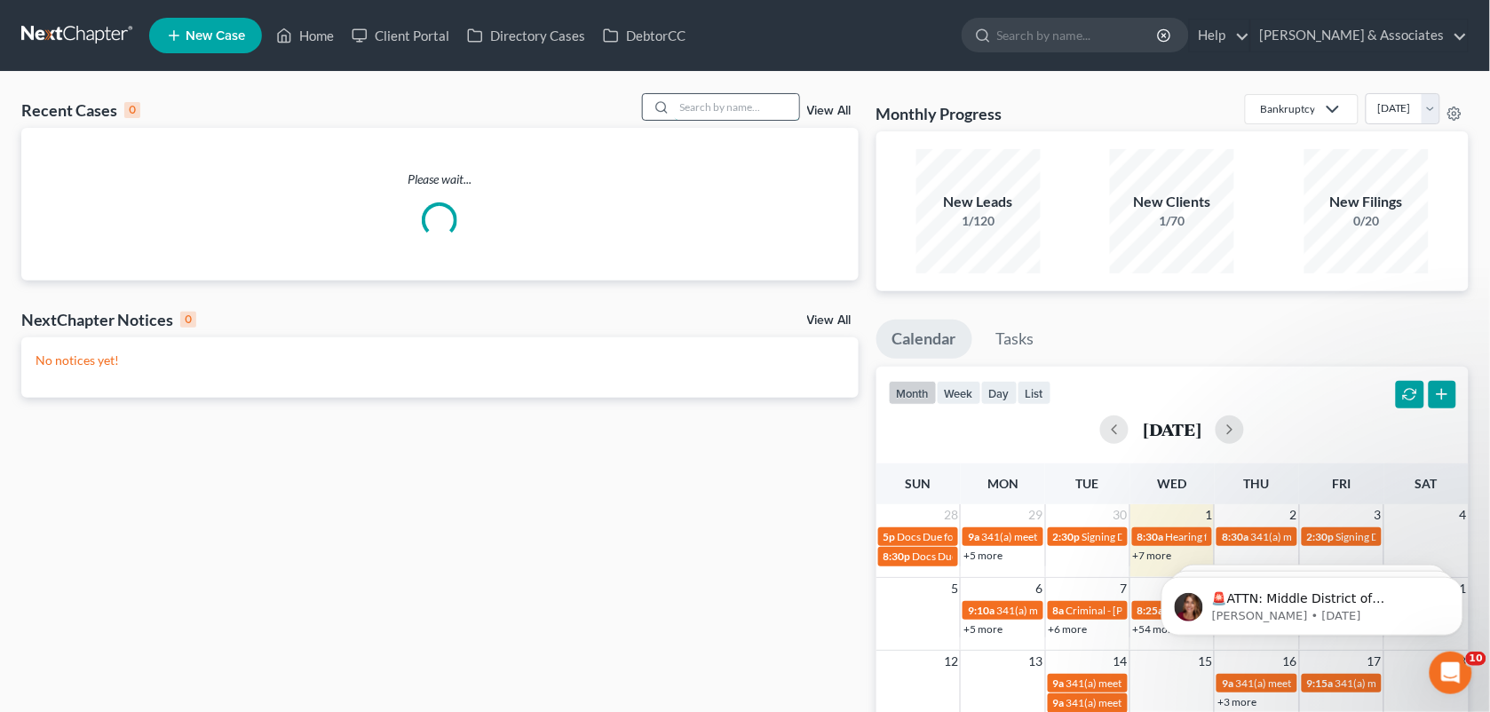
click at [708, 108] on input "search" at bounding box center [737, 107] width 124 height 26
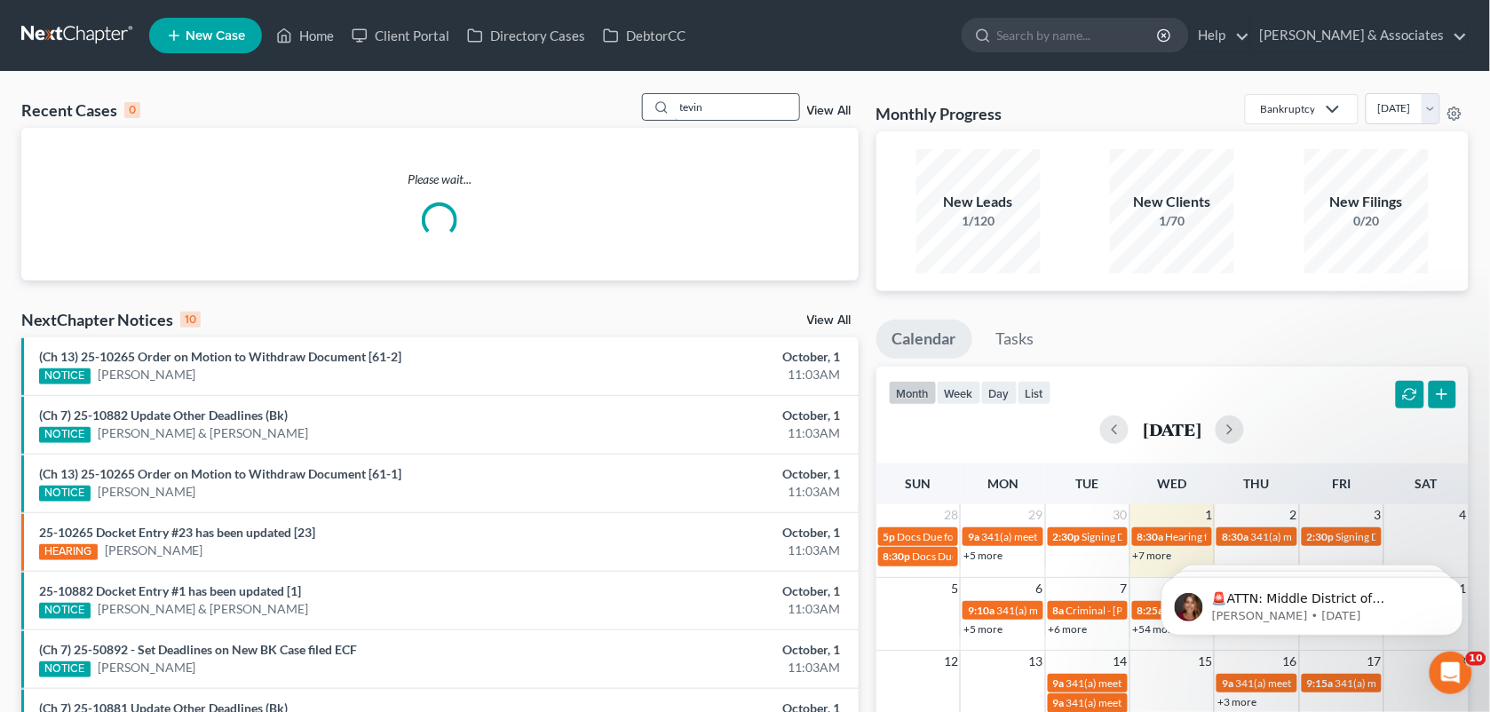
type input "tevin"
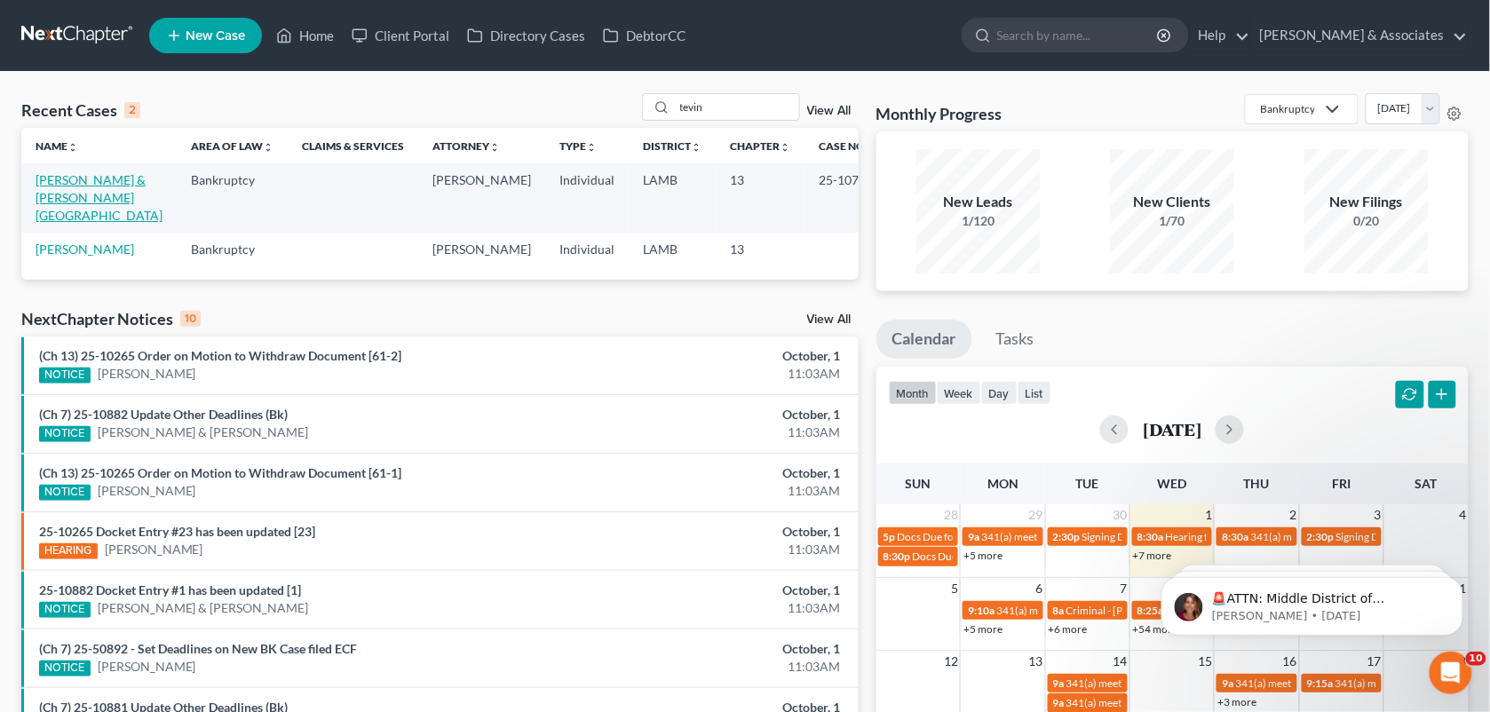
click at [114, 196] on link "[PERSON_NAME] & [PERSON_NAME][GEOGRAPHIC_DATA]" at bounding box center [99, 197] width 127 height 51
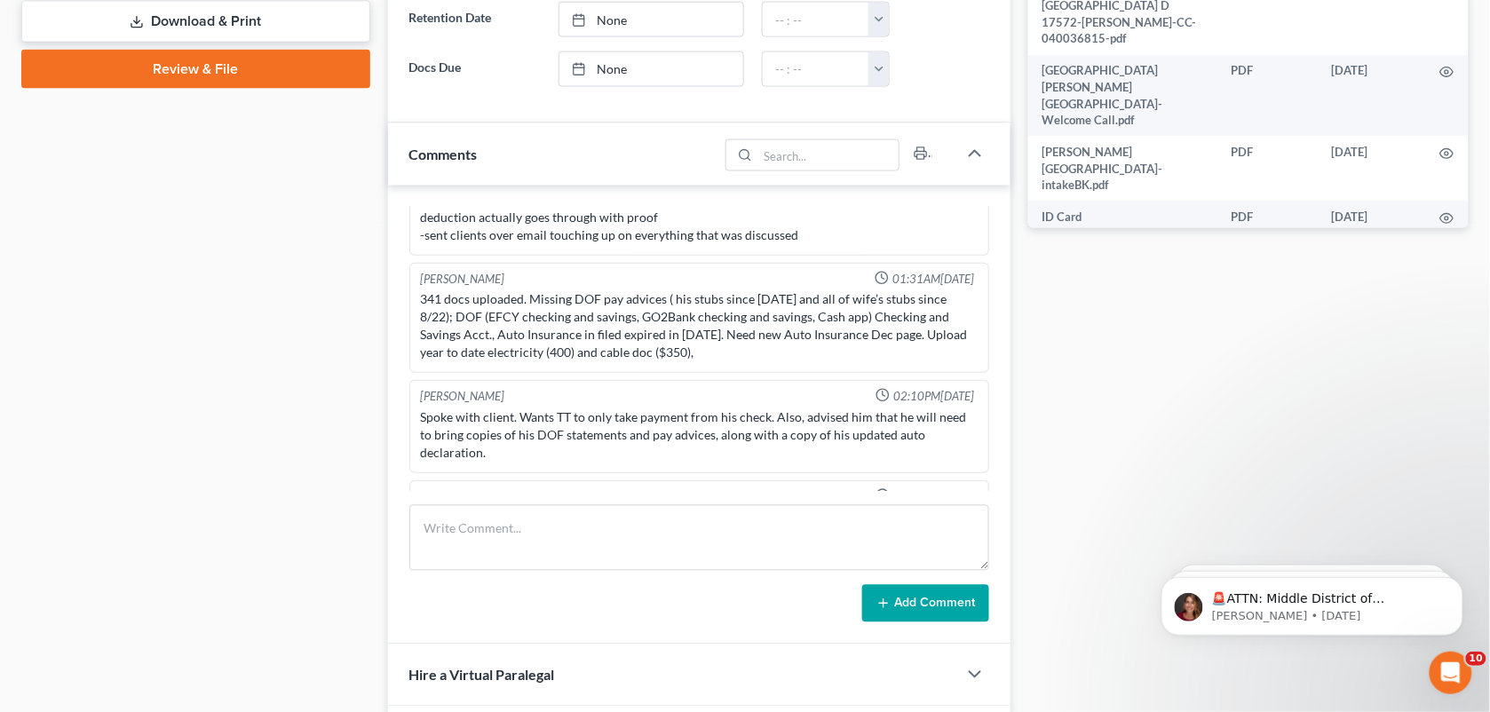
scroll to position [2500, 0]
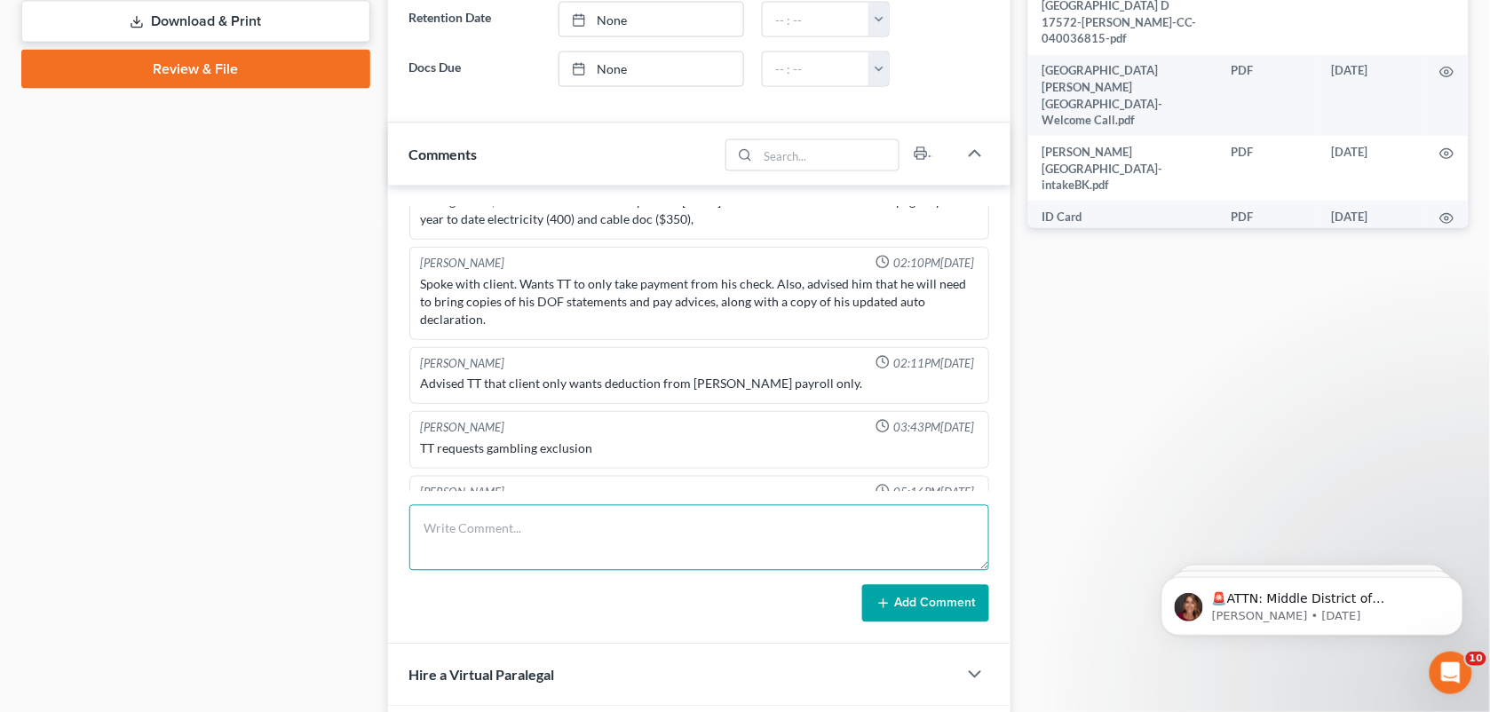
click at [728, 530] on textarea at bounding box center [699, 538] width 581 height 66
paste textarea "TT reached out after they spoke requesting stuff regarding the gambling, we nee…"
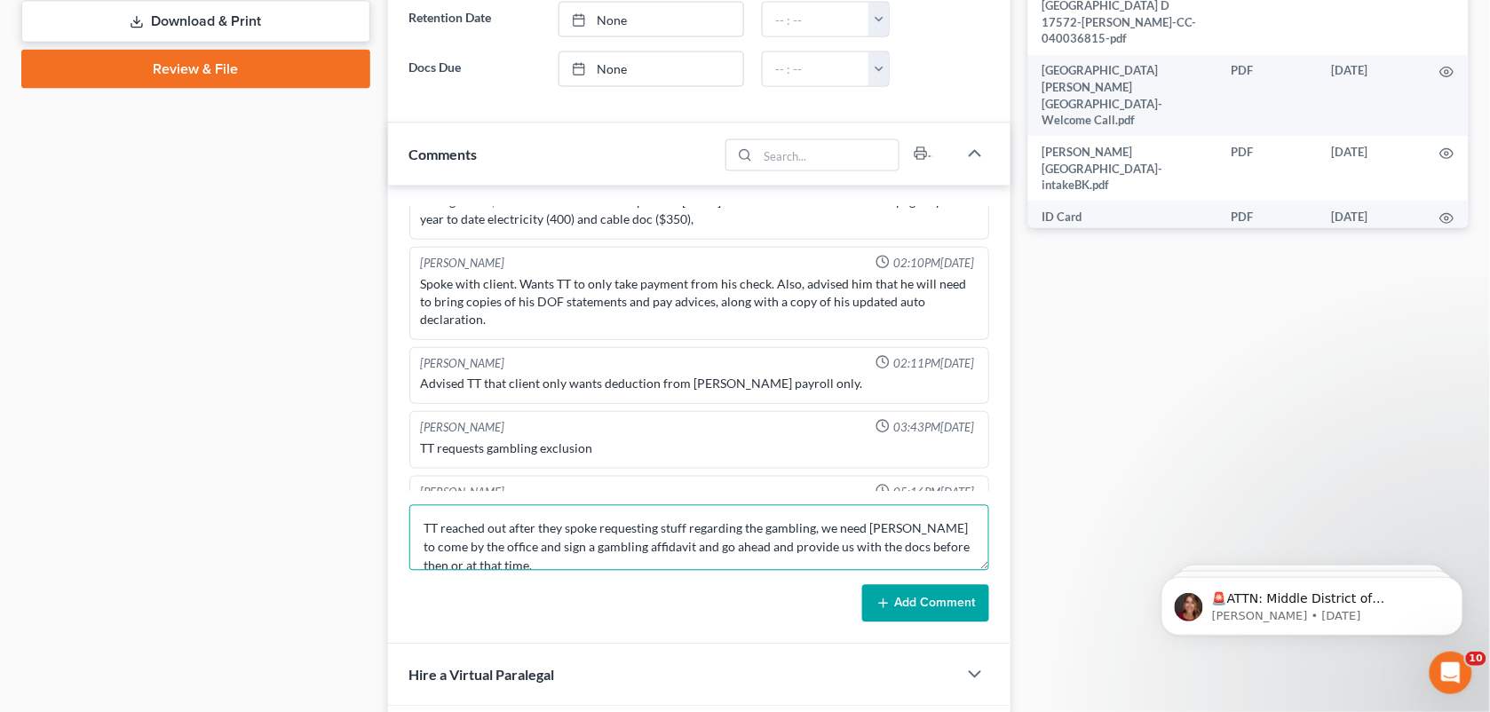
scroll to position [2, 0]
click at [419, 530] on textarea "TT reached out after they spoke requesting stuff regarding the gambling, we nee…" at bounding box center [699, 538] width 581 height 66
click at [559, 570] on textarea "AMH: "TT reached out after they spoke requesting stuff regarding the gambling, …" at bounding box center [699, 538] width 581 height 66
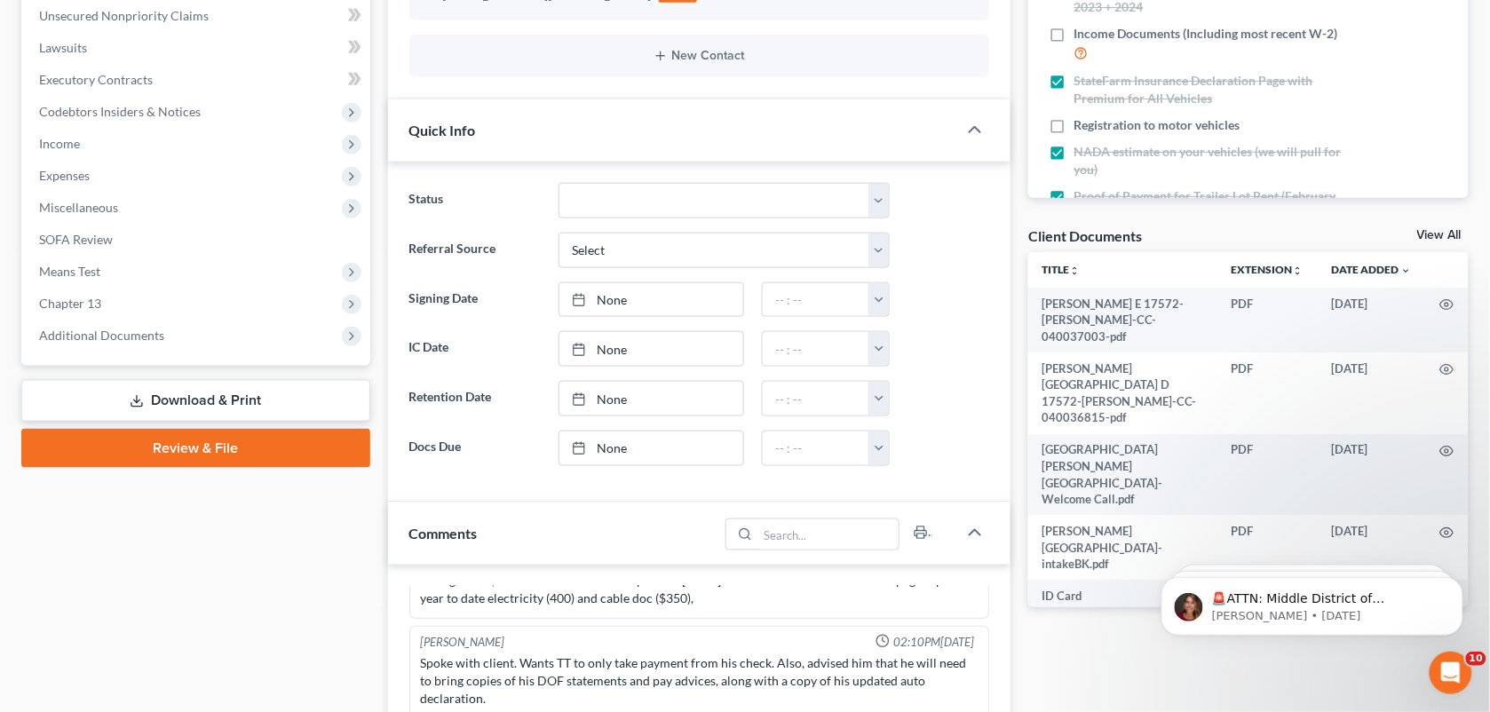
scroll to position [138, 0]
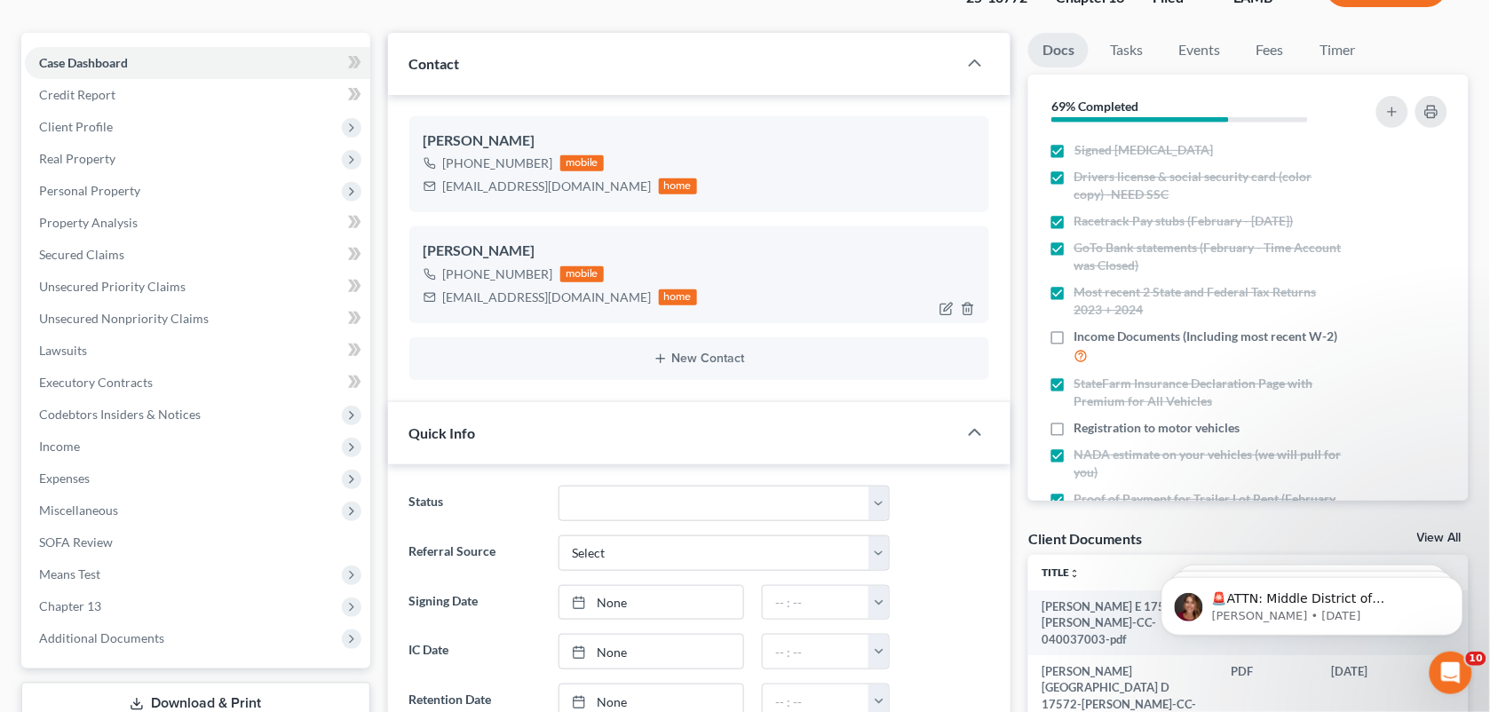
drag, startPoint x: 547, startPoint y: 271, endPoint x: 455, endPoint y: 276, distance: 92.5
click at [455, 276] on div "[PHONE_NUMBER] mobile" at bounding box center [560, 274] width 274 height 23
copy div "[PHONE_NUMBER]"
click at [686, 67] on div "Contact" at bounding box center [673, 63] width 570 height 61
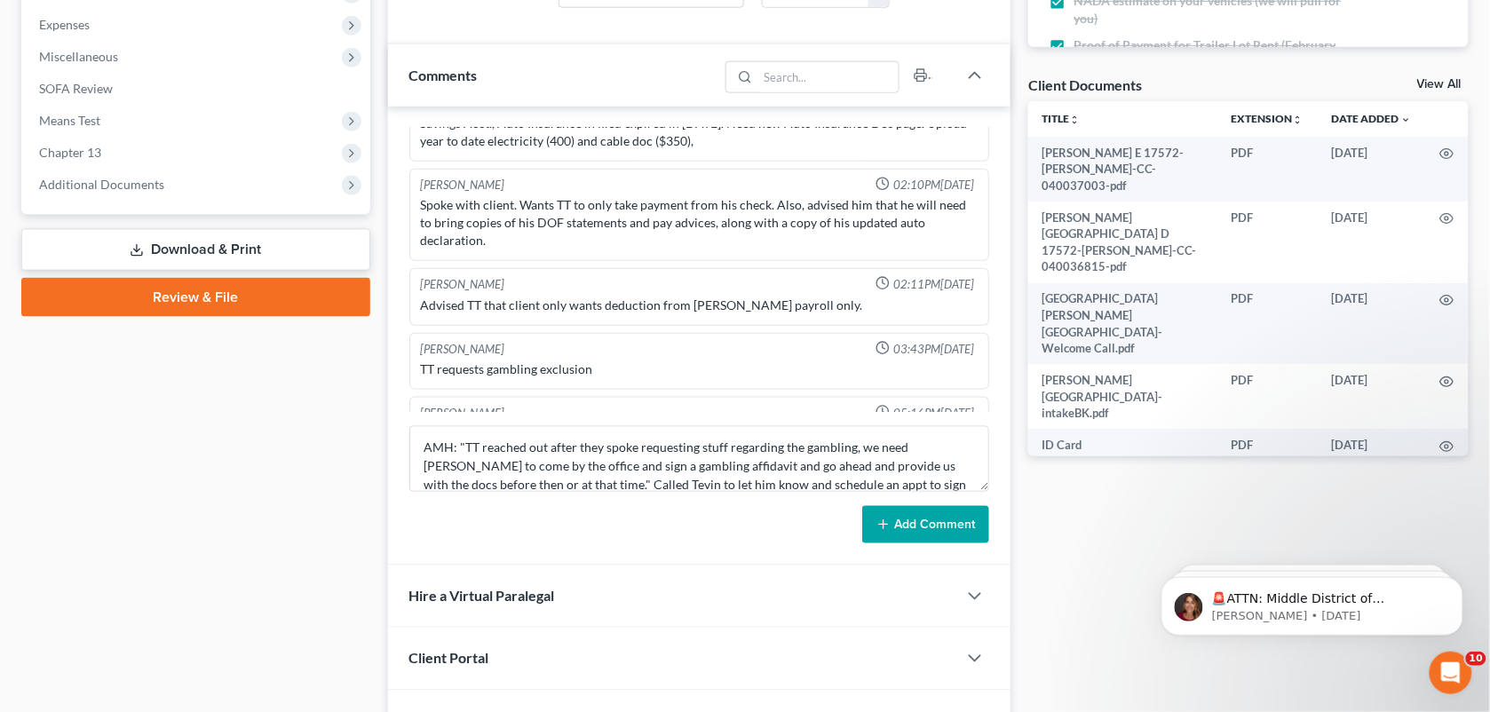
scroll to position [605, 0]
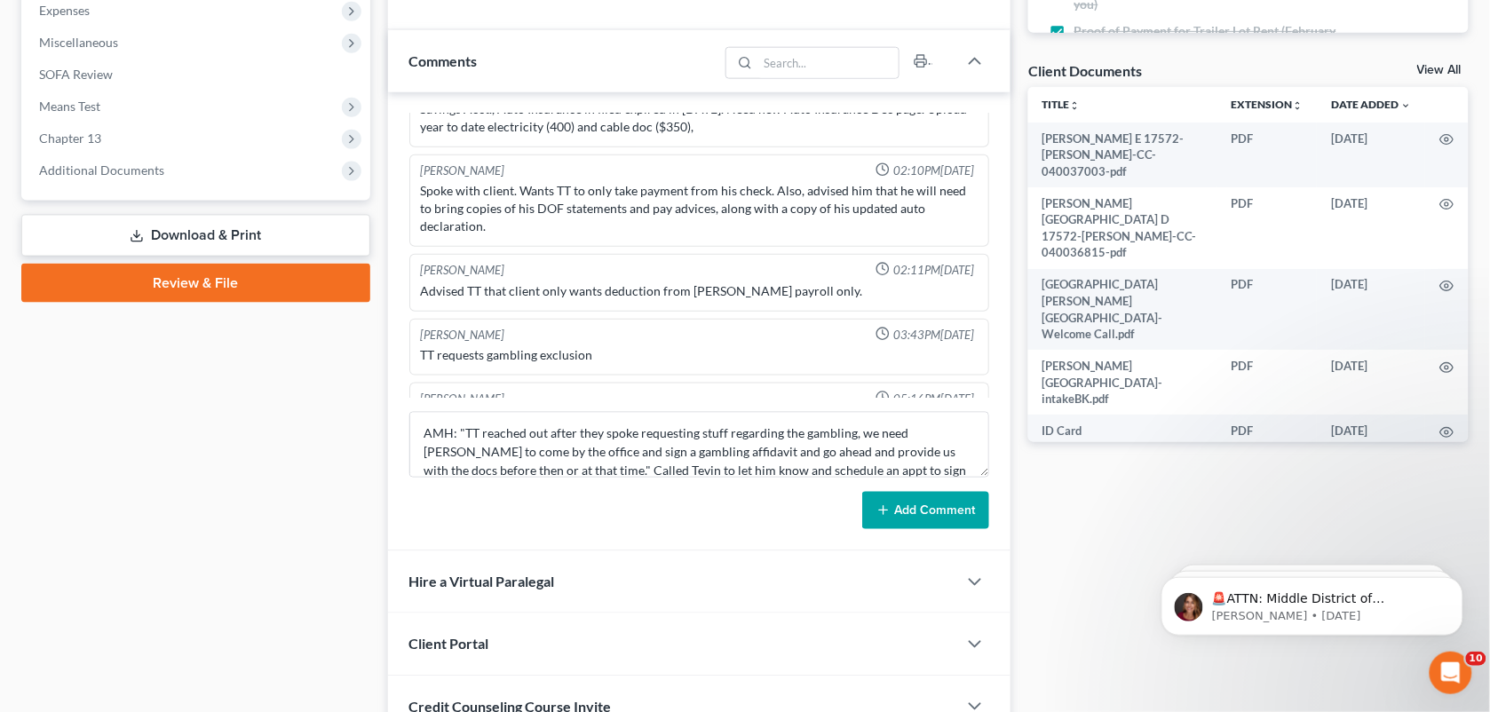
drag, startPoint x: 1041, startPoint y: 451, endPoint x: 930, endPoint y: 485, distance: 116.0
click at [1041, 451] on div "Docs Tasks Events Fees Timer 69% Completed Nothing here yet! Signed [MEDICAL_DA…" at bounding box center [1248, 183] width 458 height 1237
click at [880, 471] on textarea "AMH: "TT reached out after they spoke requesting stuff regarding the gambling, …" at bounding box center [699, 445] width 581 height 66
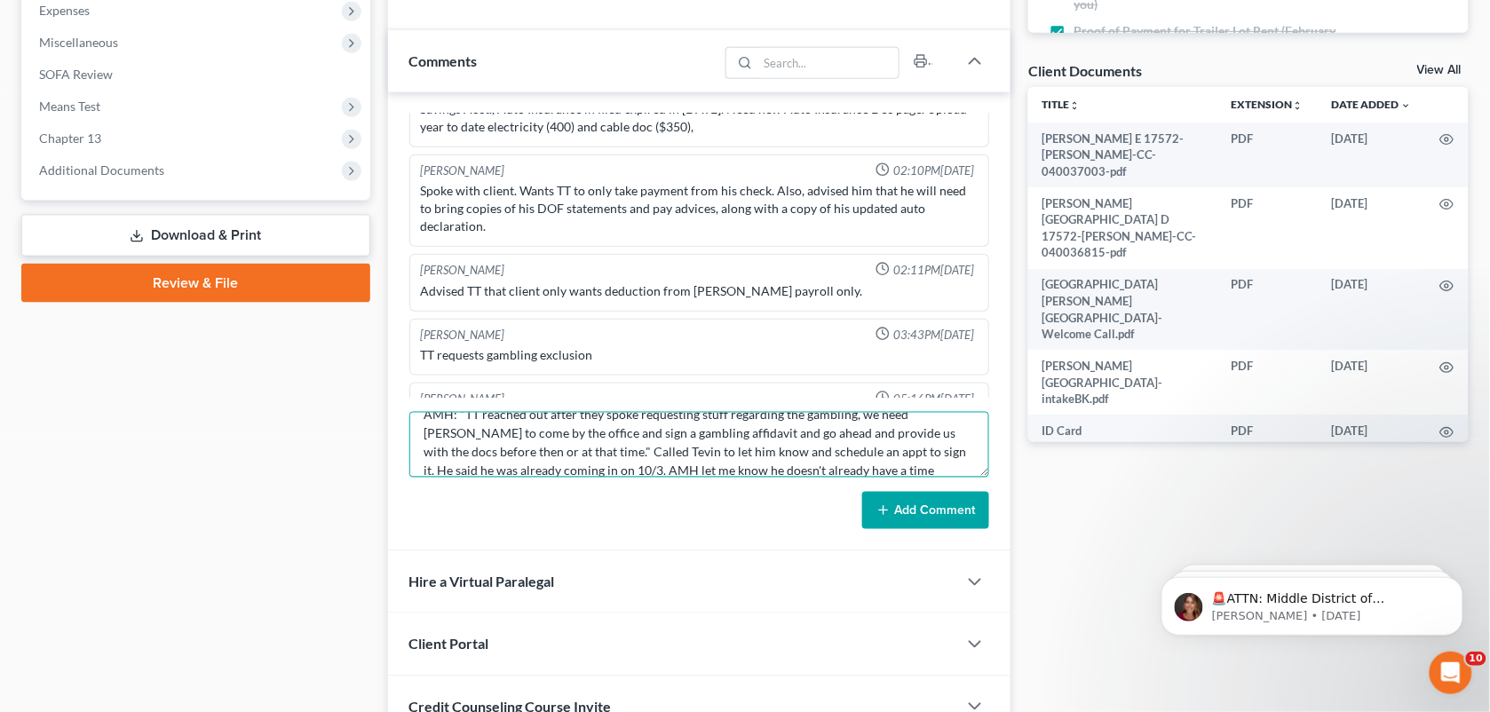
scroll to position [40, 0]
click at [556, 471] on textarea "AMH: "TT reached out after they spoke requesting stuff regarding the gambling, …" at bounding box center [699, 445] width 581 height 66
type textarea "AMH: "TT reached out after they spoke requesting stuff regarding the gambling, …"
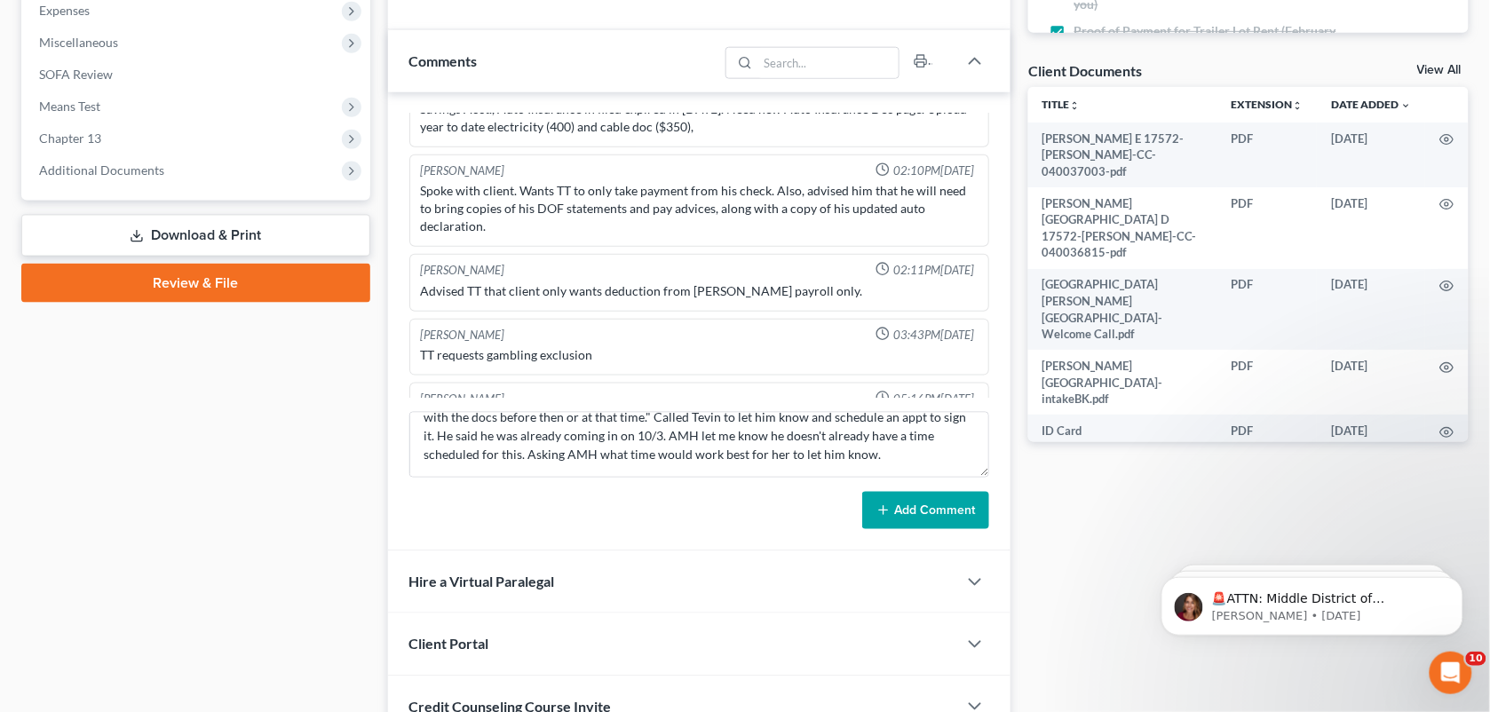
click at [898, 510] on button "Add Comment" at bounding box center [925, 510] width 127 height 37
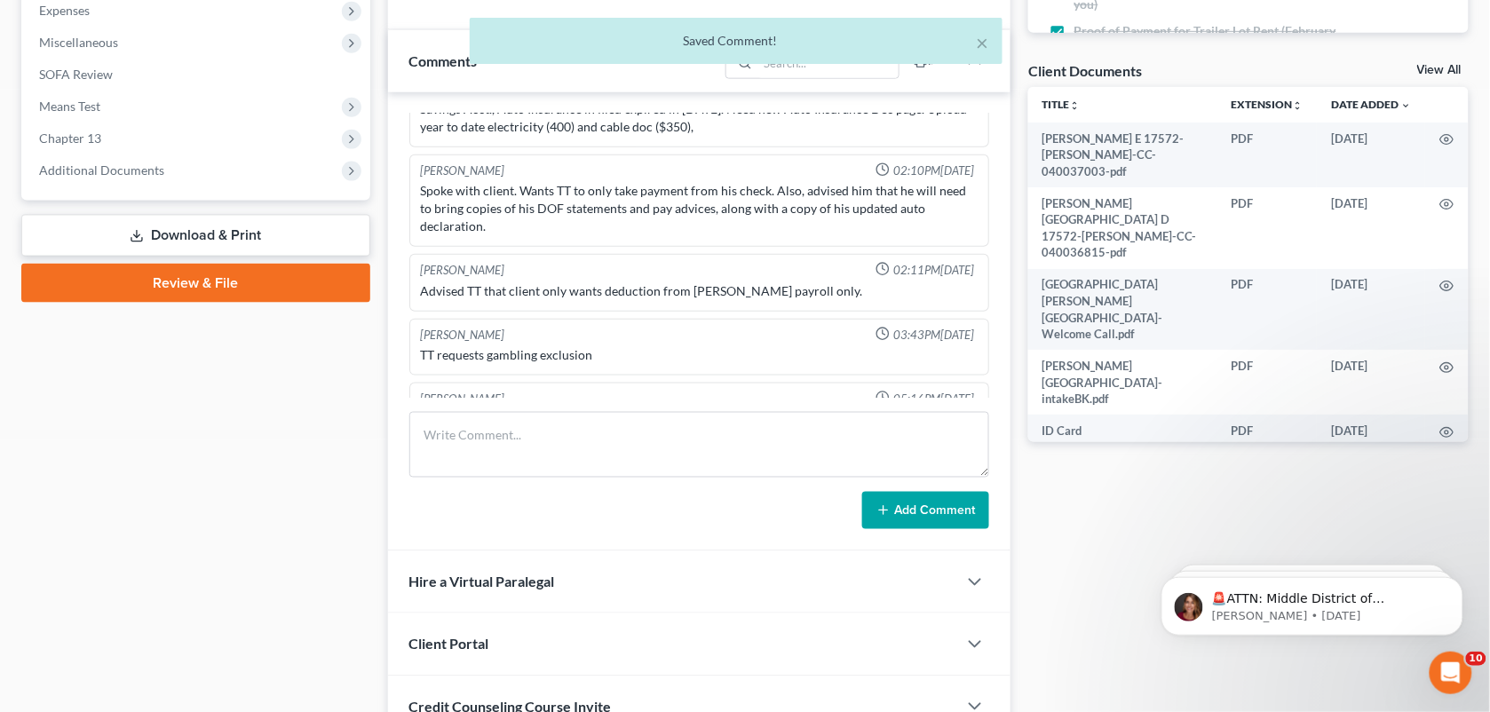
scroll to position [2638, 0]
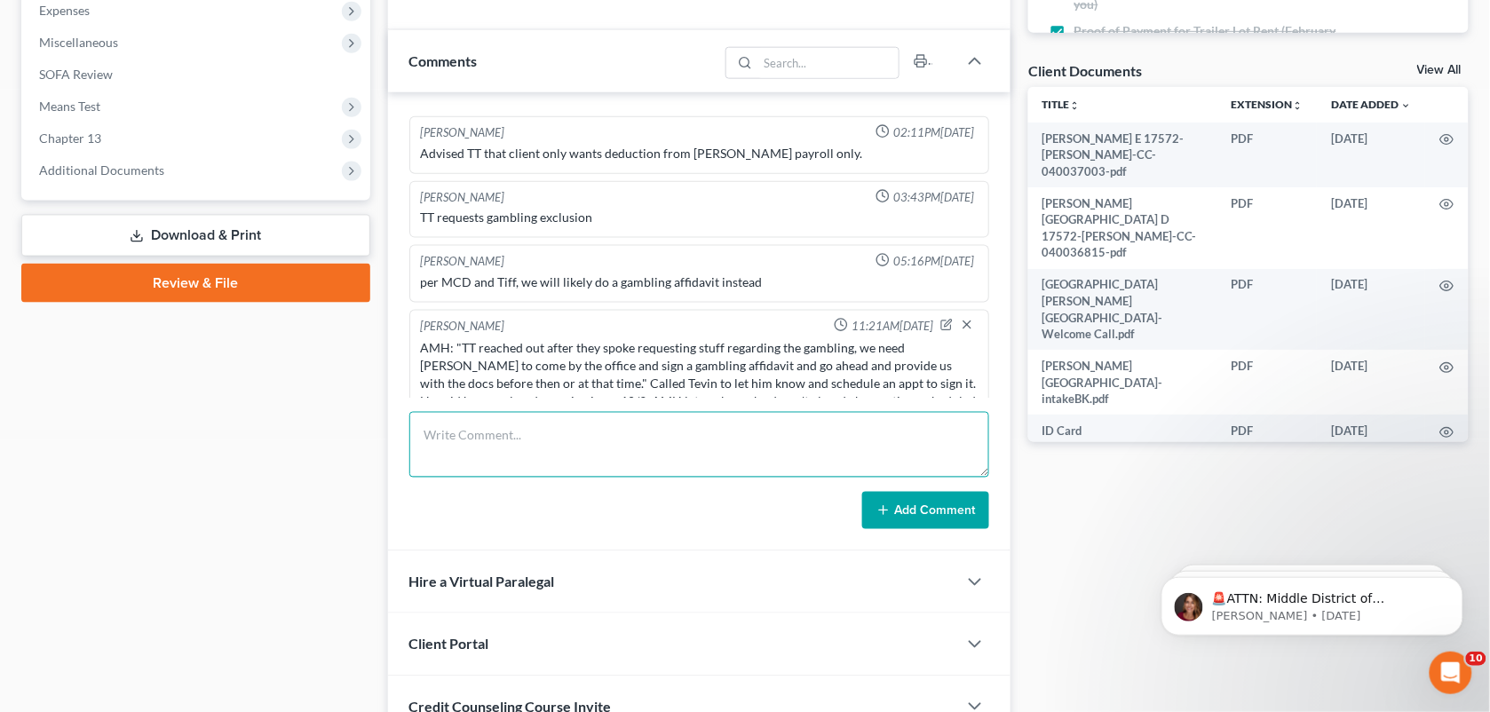
click at [864, 442] on textarea at bounding box center [699, 445] width 581 height 66
paste textarea "[PHONE_NUMBER]"
click at [841, 480] on form "She preferred him come in [DATE] with docs: Add Comment" at bounding box center [699, 470] width 581 height 117
click at [768, 448] on textarea "She preferred him come in [DATE] with docs:" at bounding box center [699, 445] width 581 height 66
paste textarea "He said he will try his best to come in [DATE], i asked him what time and he ha…"
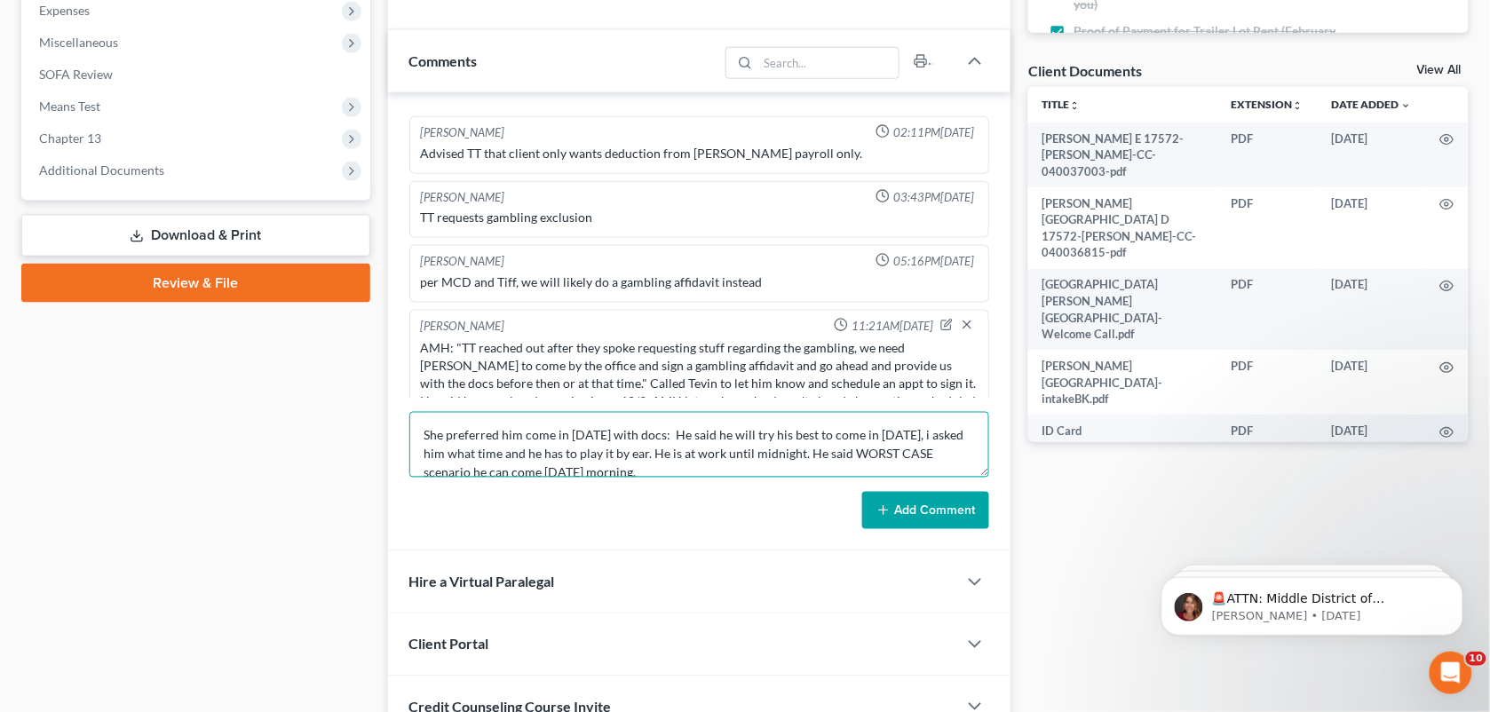
scroll to position [3, 0]
type textarea "She preferred him come in [DATE] with docs: He said he will try his best to com…"
click at [921, 508] on button "Add Comment" at bounding box center [925, 510] width 127 height 37
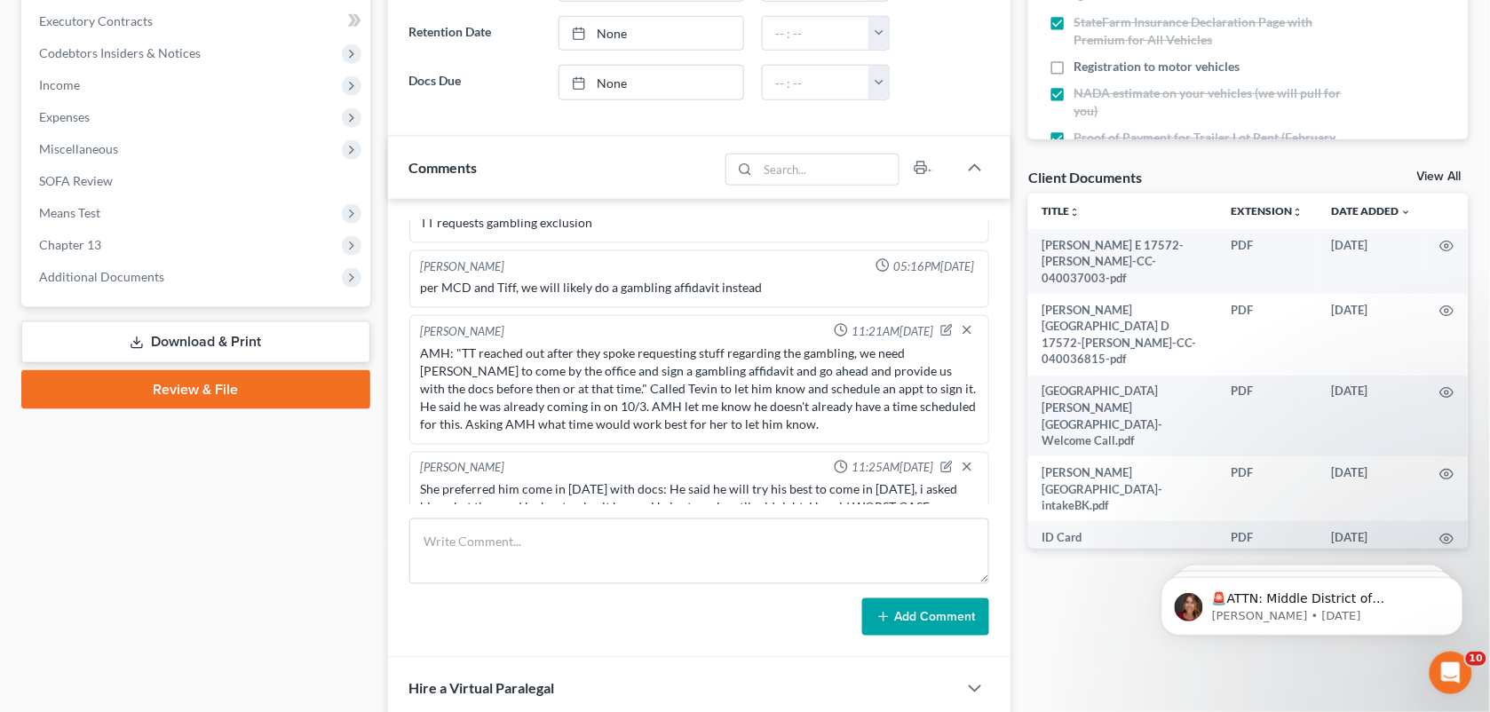
scroll to position [0, 0]
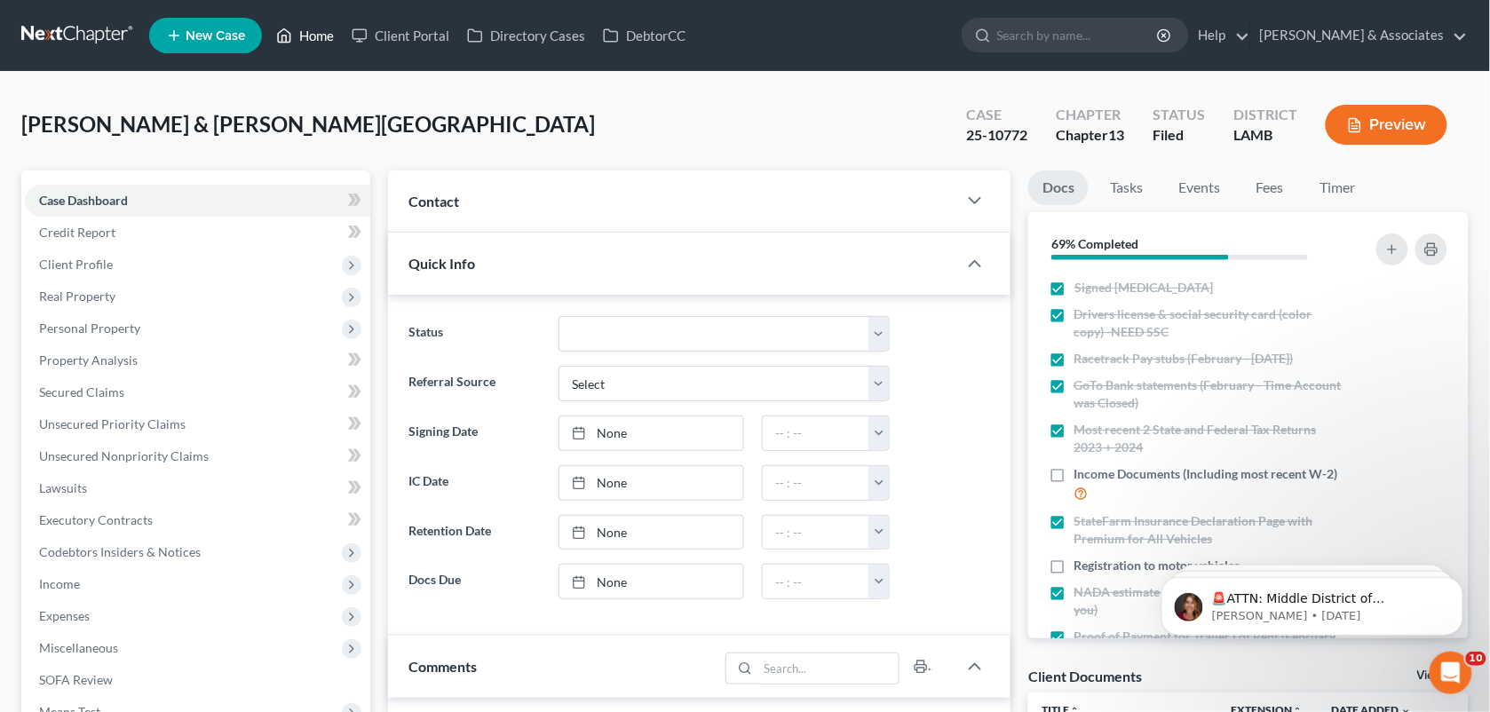
click at [291, 43] on icon at bounding box center [284, 35] width 16 height 21
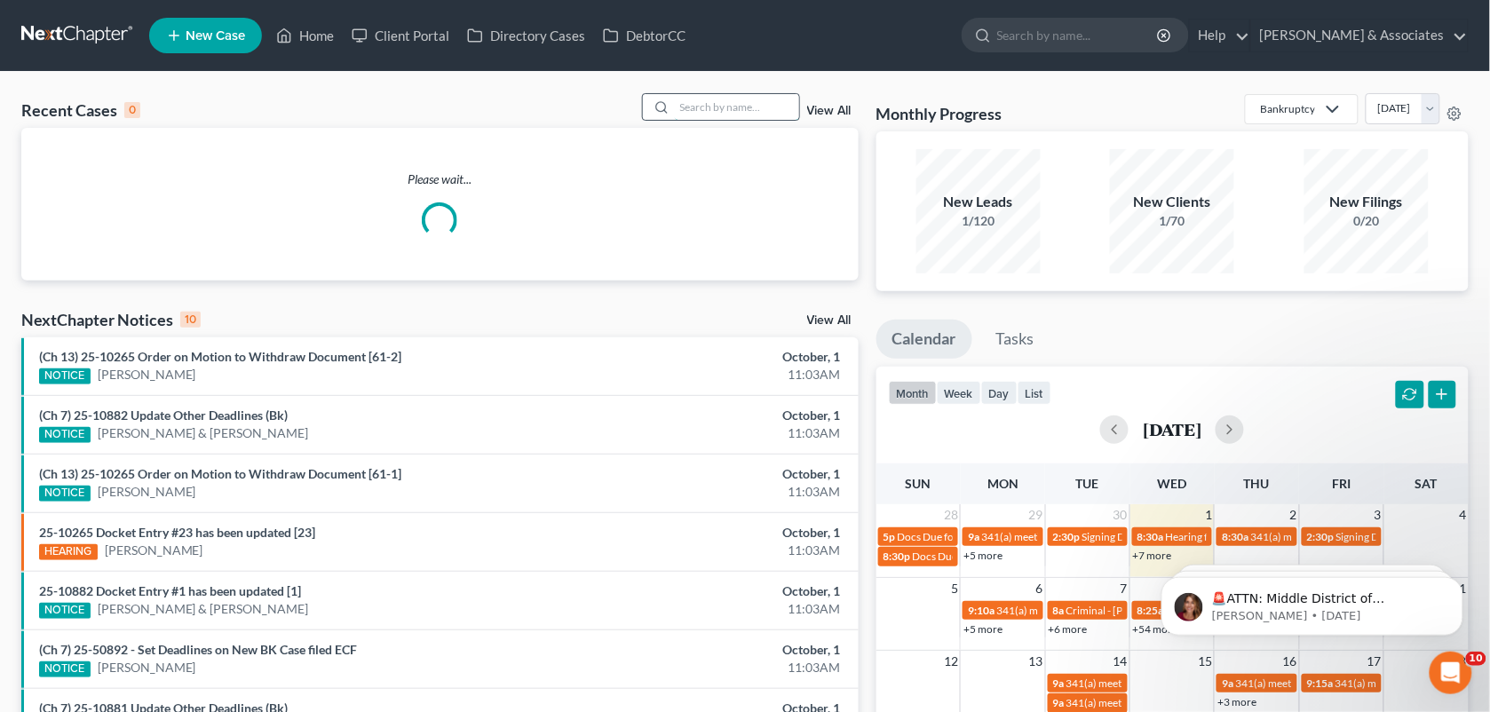
click at [707, 117] on input "search" at bounding box center [737, 107] width 124 height 26
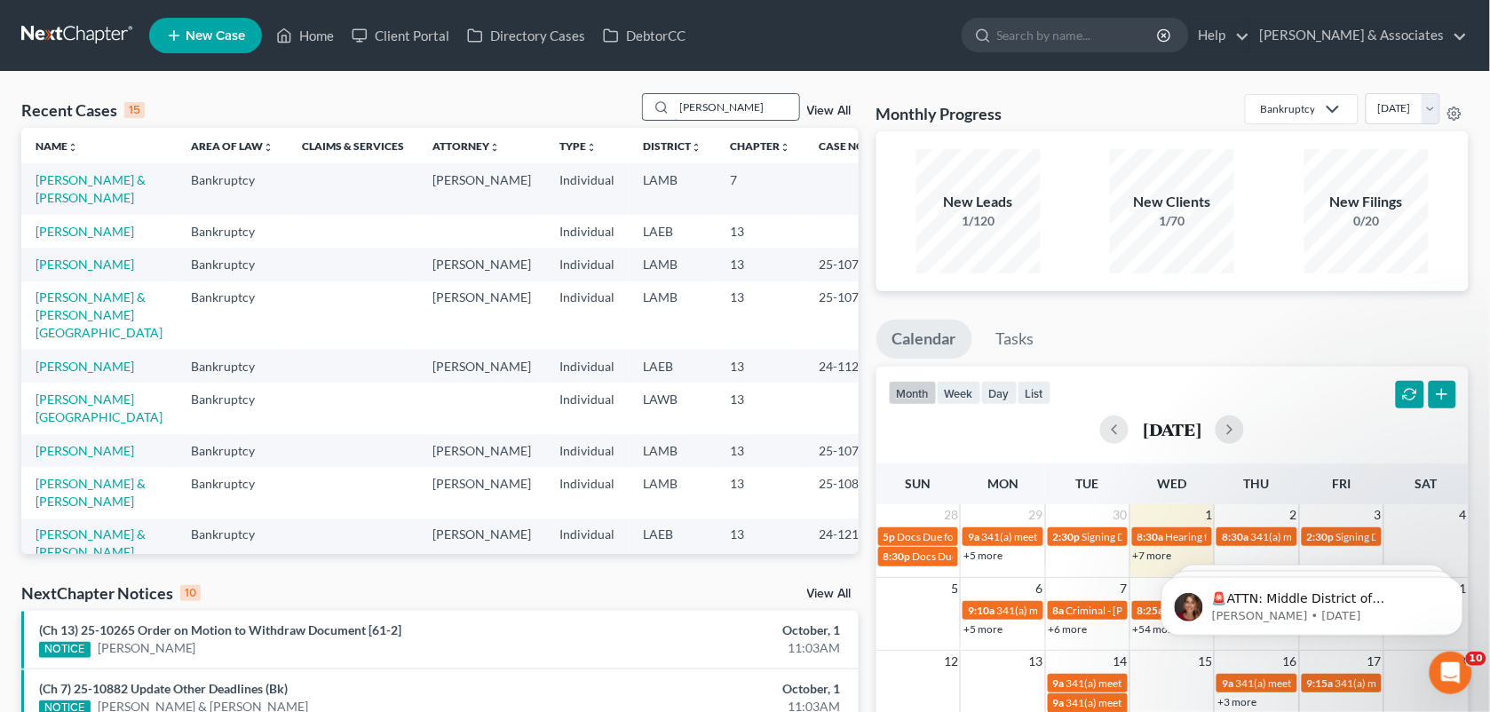
type input "[PERSON_NAME]"
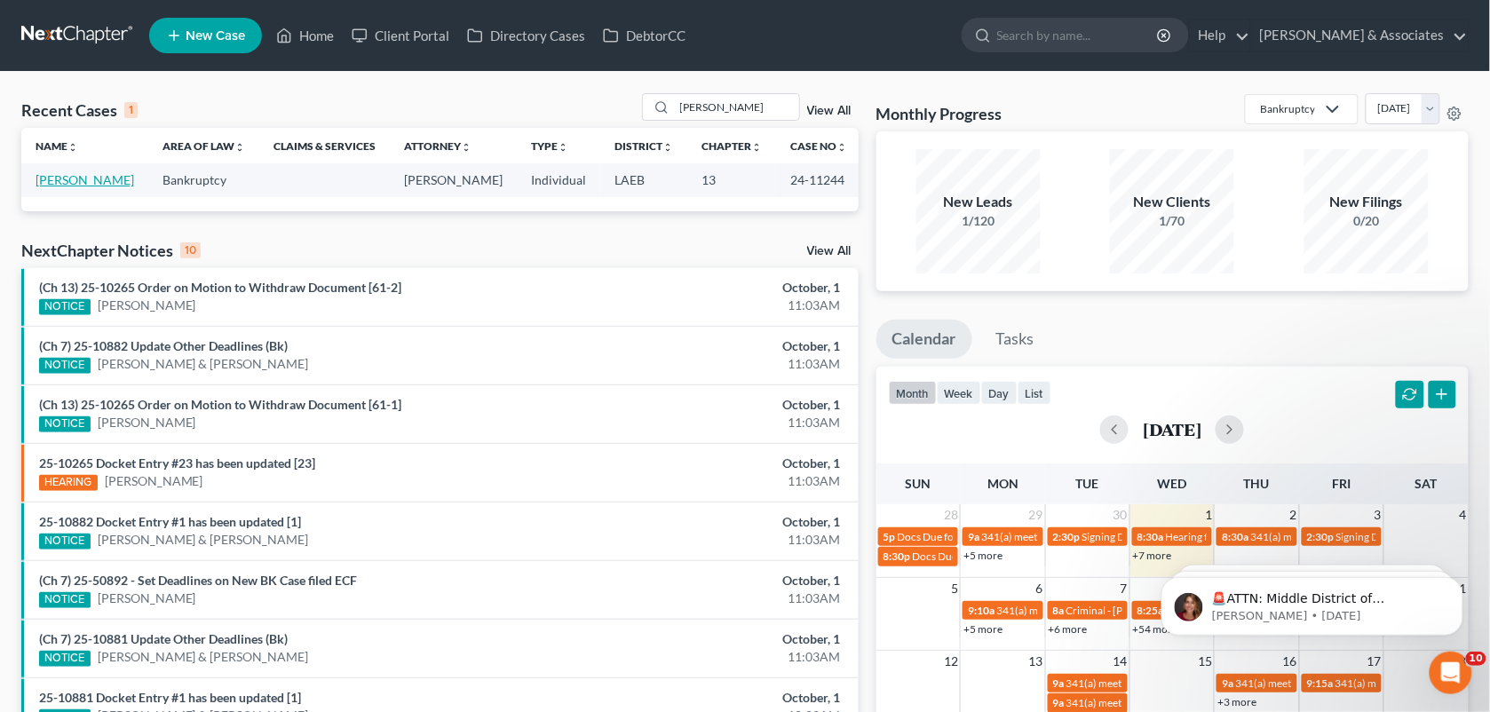
click at [95, 182] on link "[PERSON_NAME]" at bounding box center [85, 179] width 99 height 15
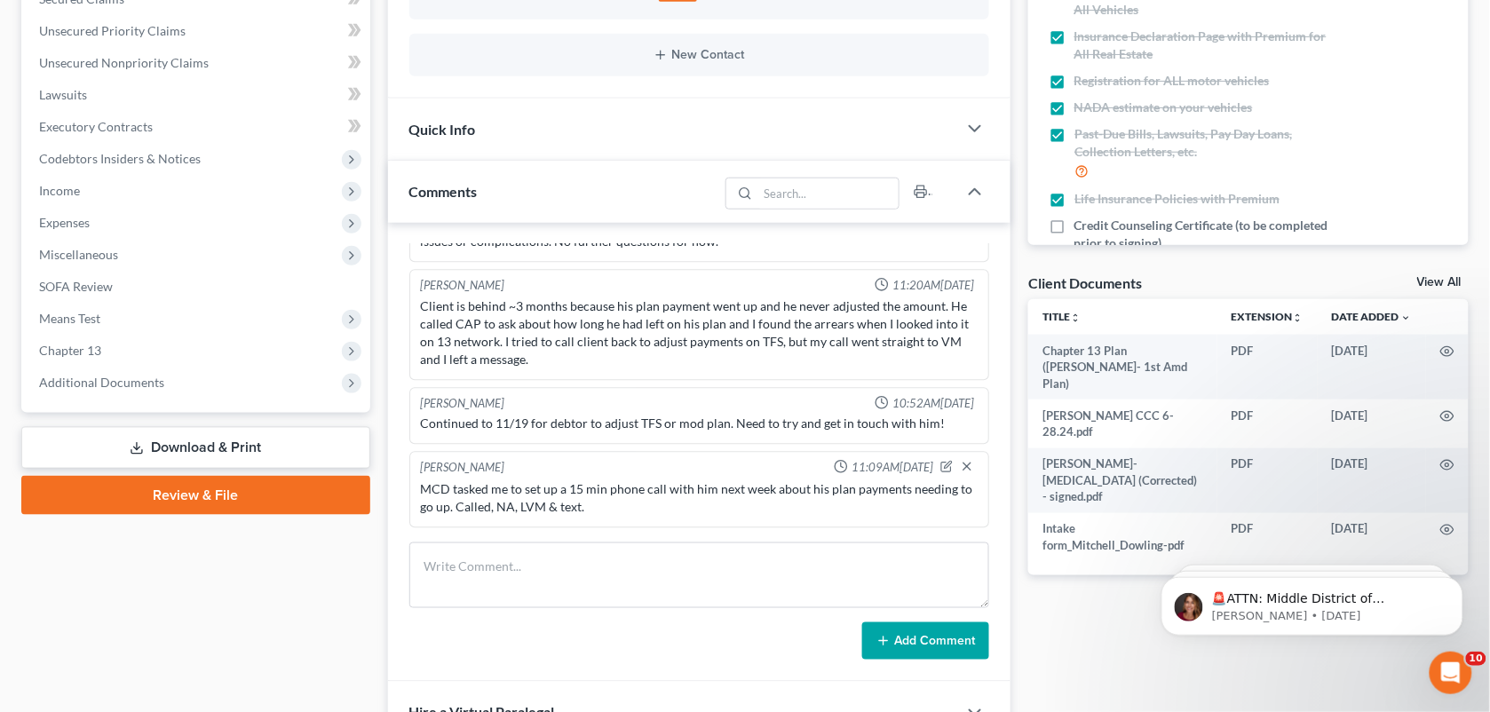
scroll to position [624, 0]
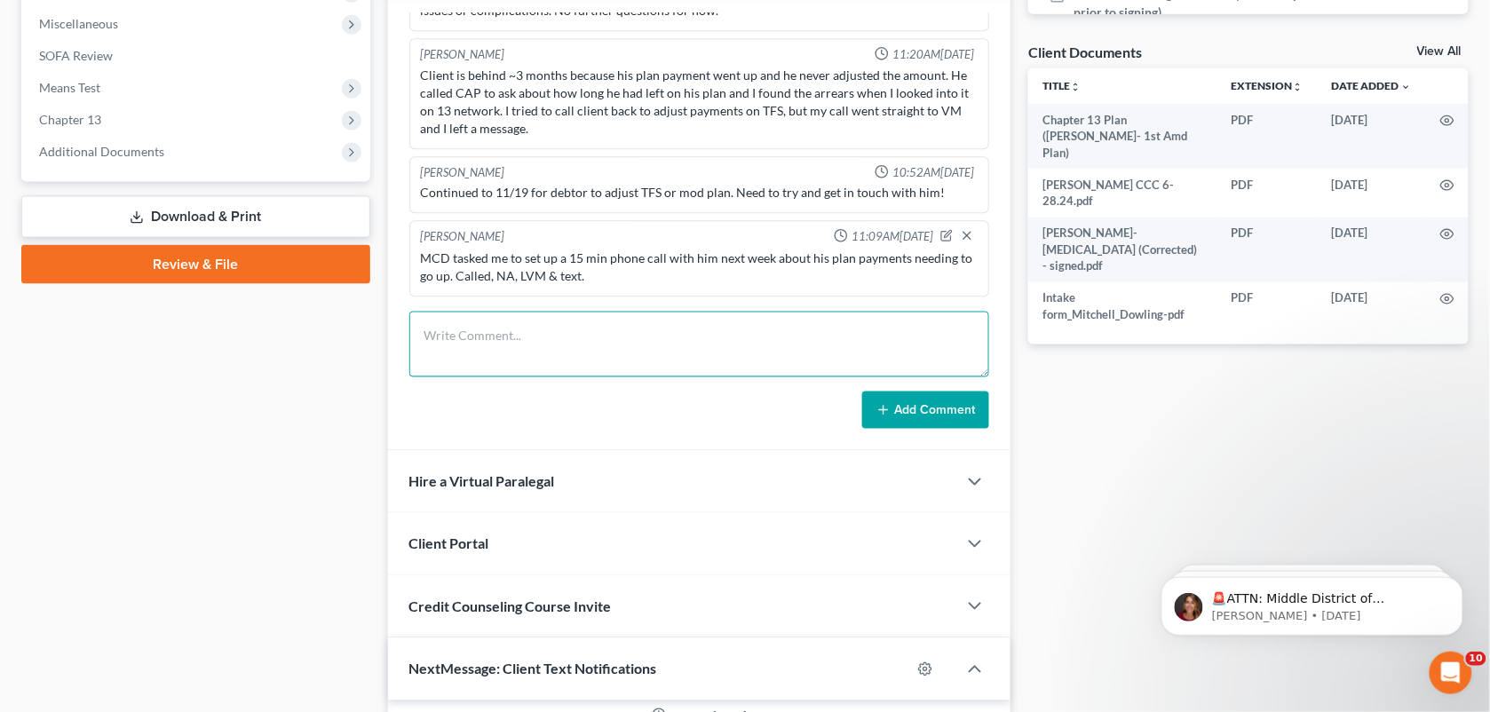
click at [591, 356] on textarea at bounding box center [699, 345] width 581 height 66
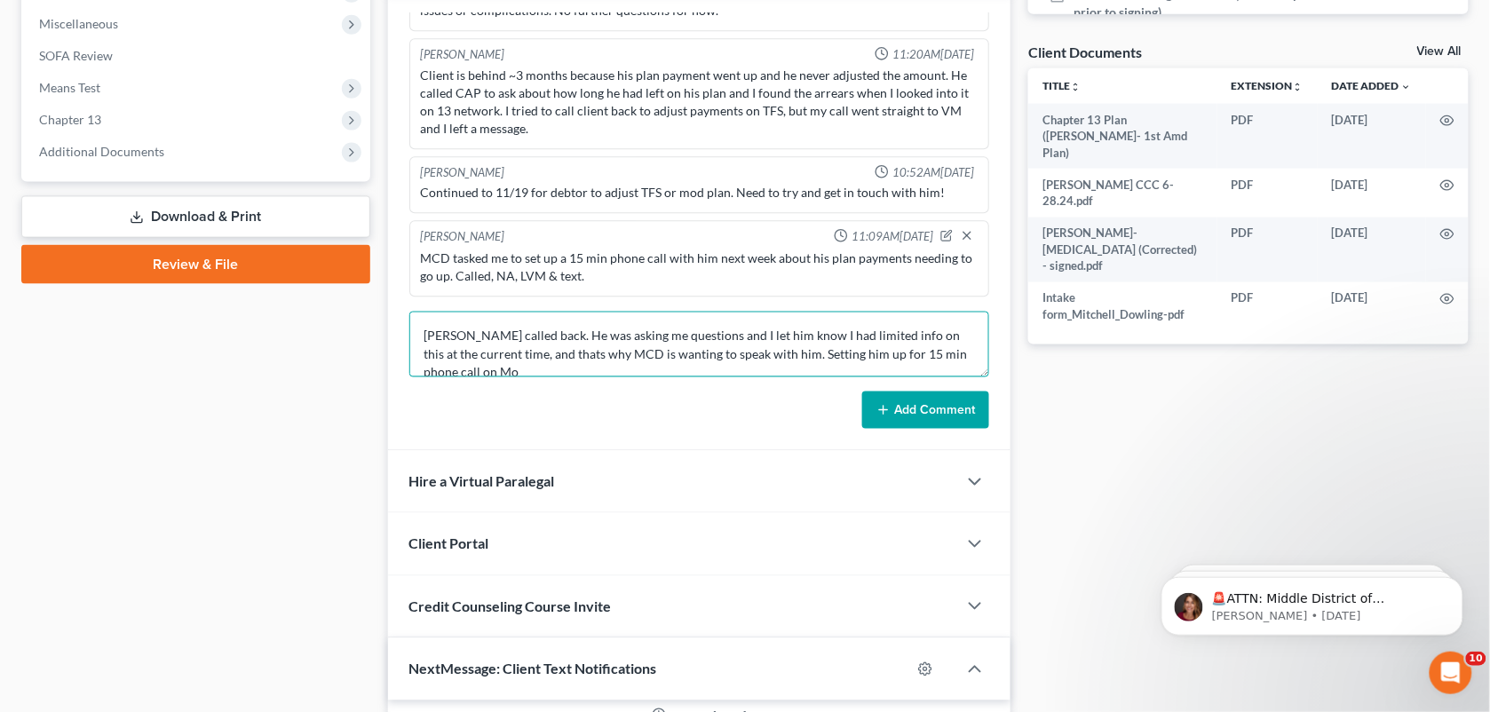
scroll to position [3, 0]
click at [917, 364] on textarea "[PERSON_NAME] called back. He was asking me questions and I let him know I had …" at bounding box center [699, 345] width 581 height 66
type textarea "[PERSON_NAME] called back. He was asking me questions and I let him know I had …"
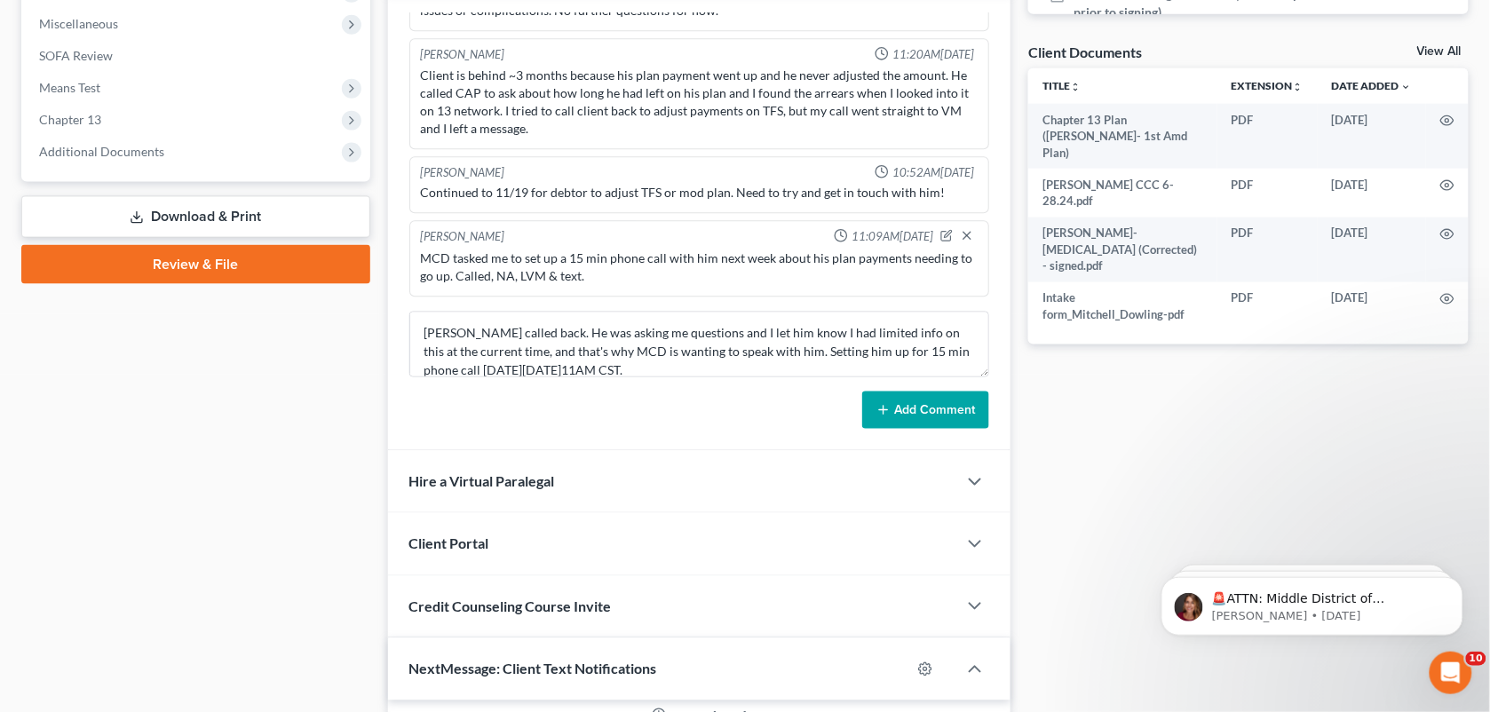
click at [922, 411] on button "Add Comment" at bounding box center [925, 410] width 127 height 37
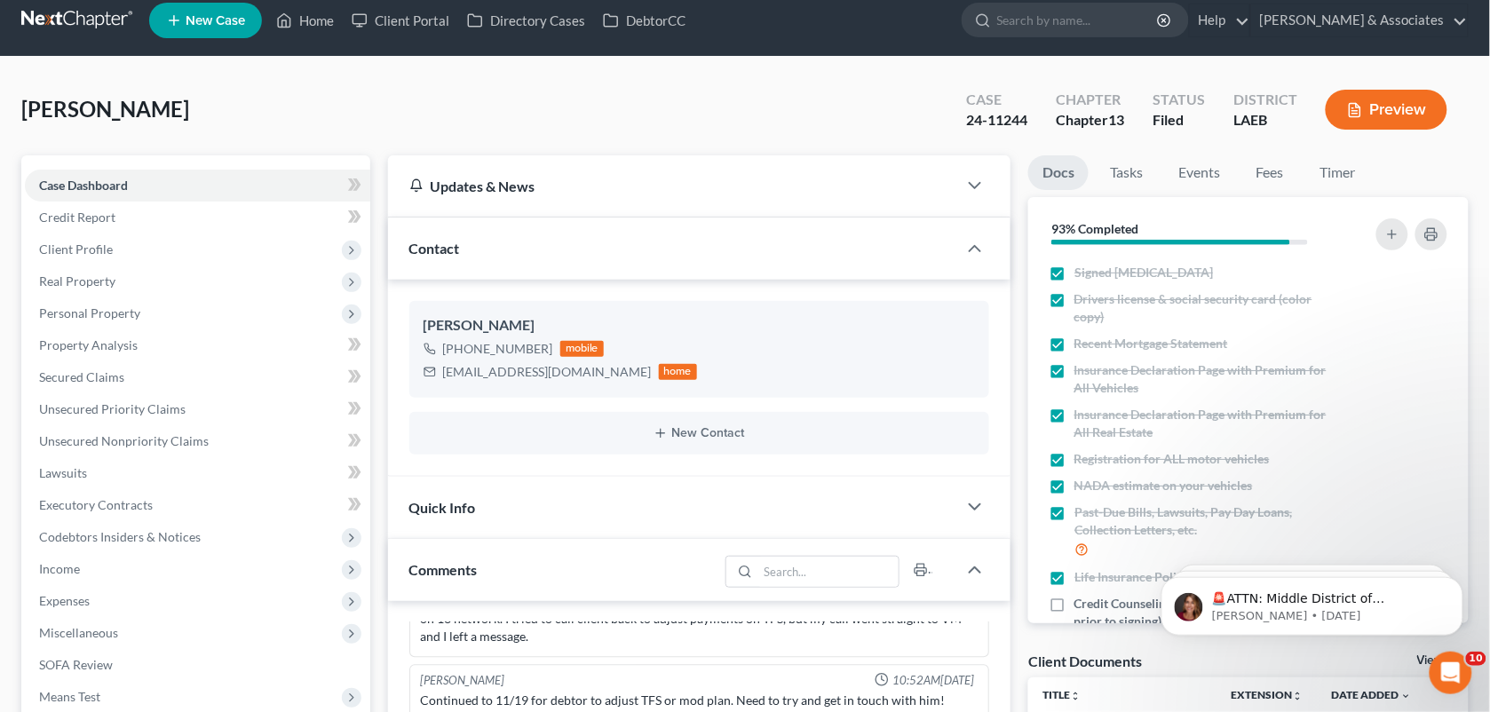
scroll to position [12, 0]
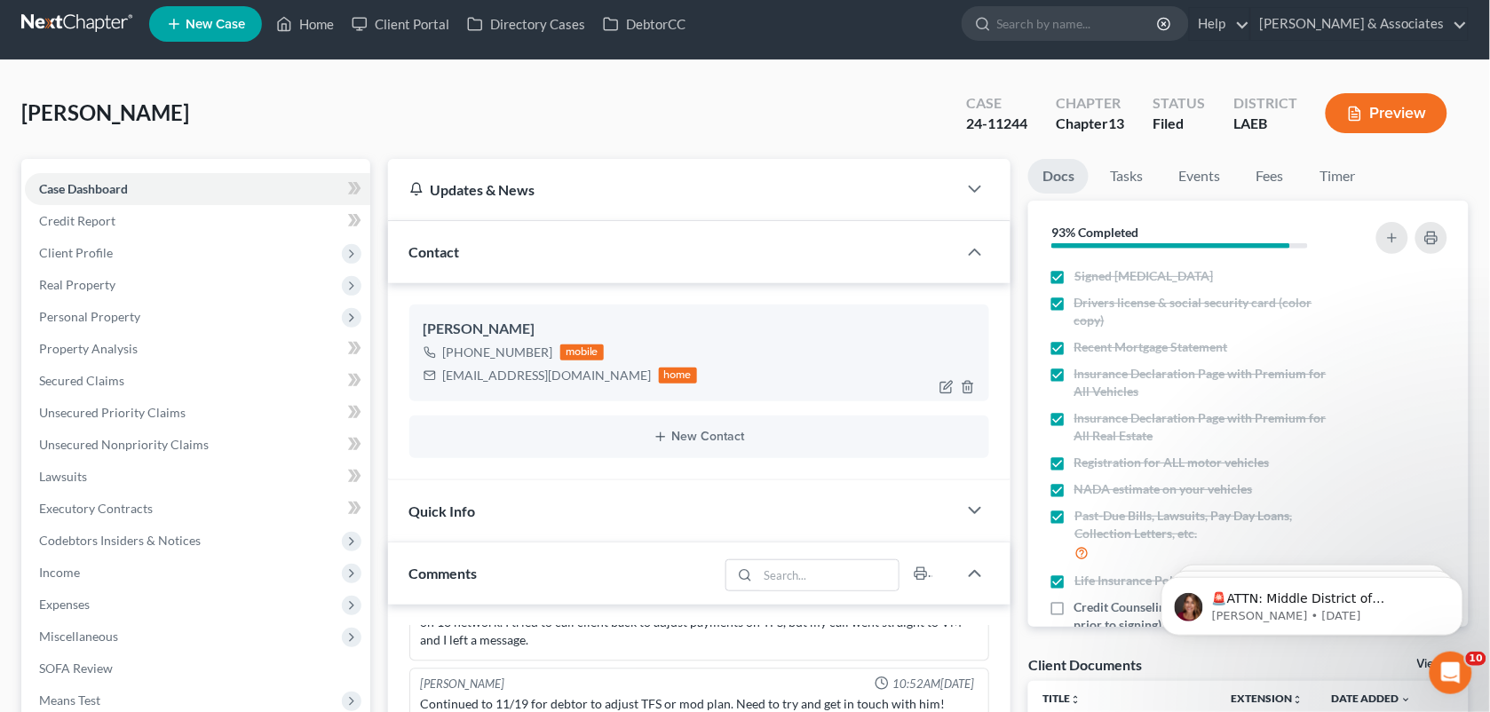
drag, startPoint x: 548, startPoint y: 344, endPoint x: 463, endPoint y: 352, distance: 85.6
click at [463, 352] on div "[PHONE_NUMBER] mobile" at bounding box center [560, 352] width 274 height 23
copy div "504) 616-3126"
drag, startPoint x: 845, startPoint y: 99, endPoint x: 626, endPoint y: 368, distance: 347.1
click at [845, 99] on div "[PERSON_NAME] Upgraded Case 24-11244 Chapter Chapter 13 Status Filed District L…" at bounding box center [744, 120] width 1447 height 77
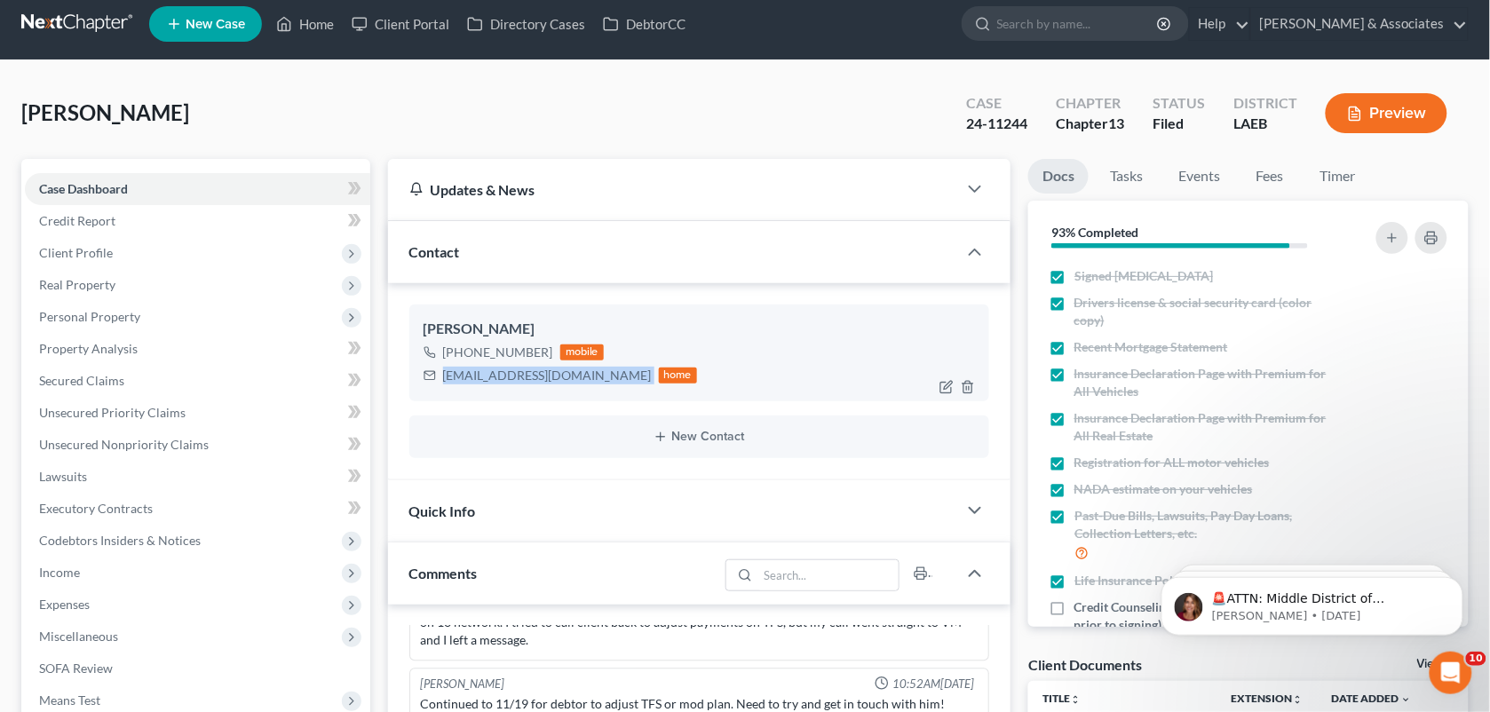
drag, startPoint x: 615, startPoint y: 370, endPoint x: 444, endPoint y: 377, distance: 171.5
click at [444, 377] on div "[EMAIL_ADDRESS][DOMAIN_NAME] home" at bounding box center [560, 375] width 274 height 23
copy div "[EMAIL_ADDRESS][DOMAIN_NAME]"
drag, startPoint x: 841, startPoint y: 114, endPoint x: 244, endPoint y: 68, distance: 598.3
click at [841, 114] on div "[PERSON_NAME] Upgraded Case 24-11244 Chapter Chapter 13 Status Filed District L…" at bounding box center [744, 120] width 1447 height 77
